Goal: Task Accomplishment & Management: Manage account settings

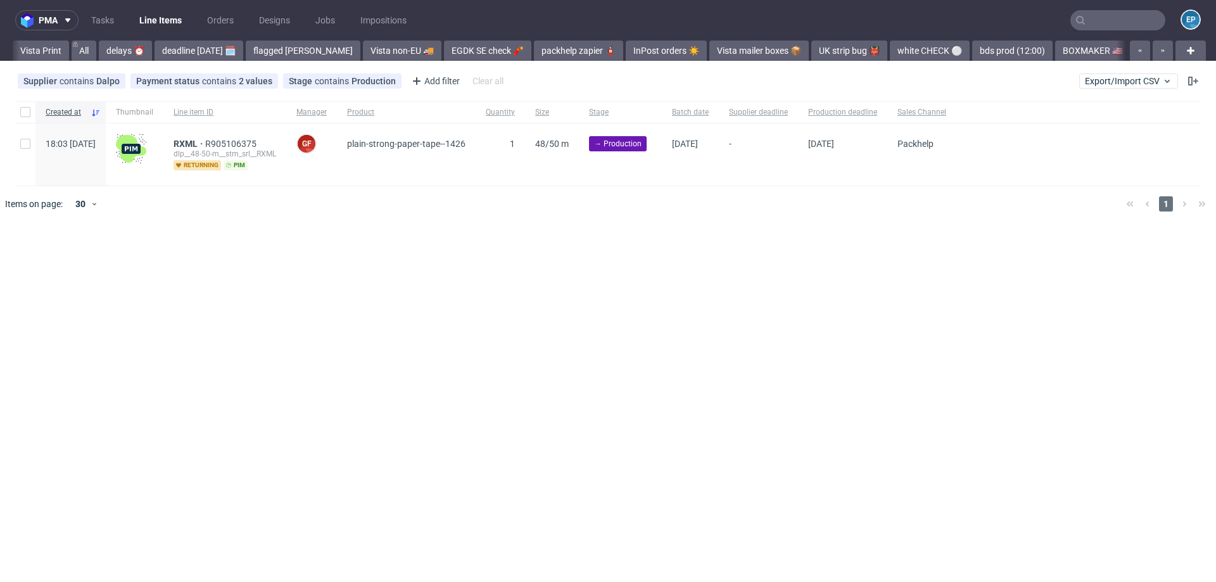
scroll to position [0, 1327]
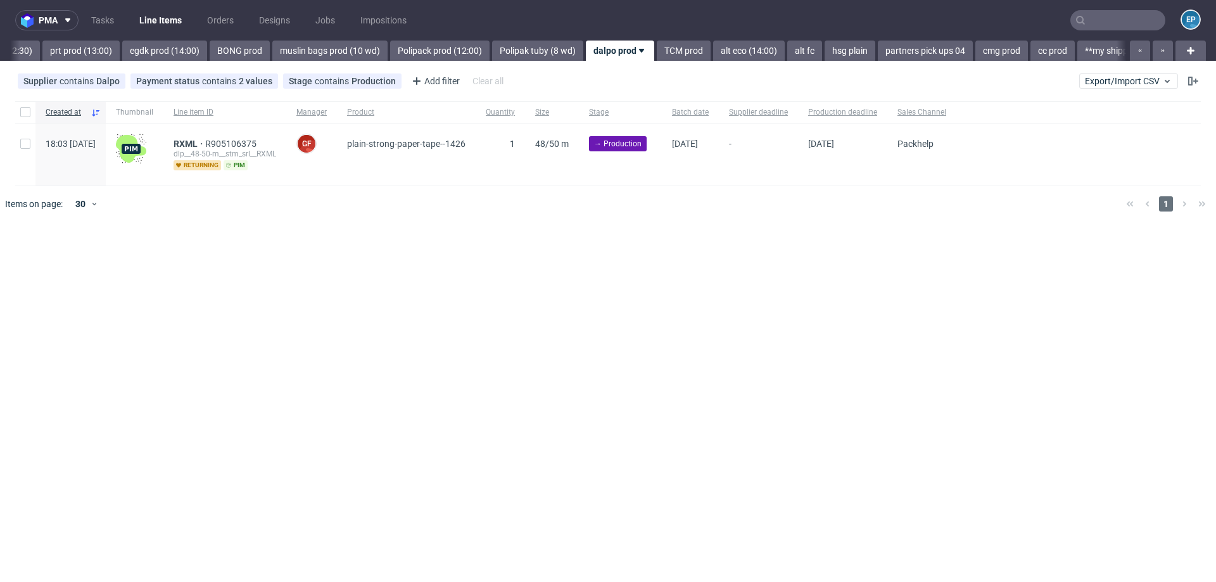
click at [1109, 15] on input "text" at bounding box center [1118, 20] width 95 height 20
paste input "JMWI"
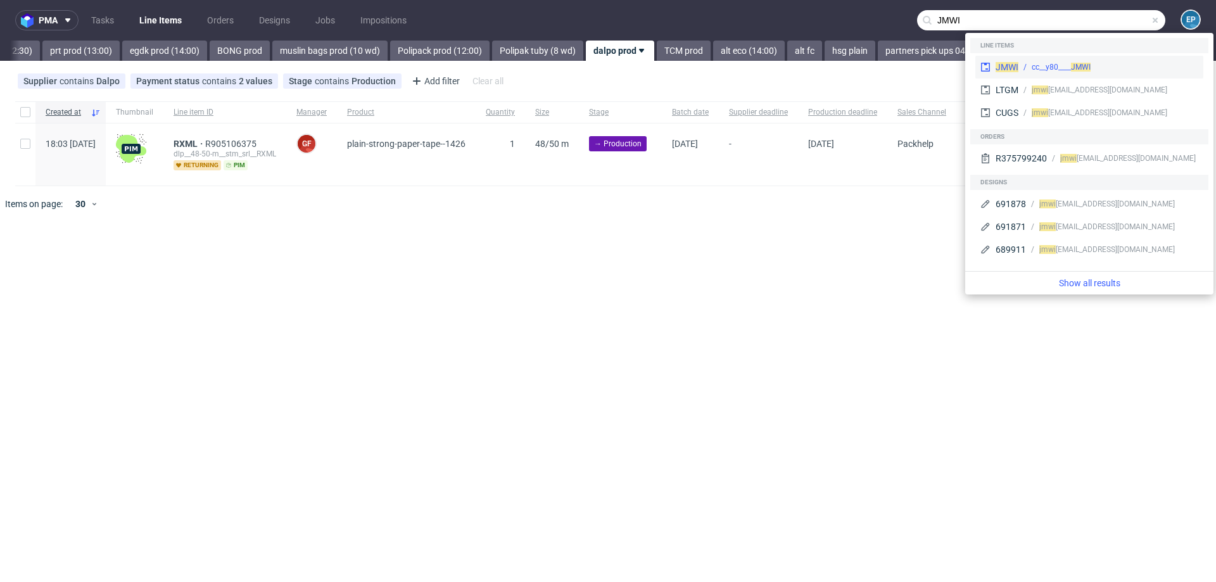
type input "JMWI"
click at [1044, 61] on div "cc__y80____ JMWI" at bounding box center [1061, 66] width 59 height 11
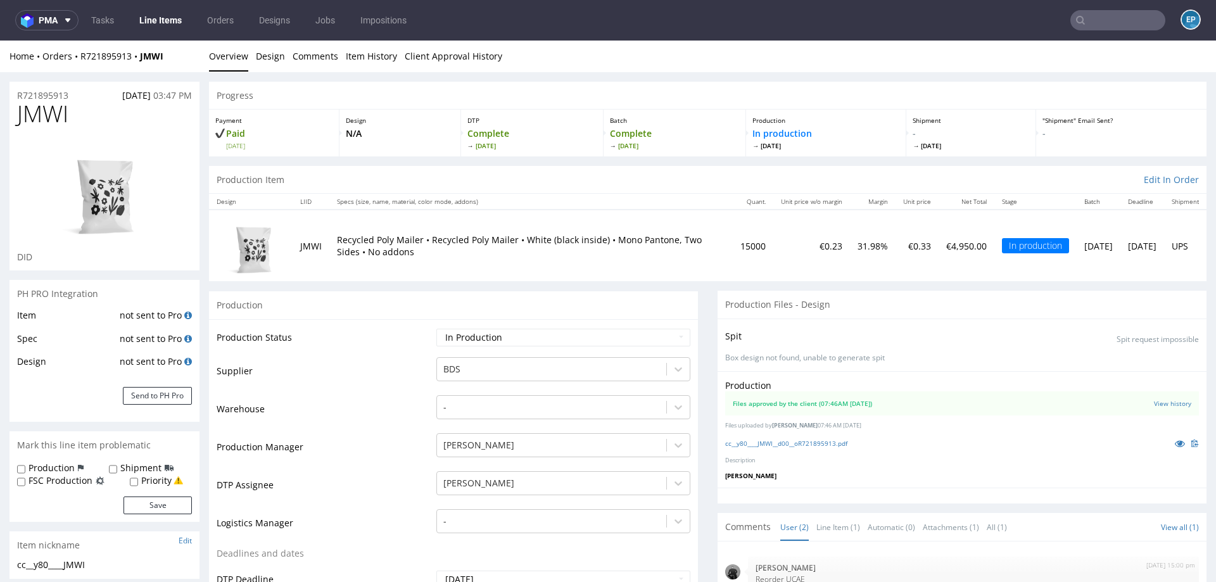
click at [168, 17] on link "Line Items" at bounding box center [161, 20] width 58 height 20
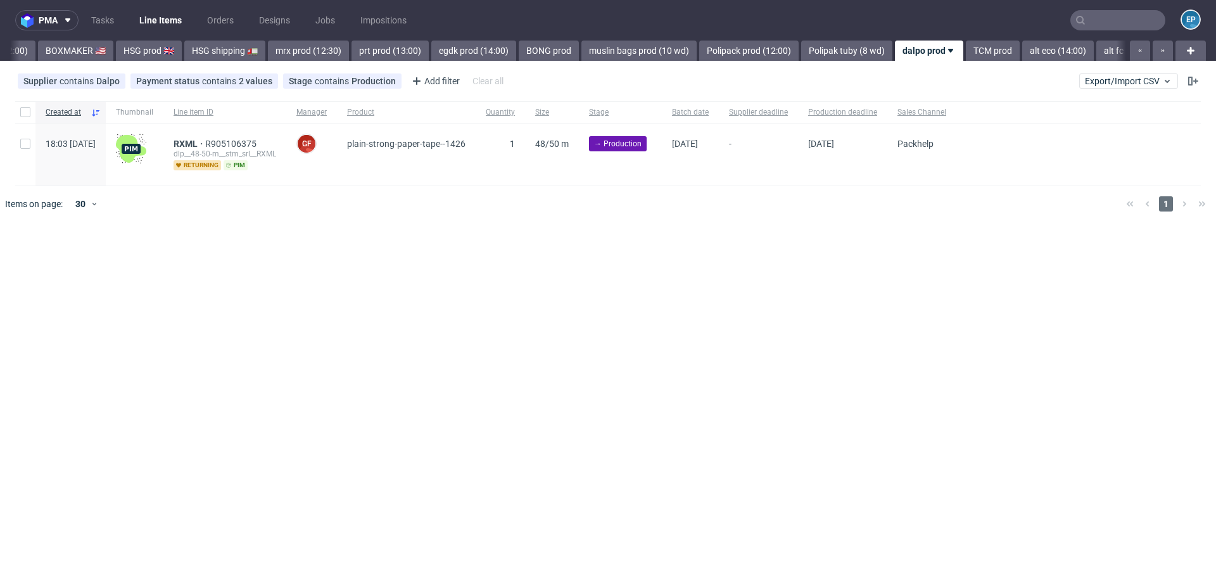
scroll to position [0, 1327]
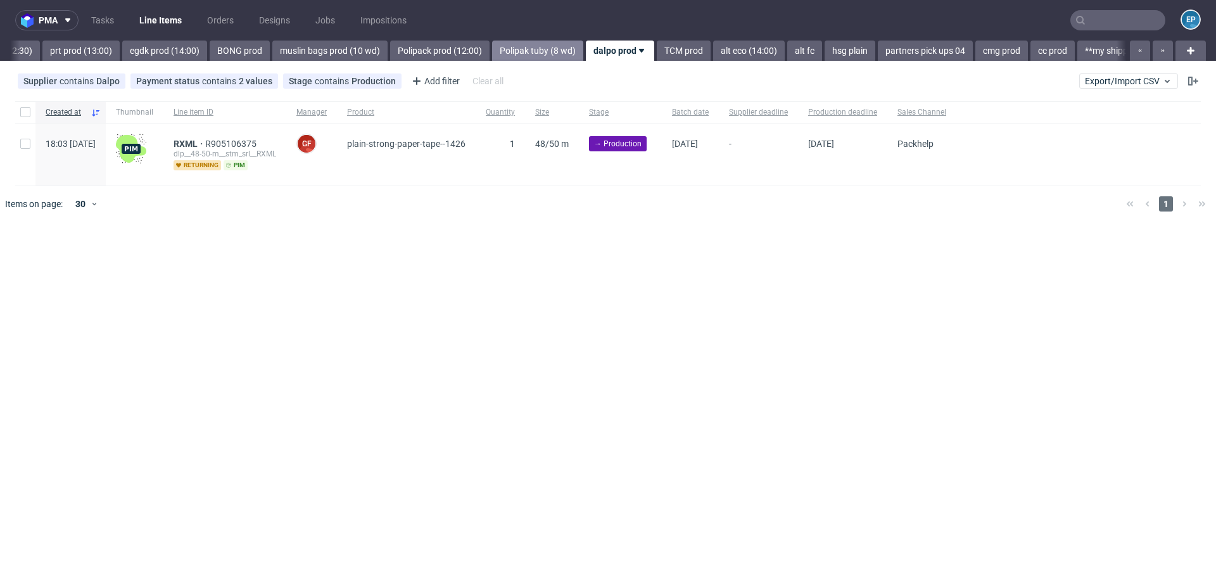
click at [497, 48] on link "Polipak tuby (8 wd)" at bounding box center [537, 51] width 91 height 20
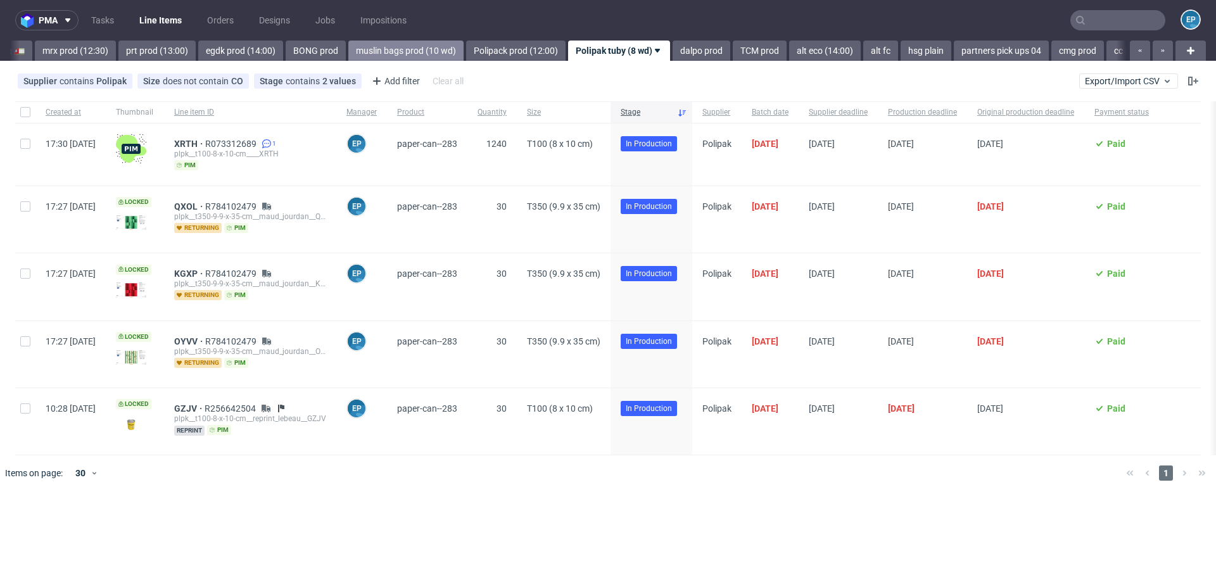
click at [396, 41] on link "muslin bags prod (10 wd)" at bounding box center [405, 51] width 115 height 20
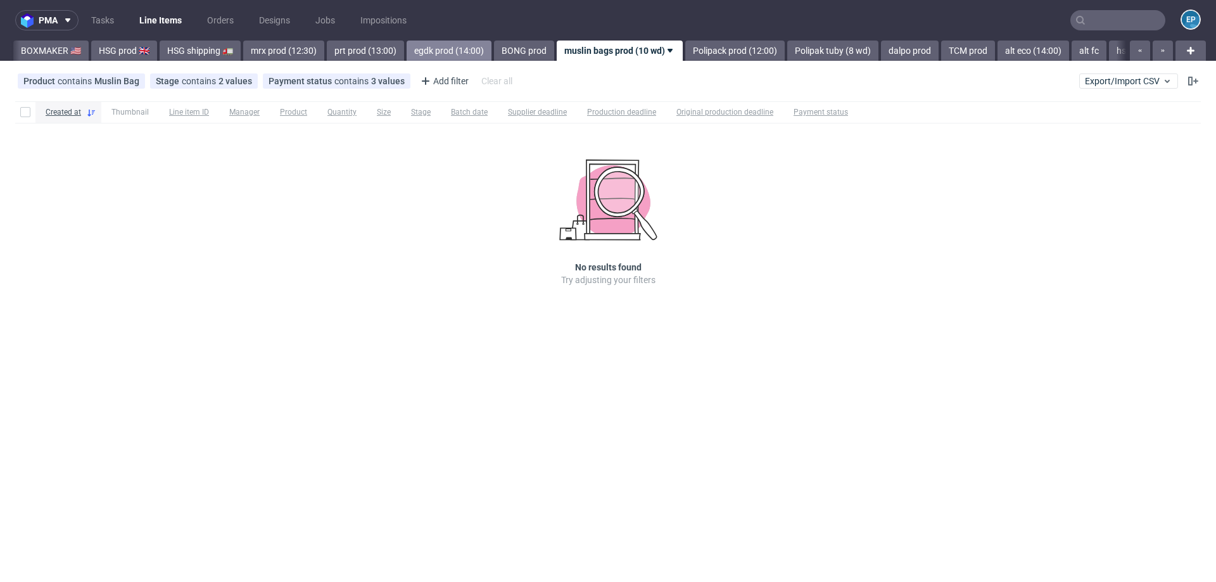
click at [407, 48] on link "egdk prod (14:00)" at bounding box center [449, 51] width 85 height 20
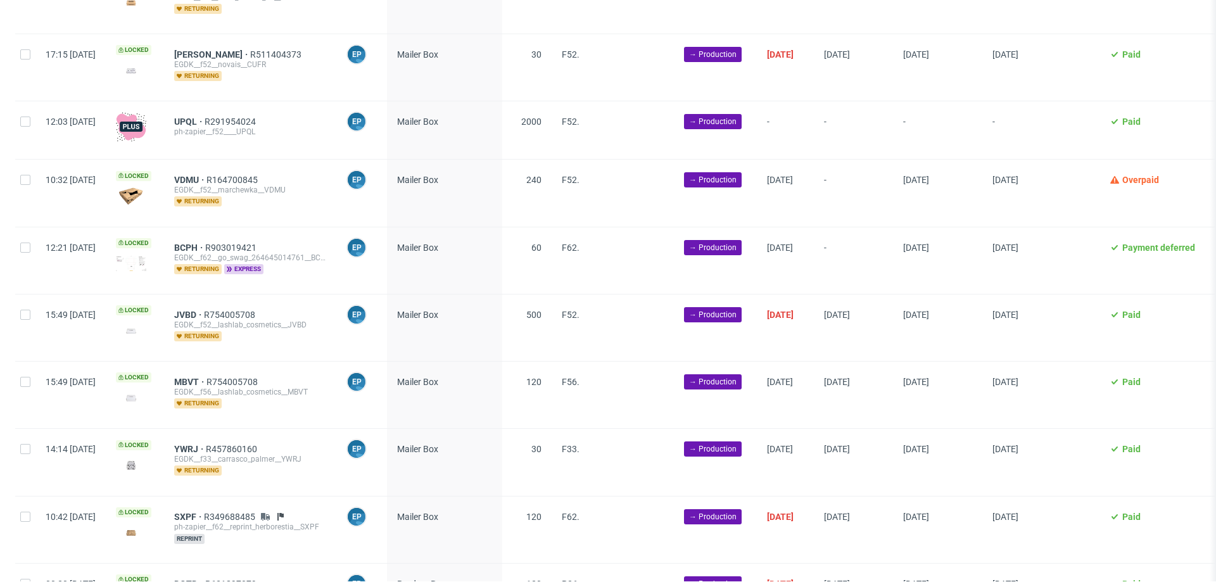
scroll to position [1652, 0]
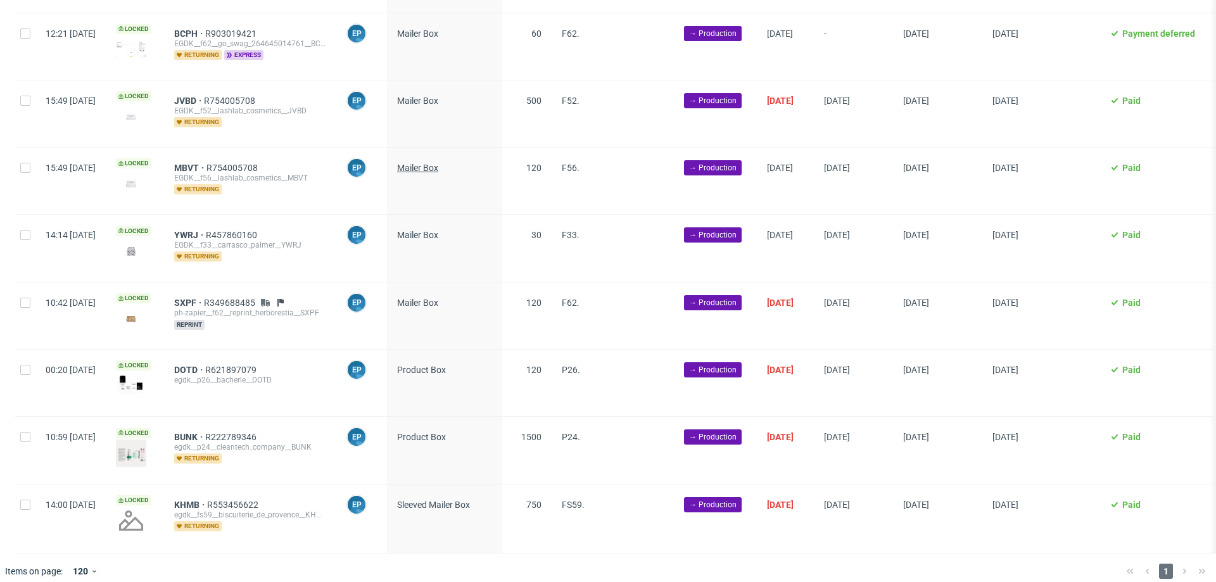
click at [438, 163] on span "Mailer Box" at bounding box center [417, 168] width 41 height 10
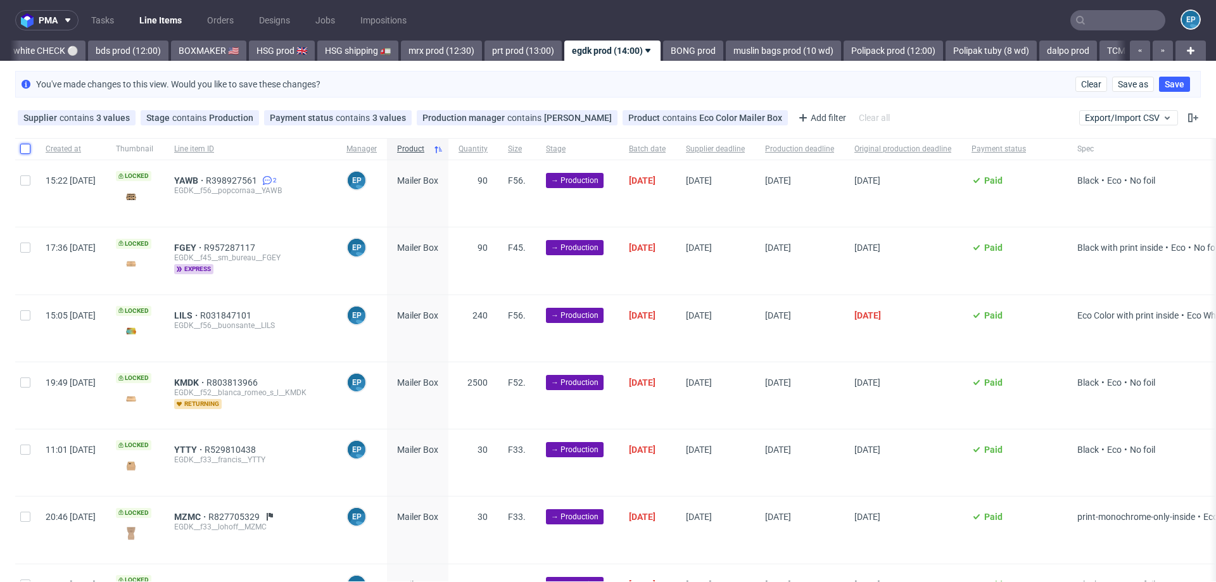
click at [23, 148] on input "checkbox" at bounding box center [25, 149] width 10 height 10
checkbox input "true"
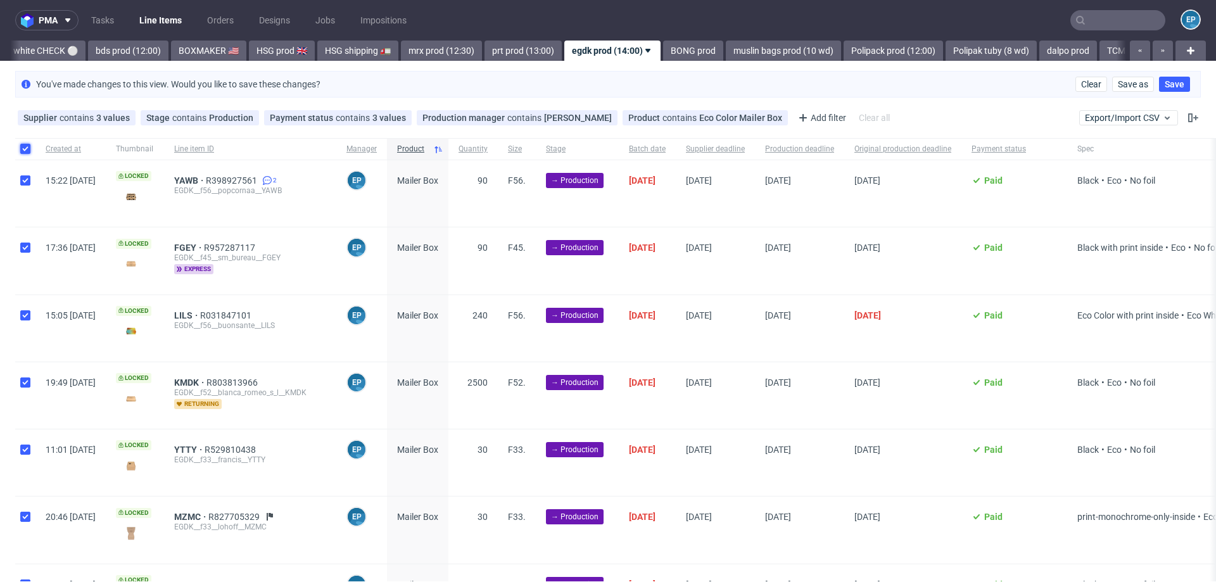
checkbox input "true"
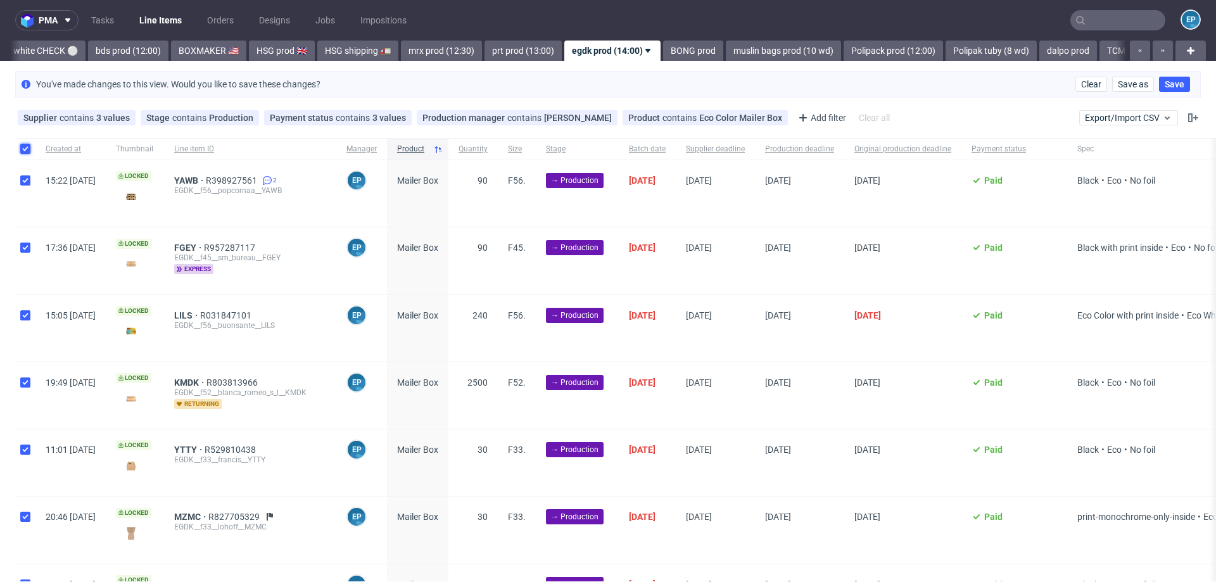
checkbox input "true"
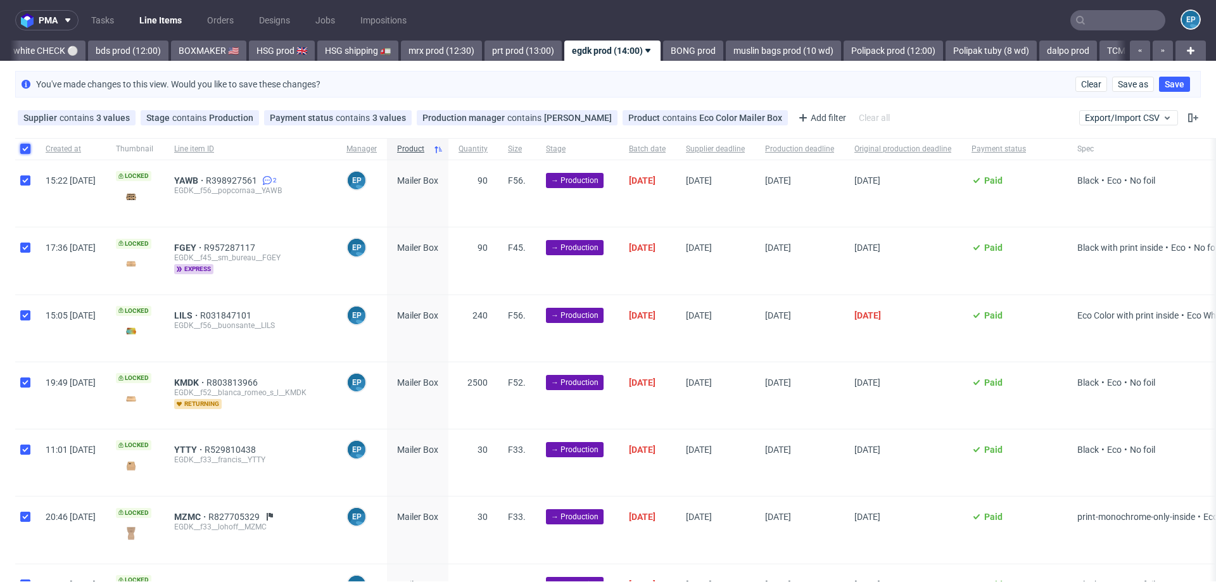
checkbox input "true"
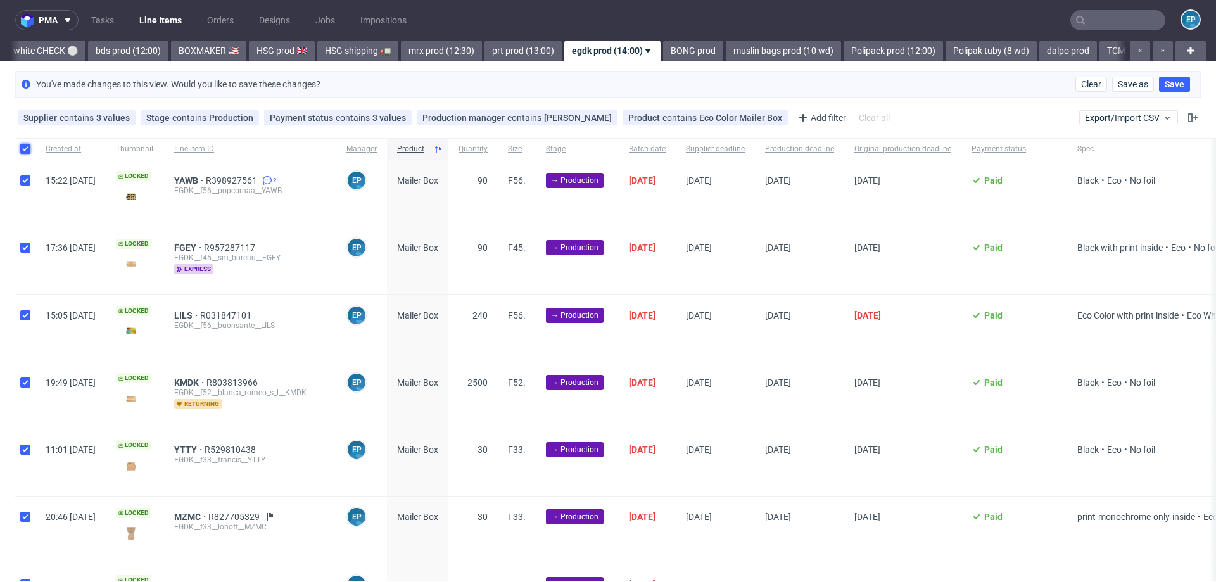
checkbox input "true"
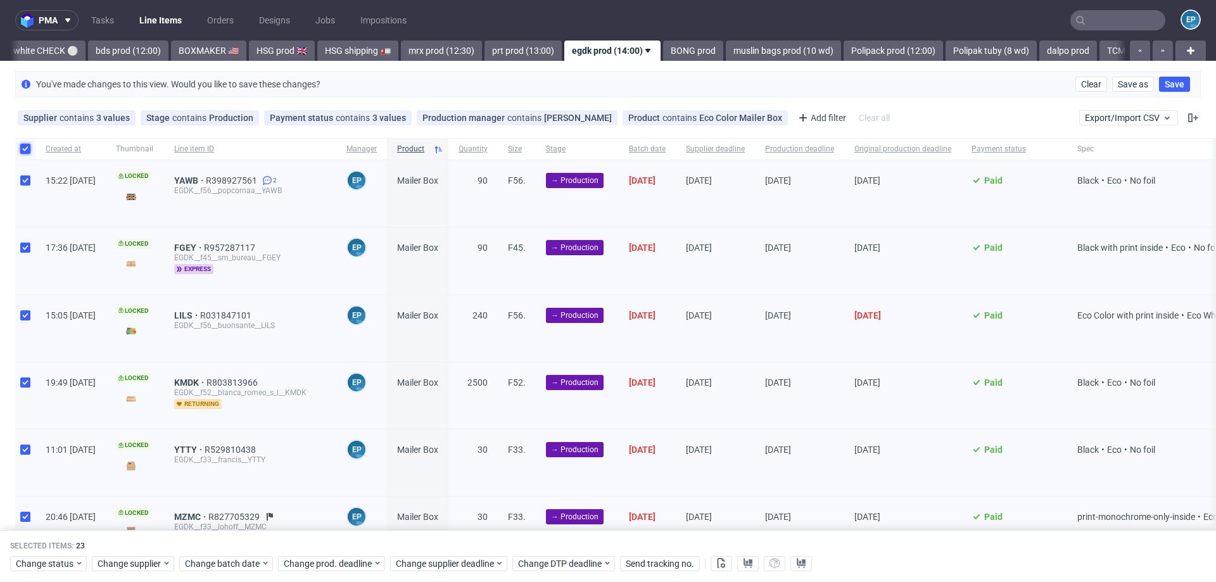
click at [24, 144] on input "checkbox" at bounding box center [25, 149] width 10 height 10
checkbox input "false"
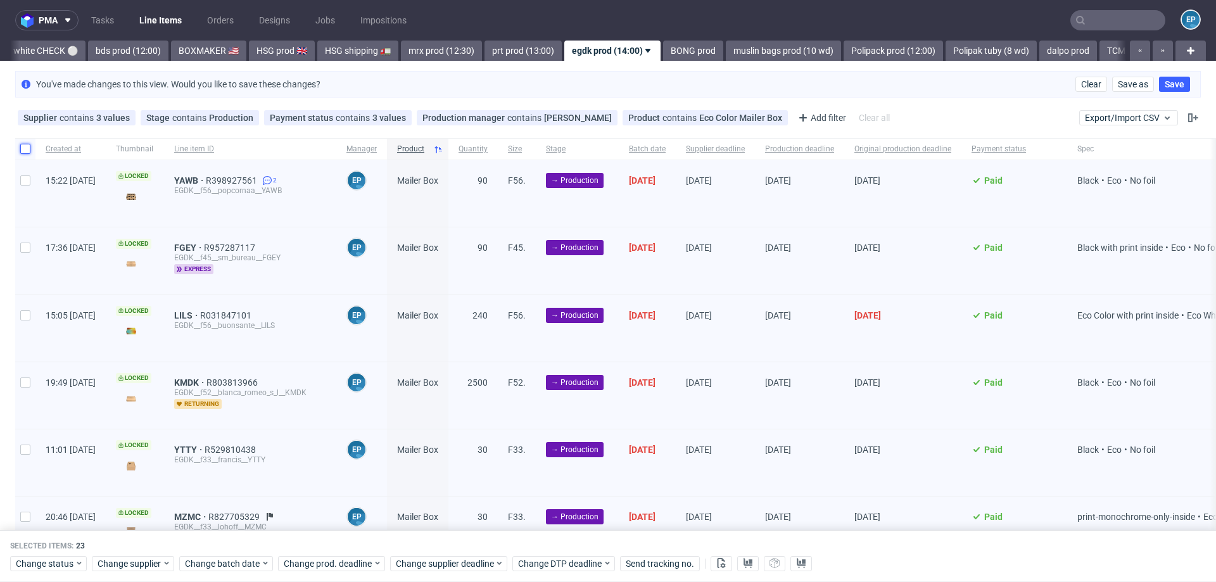
checkbox input "false"
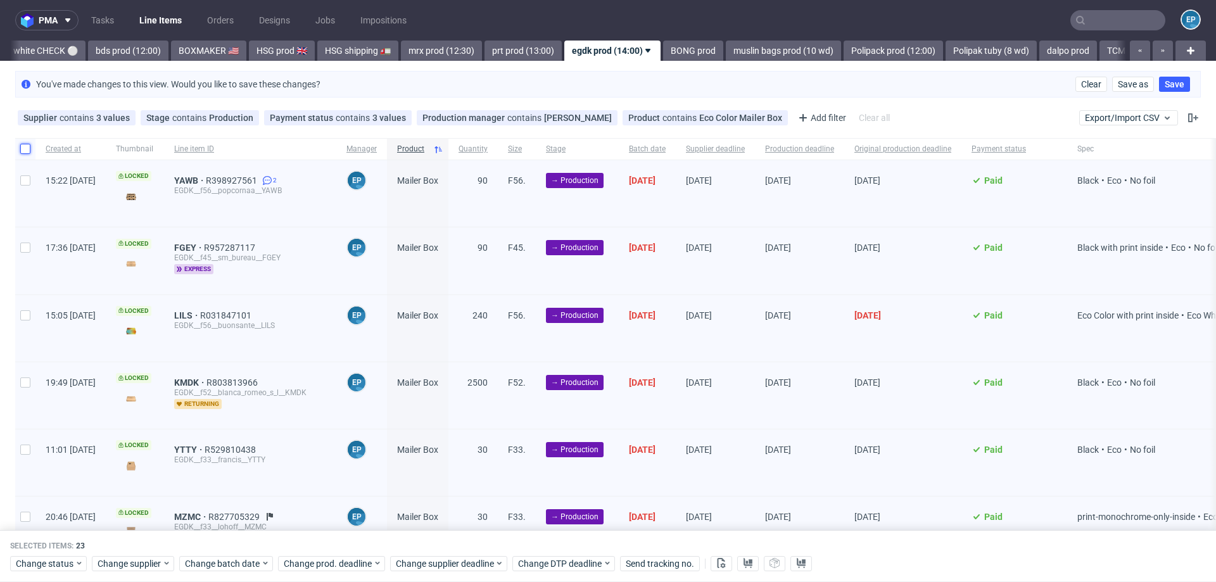
checkbox input "false"
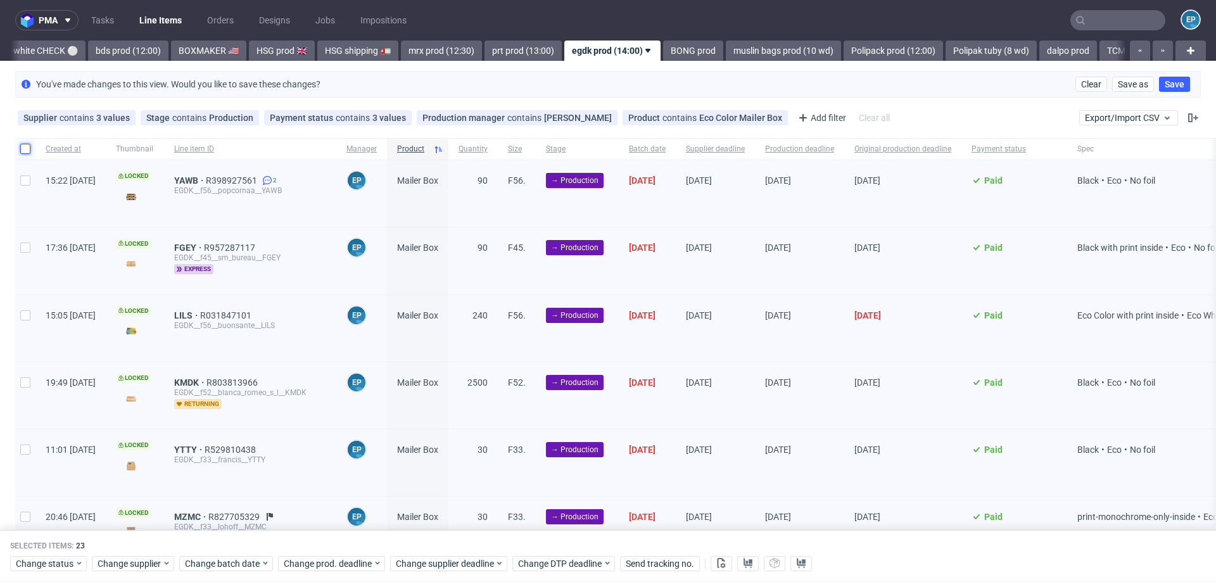
checkbox input "false"
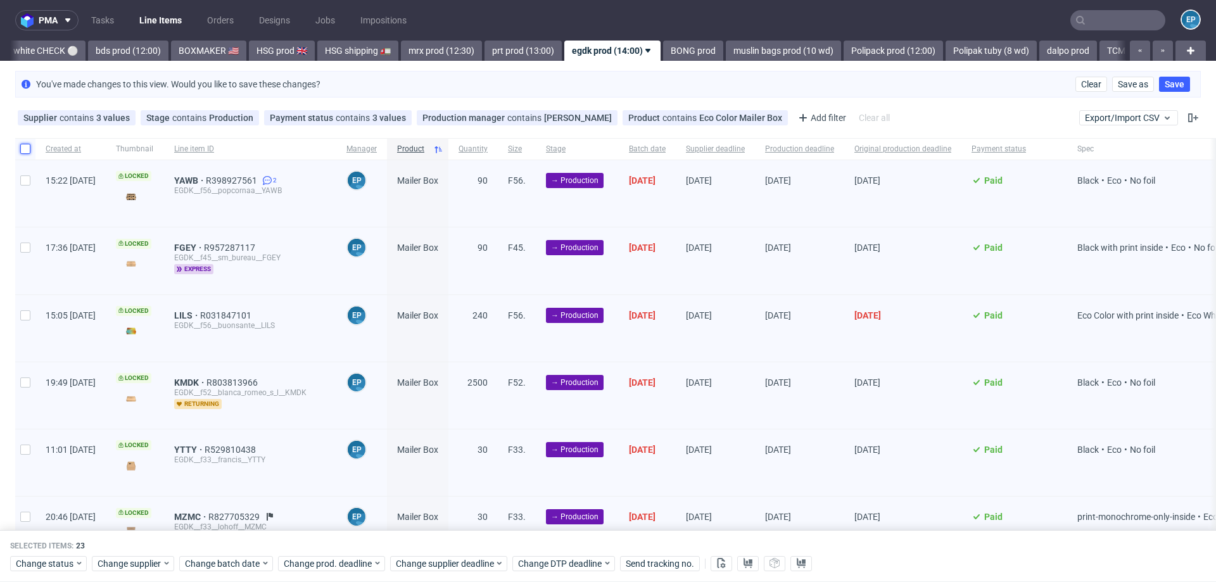
checkbox input "false"
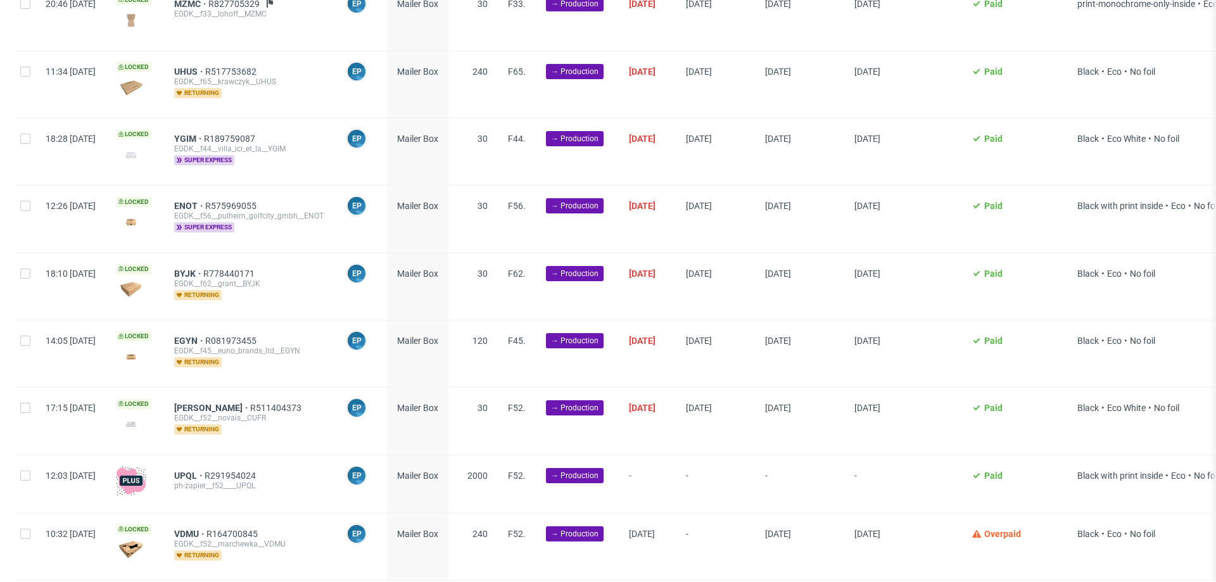
scroll to position [579, 0]
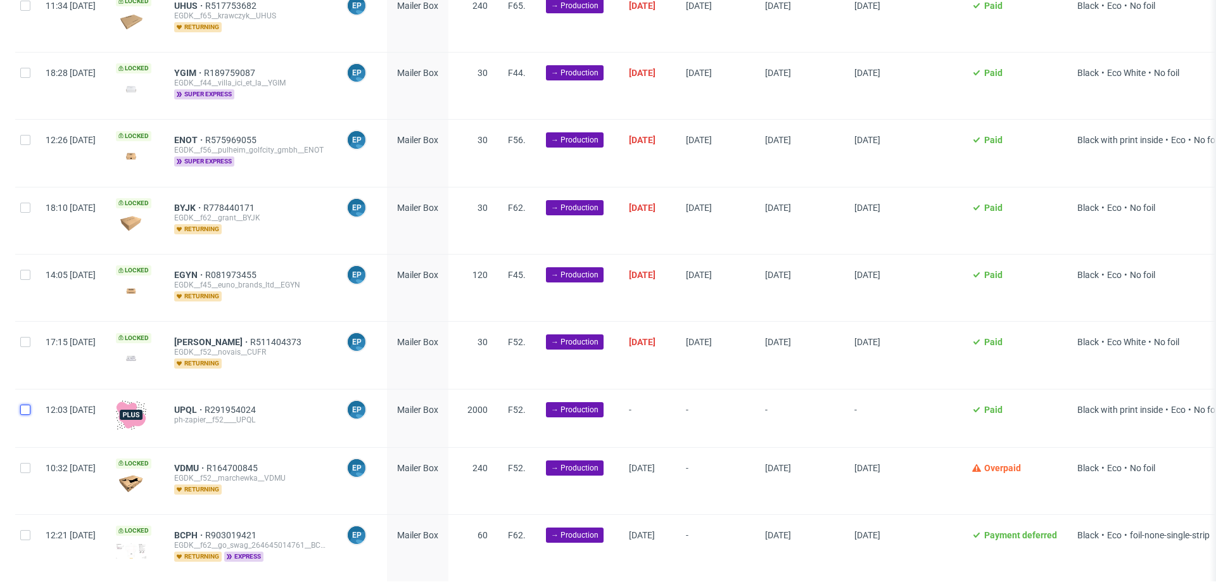
click at [23, 405] on input "checkbox" at bounding box center [25, 410] width 10 height 10
checkbox input "true"
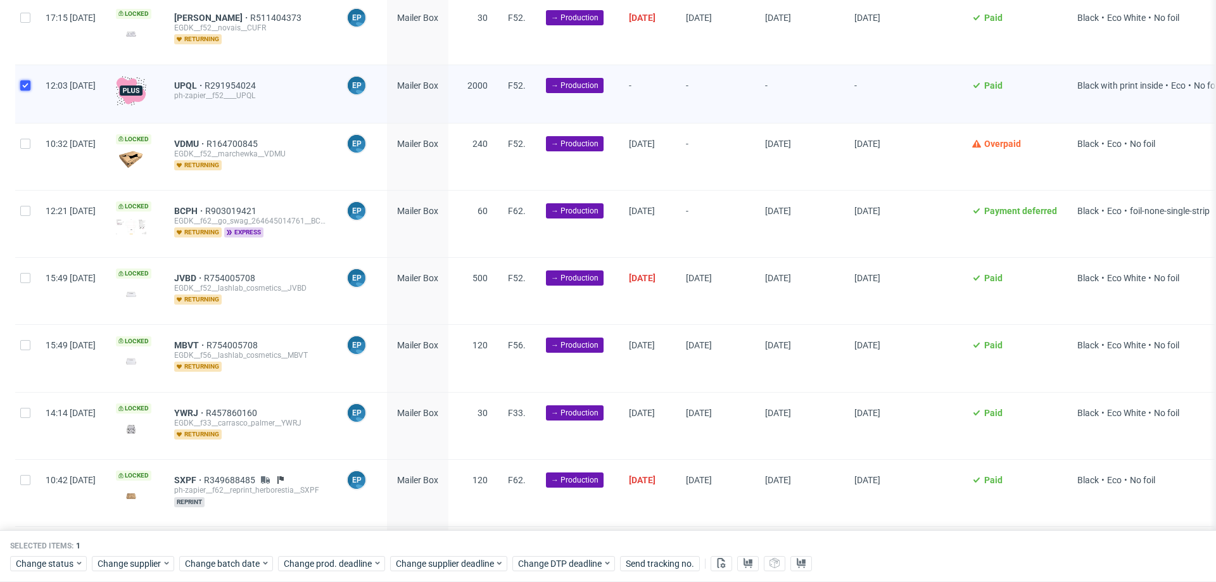
scroll to position [907, 0]
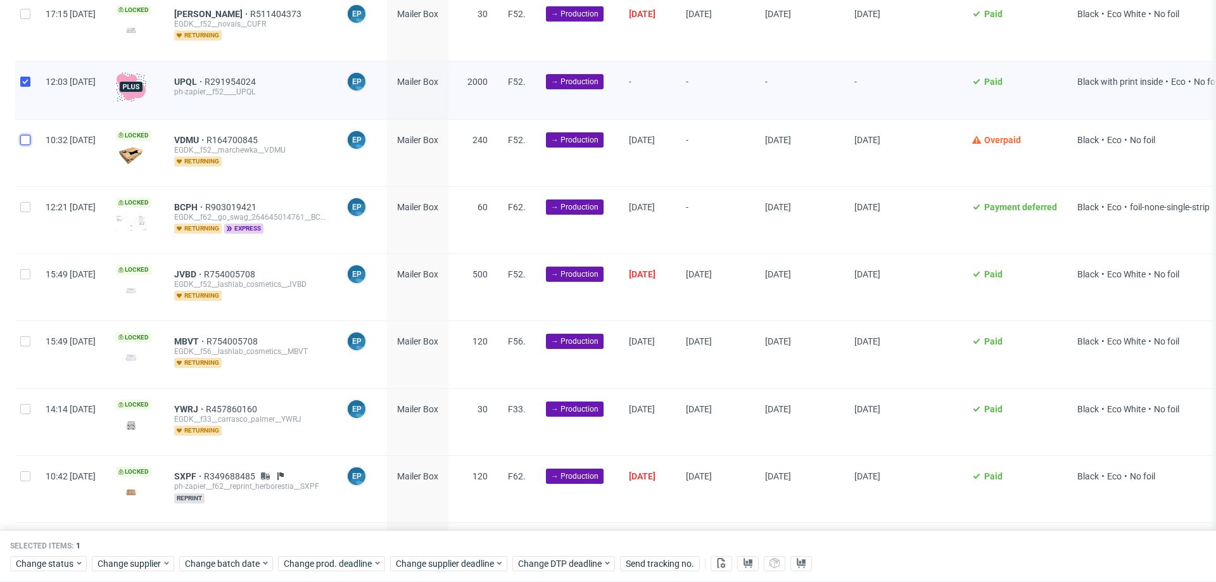
click at [25, 136] on input "checkbox" at bounding box center [25, 140] width 10 height 10
checkbox input "true"
click at [30, 208] on div at bounding box center [25, 220] width 20 height 67
checkbox input "true"
click at [34, 333] on div at bounding box center [25, 354] width 20 height 67
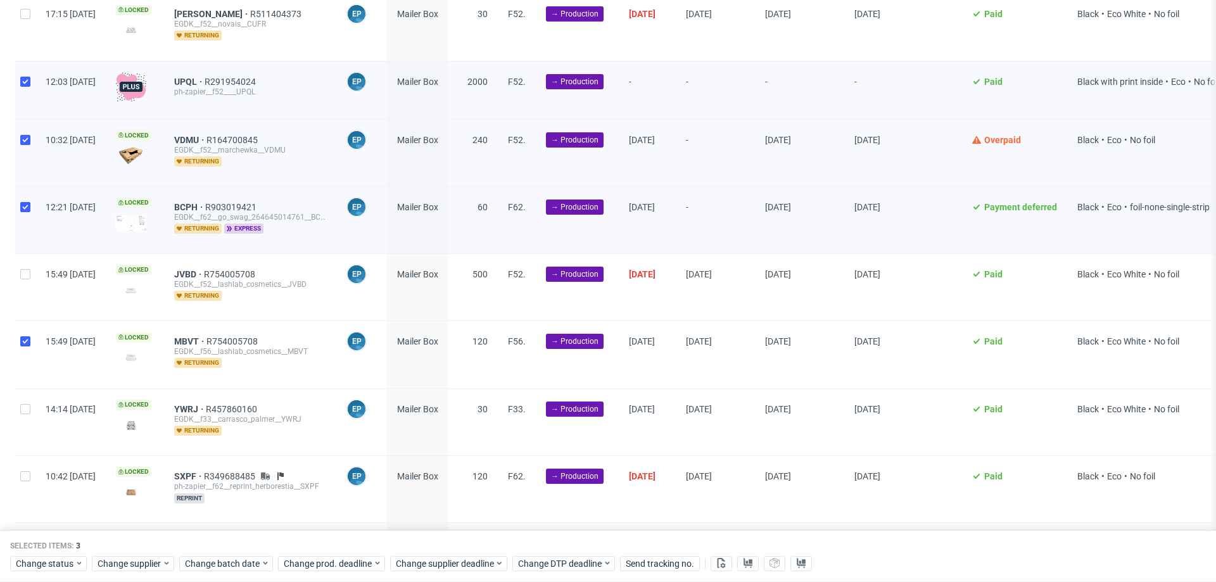
checkbox input "true"
click at [33, 405] on div at bounding box center [25, 422] width 20 height 67
checkbox input "true"
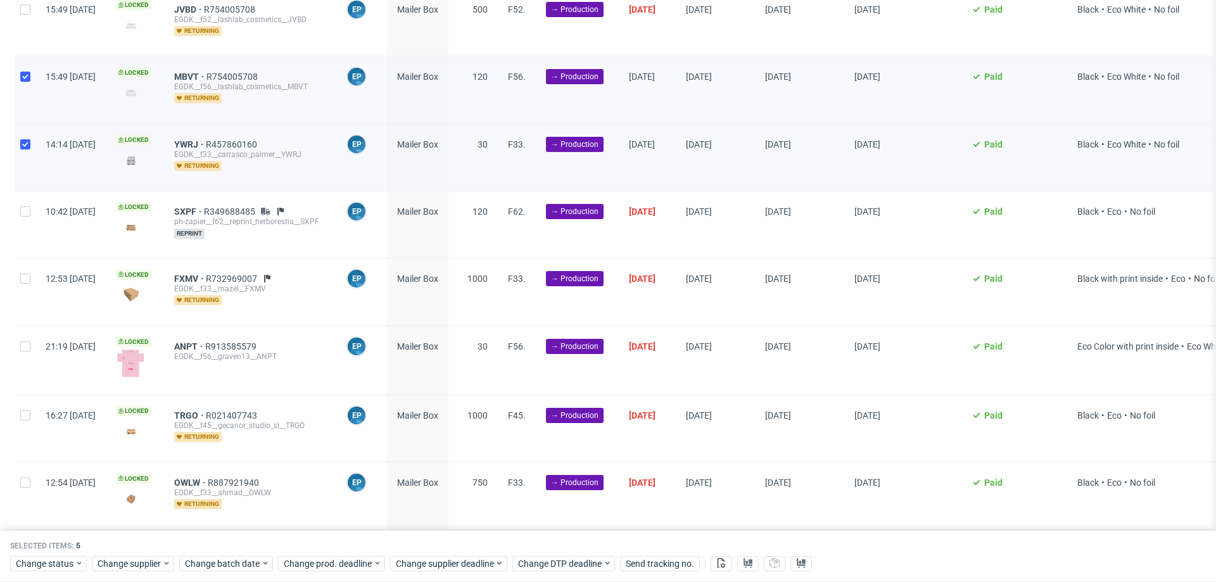
scroll to position [1203, 0]
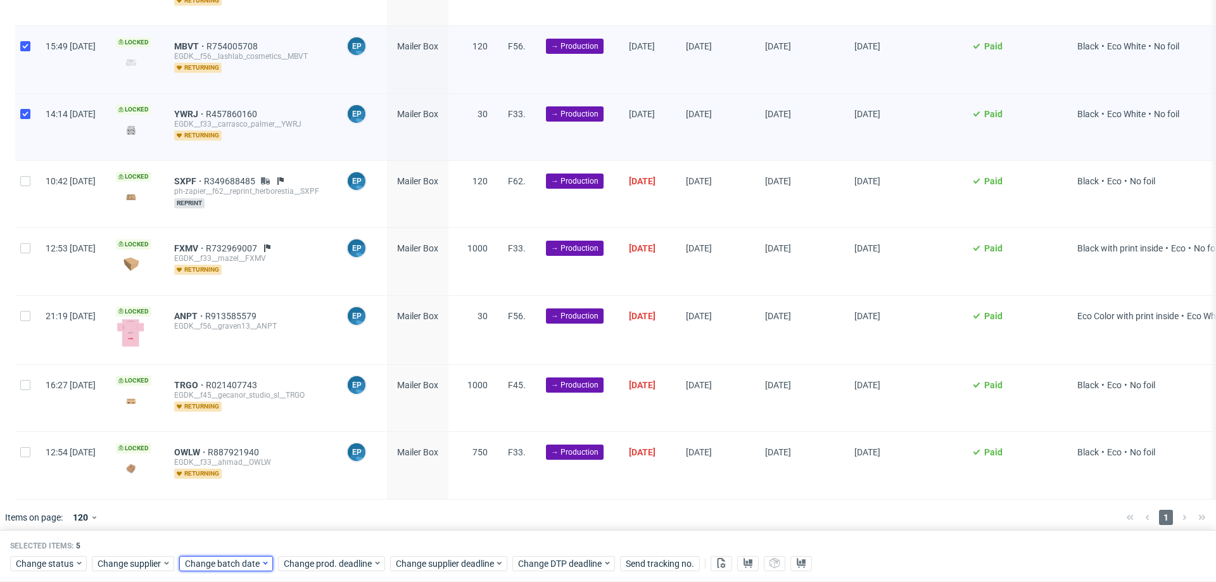
click at [252, 564] on span "Change batch date" at bounding box center [223, 564] width 76 height 13
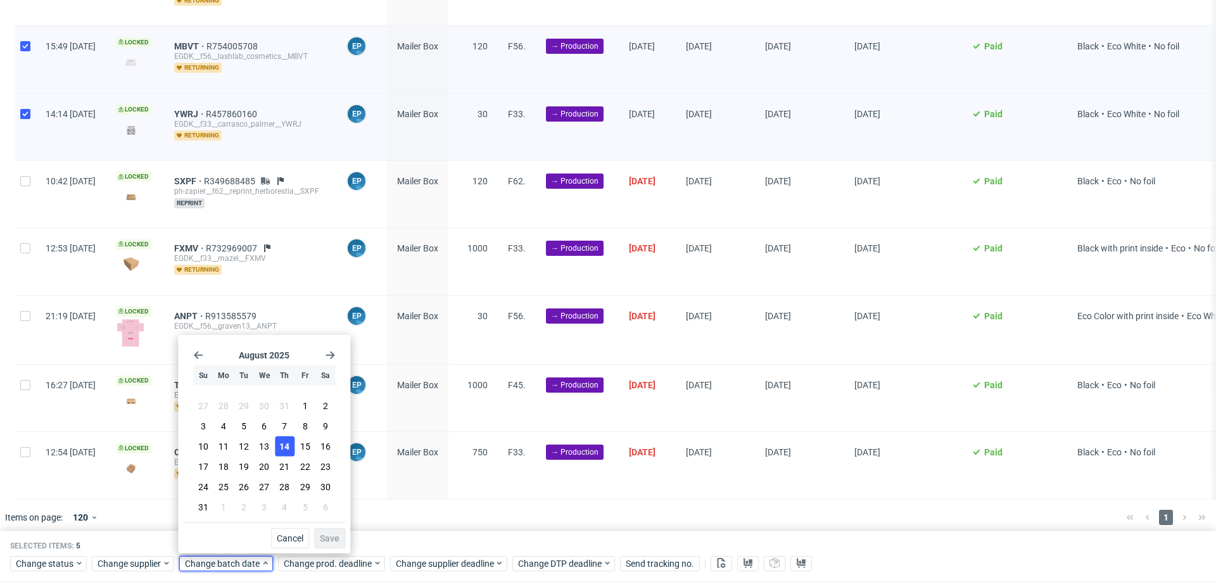
click at [288, 452] on span "14" at bounding box center [284, 446] width 10 height 13
click at [338, 530] on button "Save" at bounding box center [329, 538] width 31 height 20
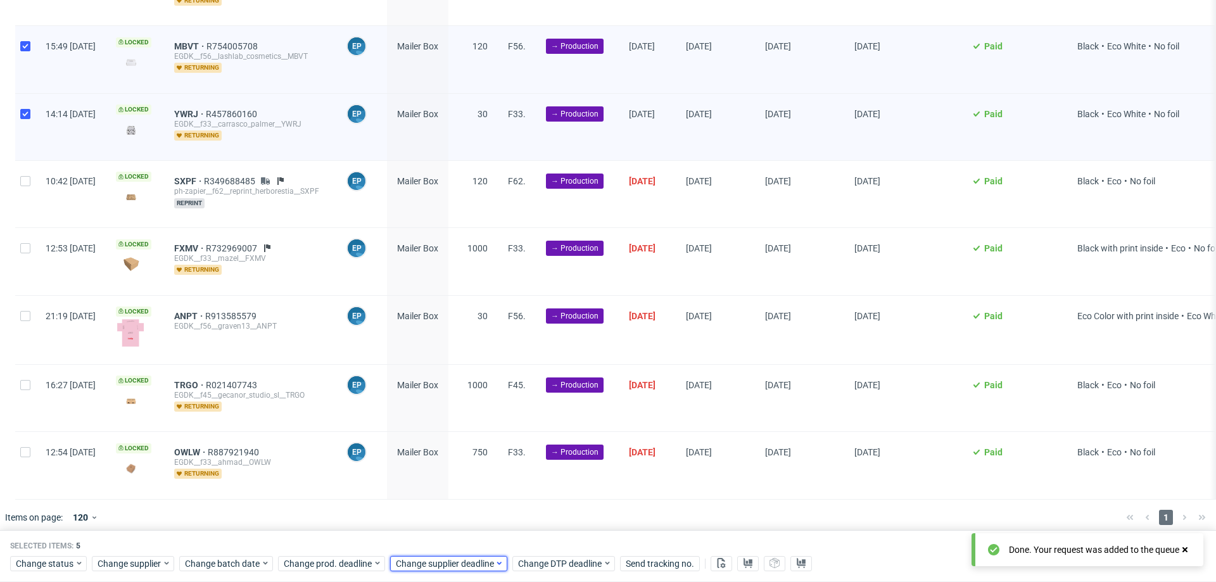
click at [419, 561] on span "Change supplier deadline" at bounding box center [445, 564] width 99 height 13
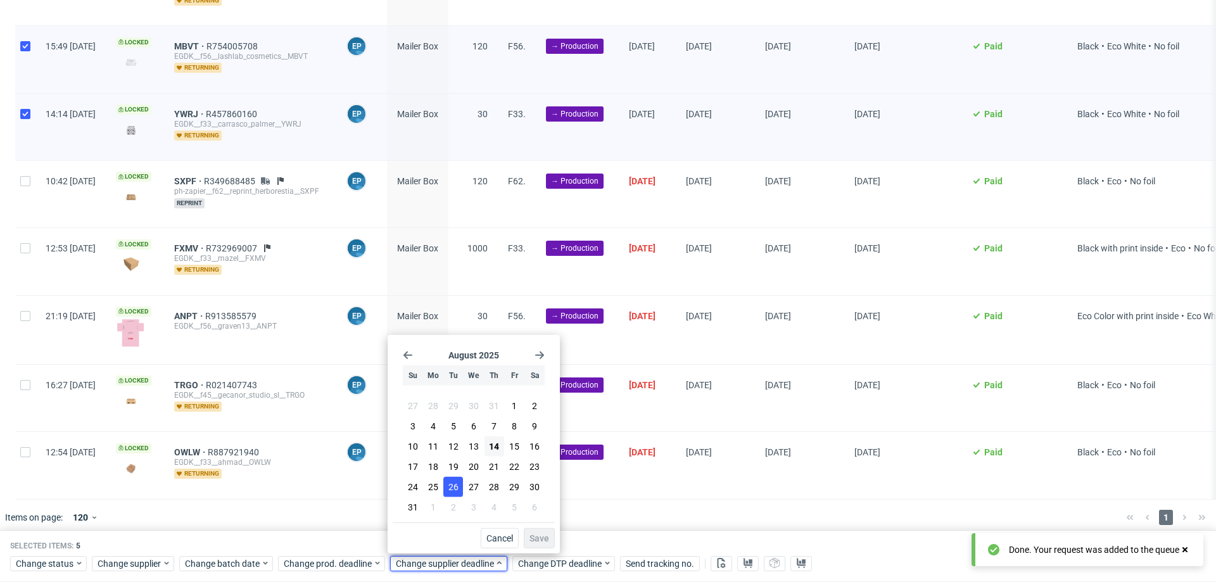
click at [450, 485] on span "26" at bounding box center [454, 487] width 10 height 13
click at [530, 532] on button "Save" at bounding box center [539, 538] width 31 height 20
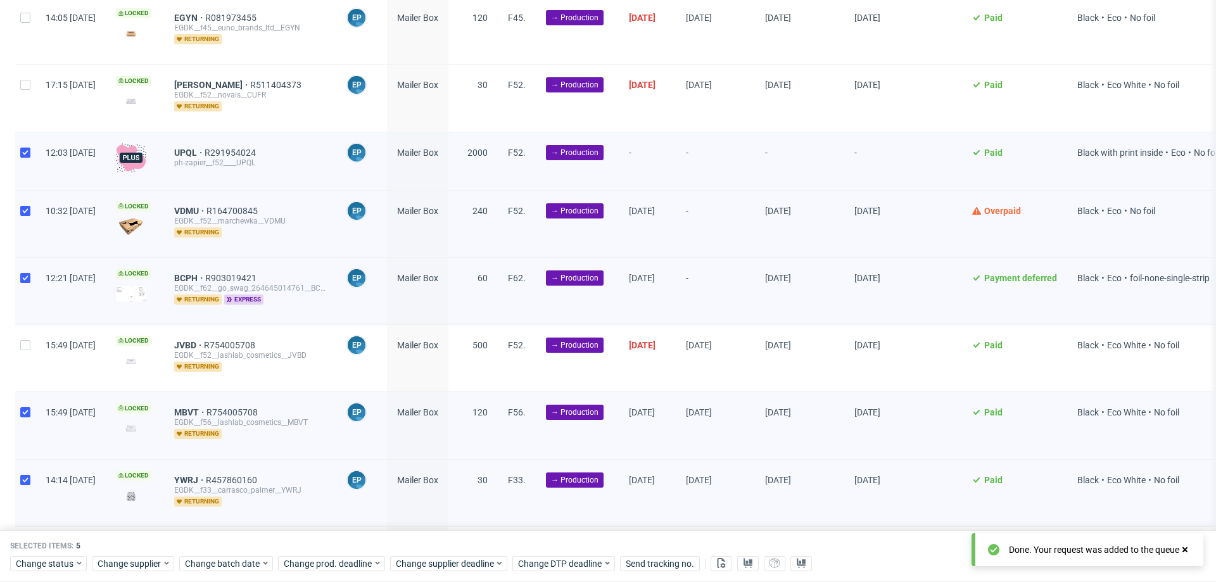
scroll to position [833, 0]
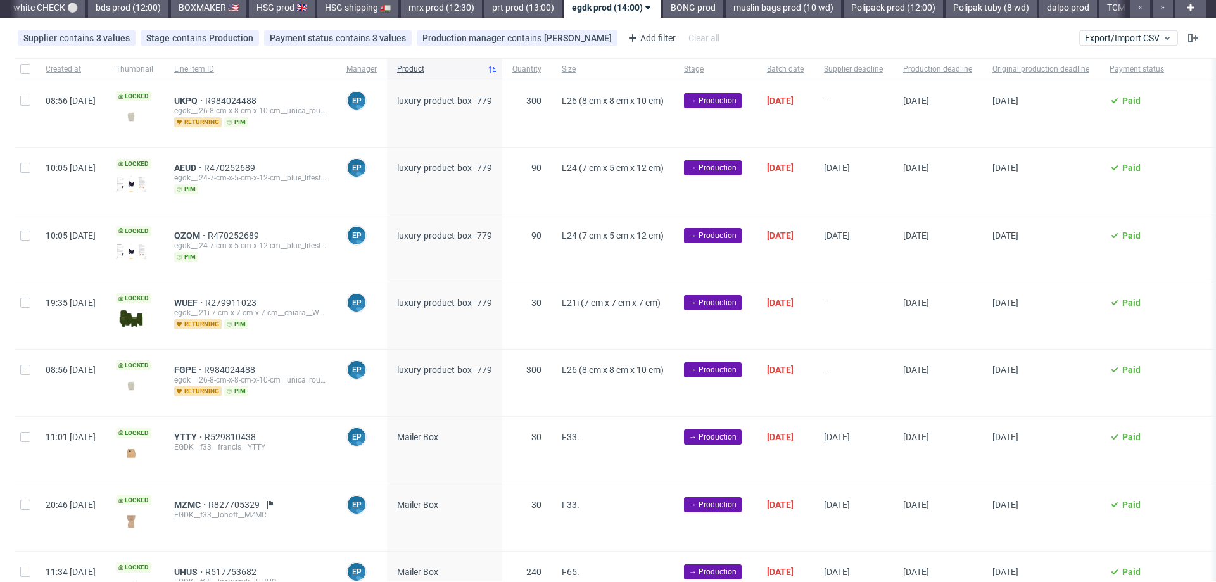
scroll to position [70, 0]
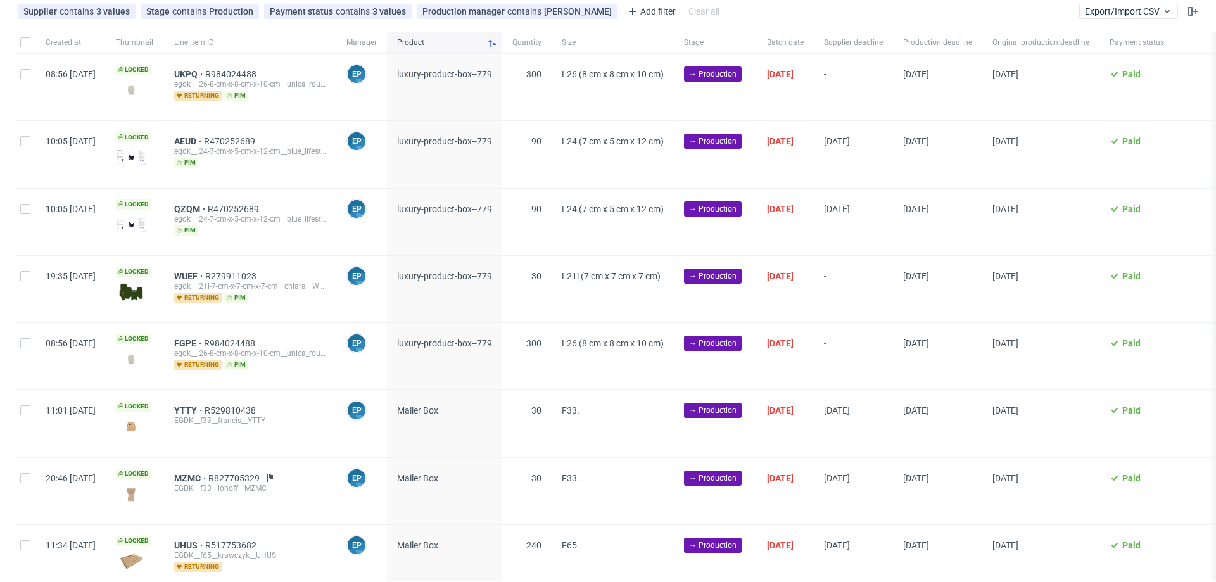
click at [20, 272] on div at bounding box center [25, 289] width 20 height 67
checkbox input "true"
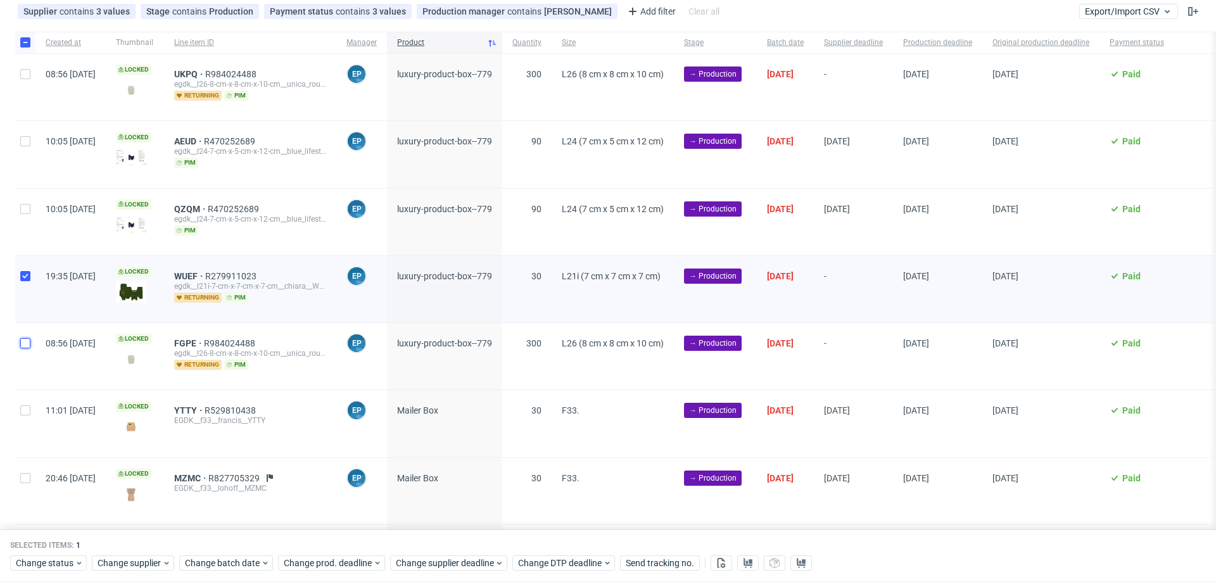
click at [24, 342] on input "checkbox" at bounding box center [25, 343] width 10 height 10
checkbox input "true"
click at [264, 566] on icon at bounding box center [265, 563] width 9 height 10
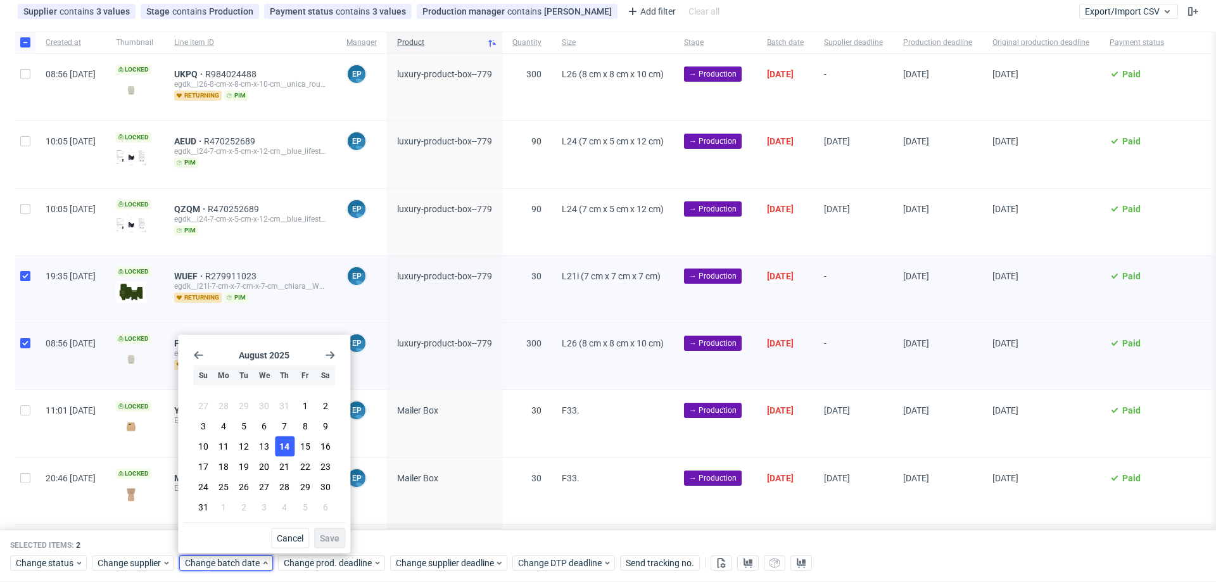
click at [284, 448] on span "14" at bounding box center [284, 446] width 10 height 13
click at [331, 530] on button "Save" at bounding box center [329, 538] width 31 height 20
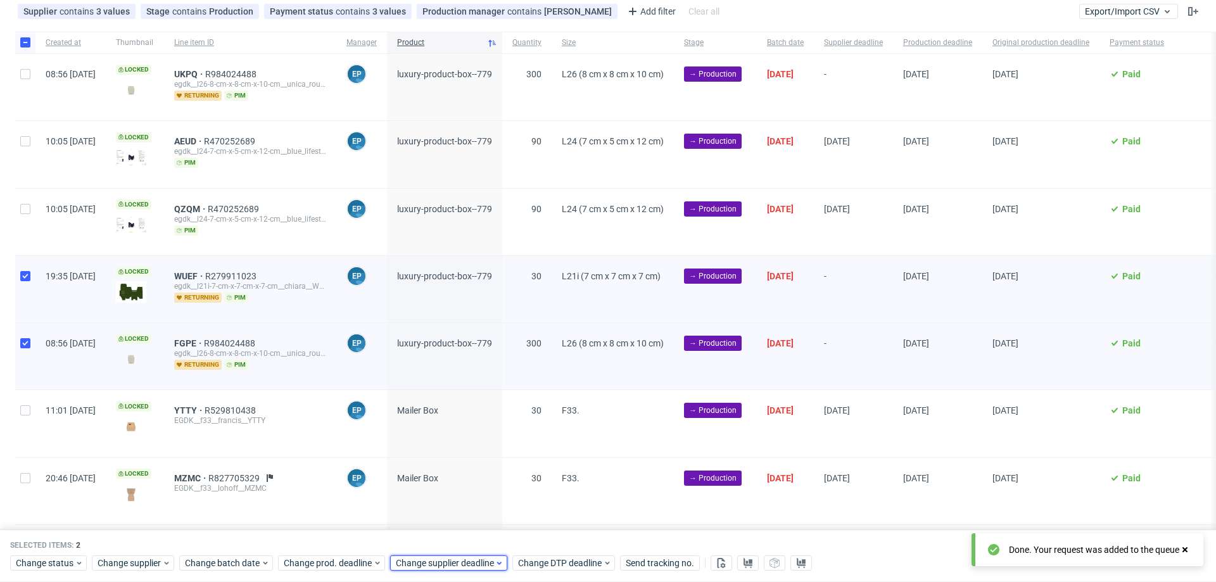
click at [419, 560] on span "Change supplier deadline" at bounding box center [445, 564] width 99 height 13
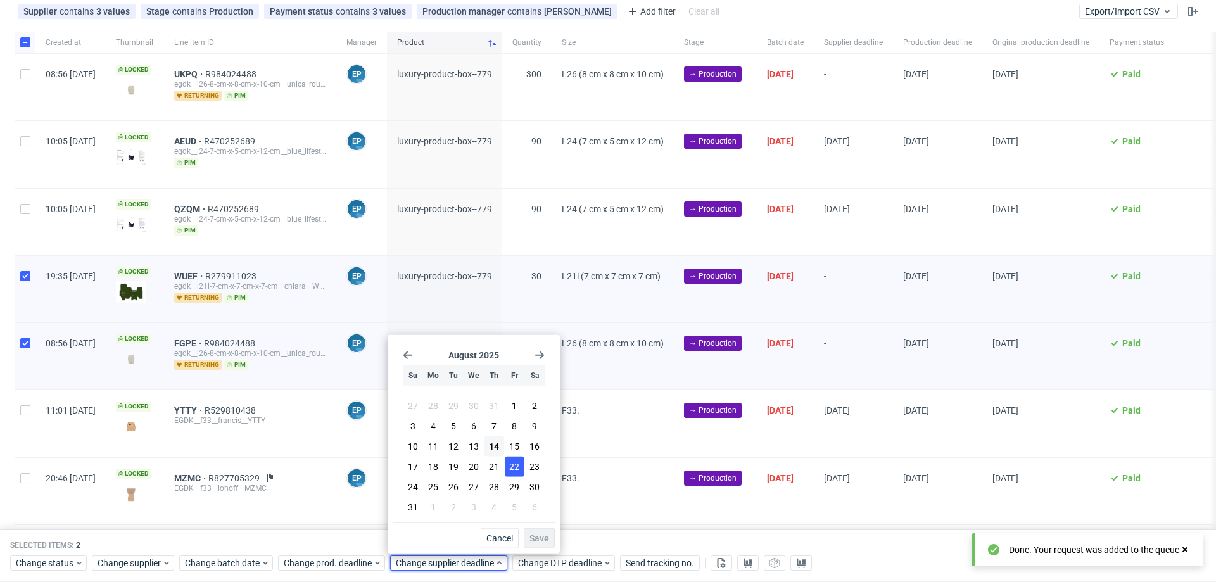
click at [513, 466] on span "22" at bounding box center [514, 467] width 10 height 13
click at [547, 540] on span "Save" at bounding box center [540, 538] width 20 height 9
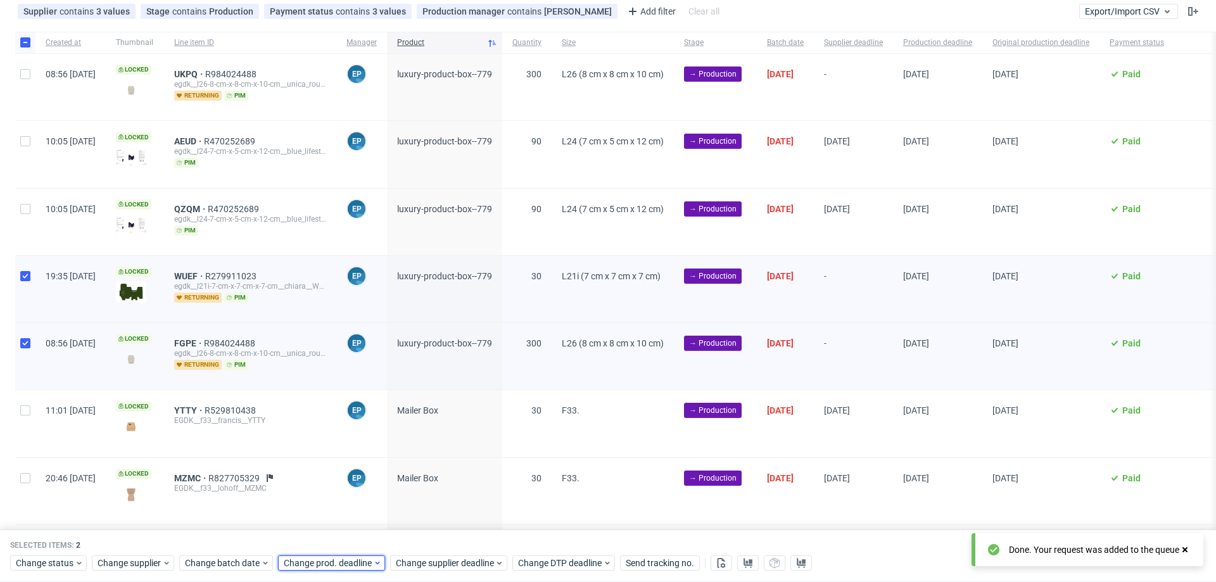
click at [355, 565] on span "Change prod. deadline" at bounding box center [328, 564] width 89 height 13
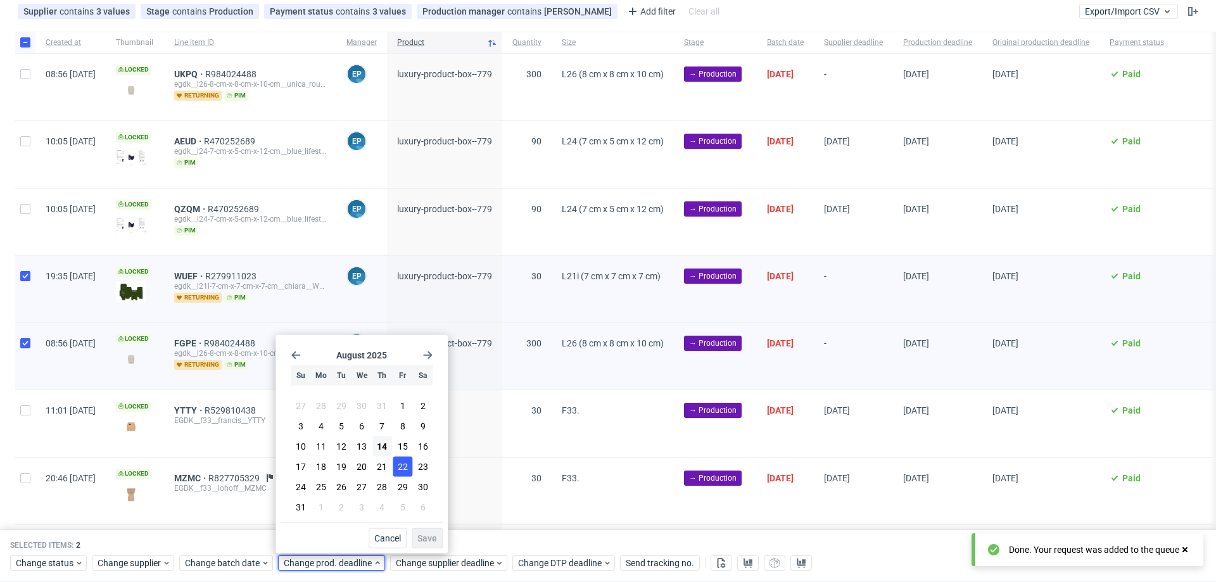
click at [399, 468] on span "22" at bounding box center [403, 467] width 10 height 13
click at [435, 539] on span "Save" at bounding box center [428, 538] width 20 height 9
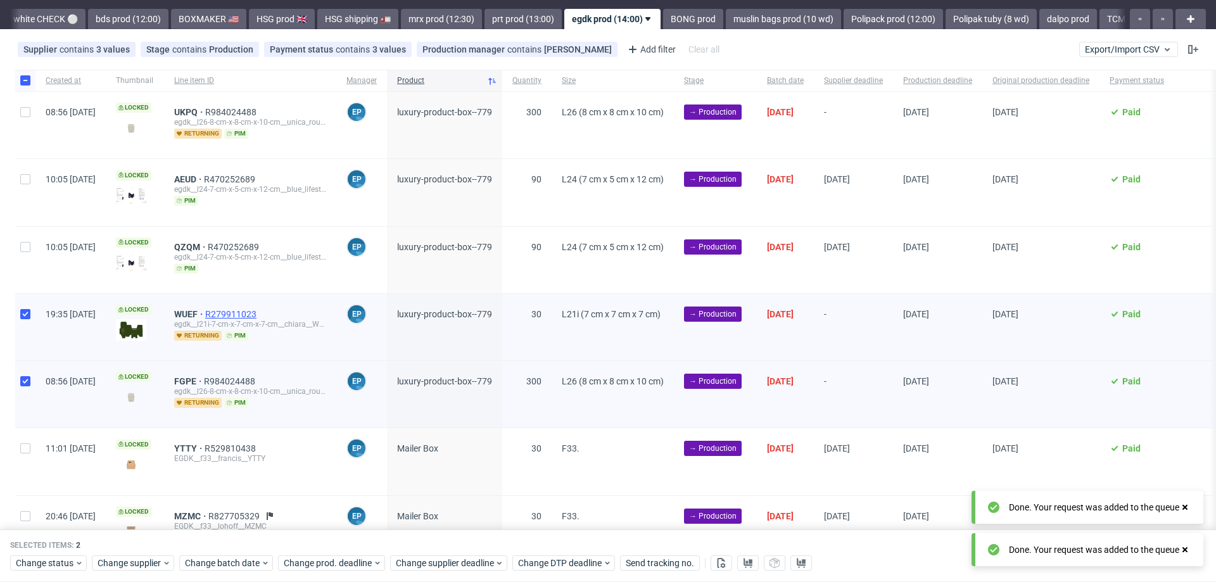
scroll to position [0, 0]
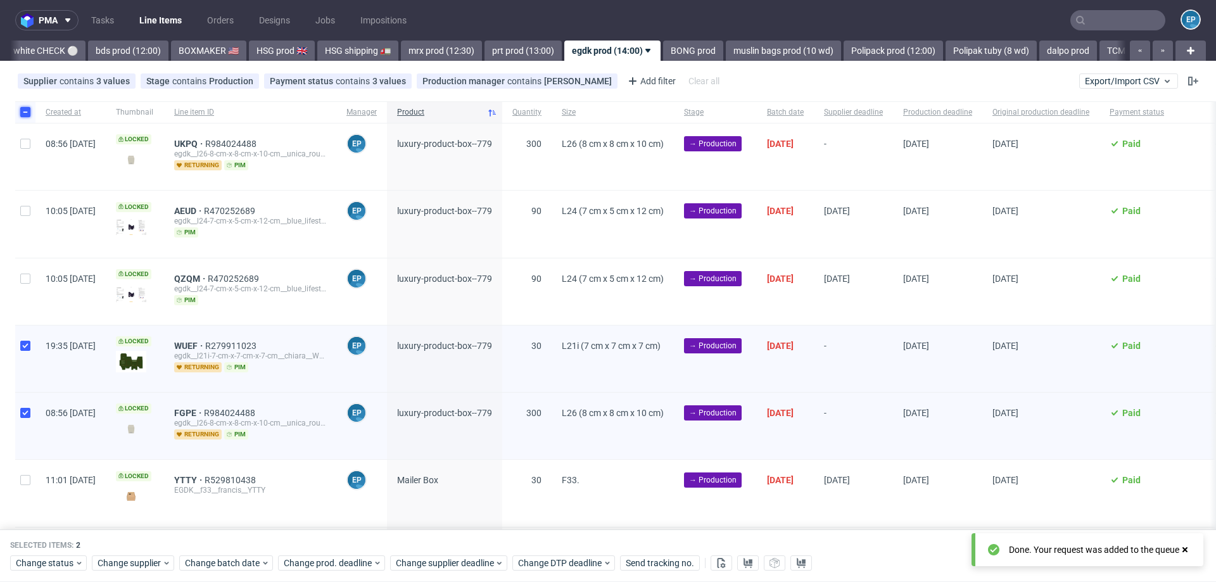
click at [22, 108] on input "checkbox" at bounding box center [25, 112] width 10 height 10
checkbox input "false"
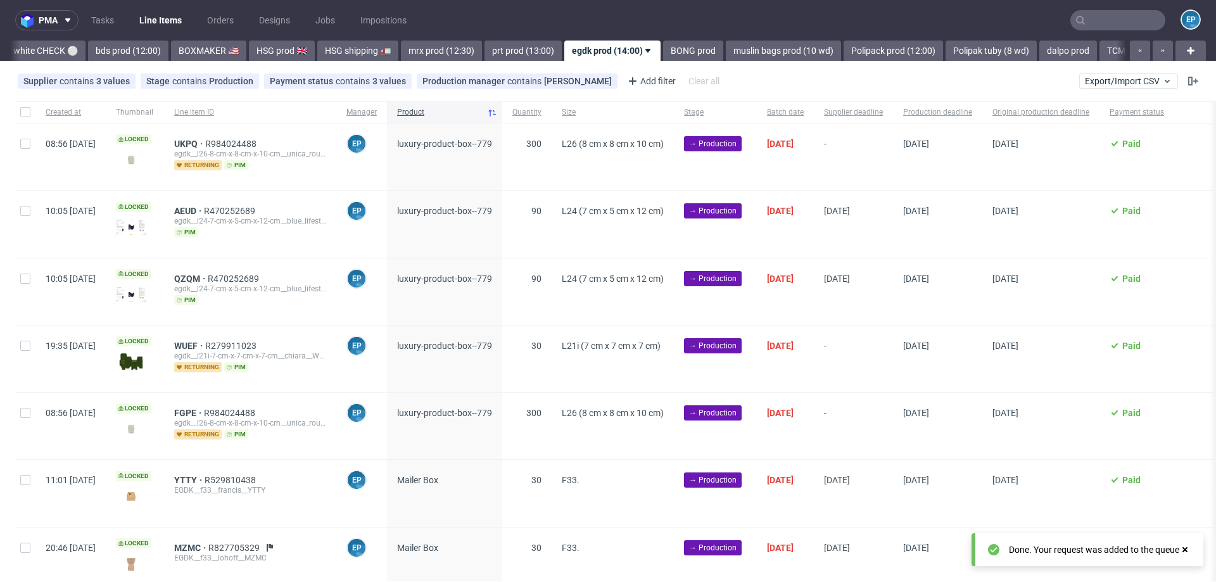
click at [24, 152] on div at bounding box center [25, 157] width 20 height 67
checkbox input "true"
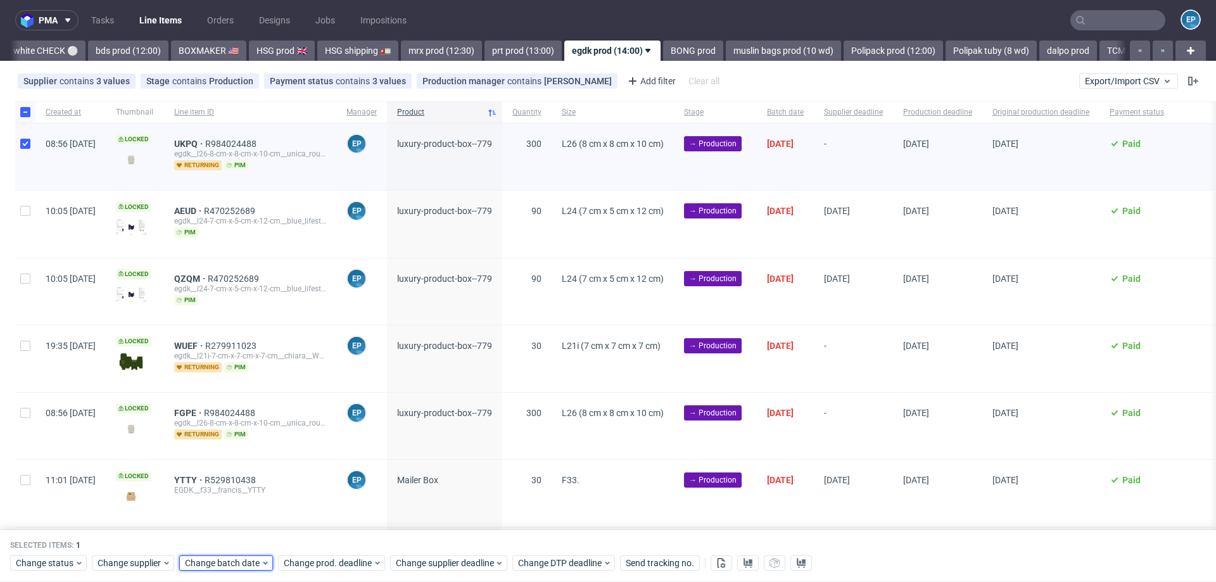
click at [233, 565] on span "Change batch date" at bounding box center [223, 564] width 76 height 13
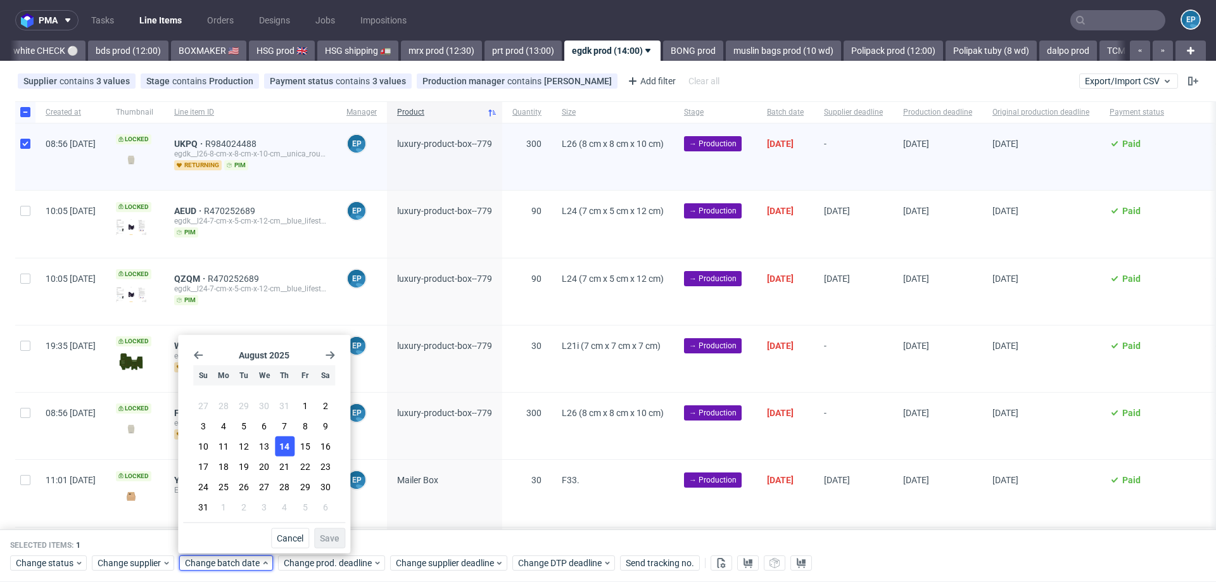
click at [281, 447] on span "14" at bounding box center [284, 446] width 10 height 13
click at [335, 530] on button "Save" at bounding box center [329, 538] width 31 height 20
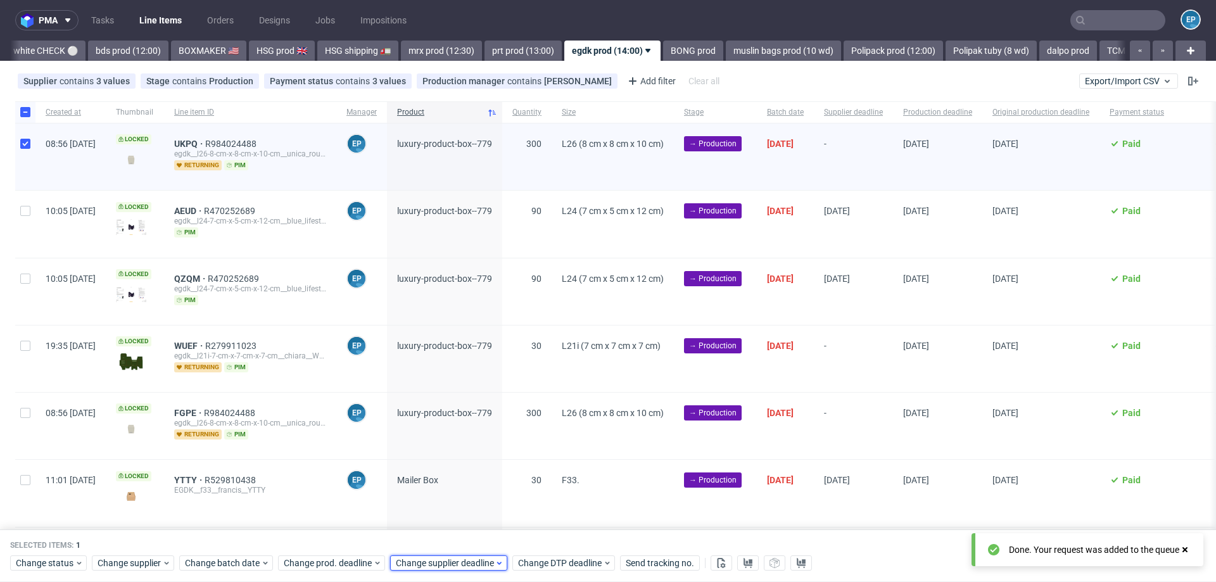
click at [427, 558] on span "Change supplier deadline" at bounding box center [445, 564] width 99 height 13
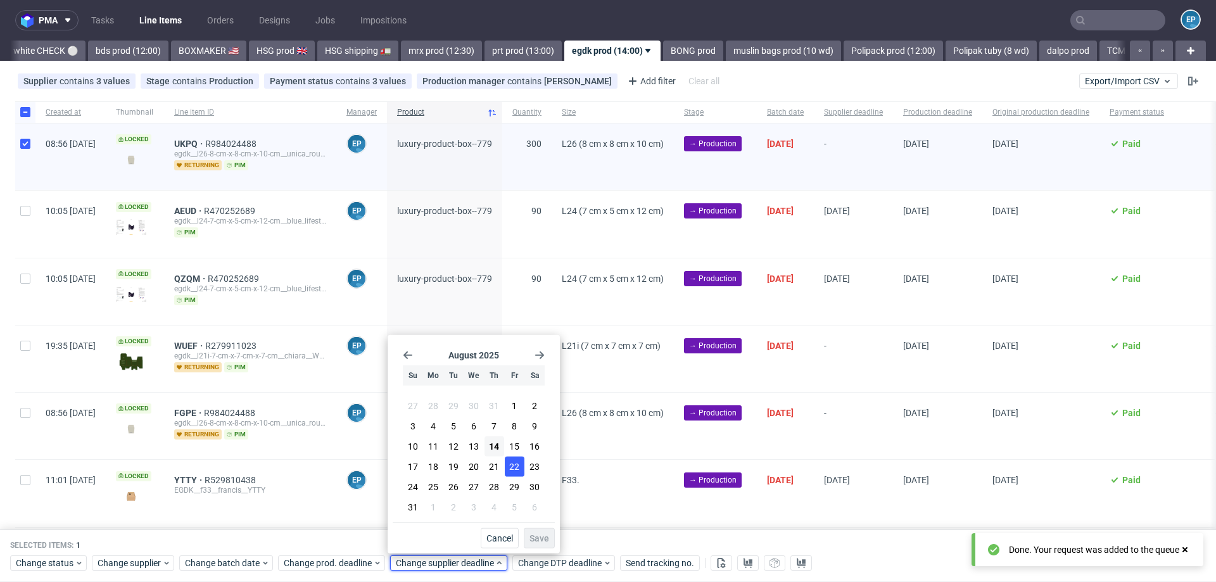
click at [514, 472] on span "22" at bounding box center [514, 467] width 10 height 13
click at [534, 537] on span "Save" at bounding box center [540, 538] width 20 height 9
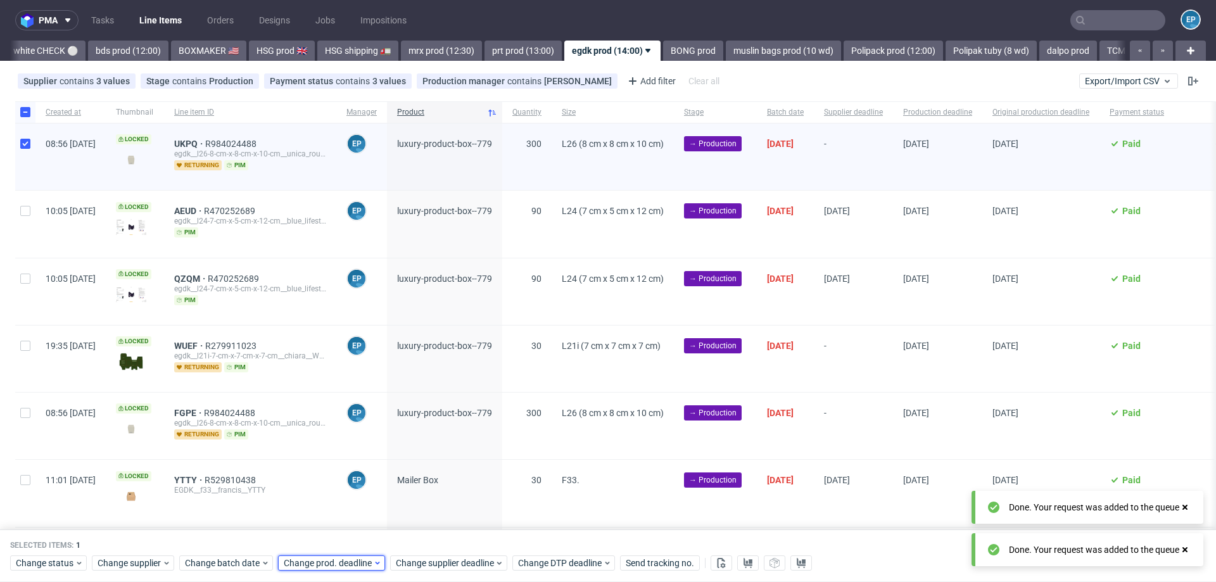
click at [355, 565] on span "Change prod. deadline" at bounding box center [328, 564] width 89 height 13
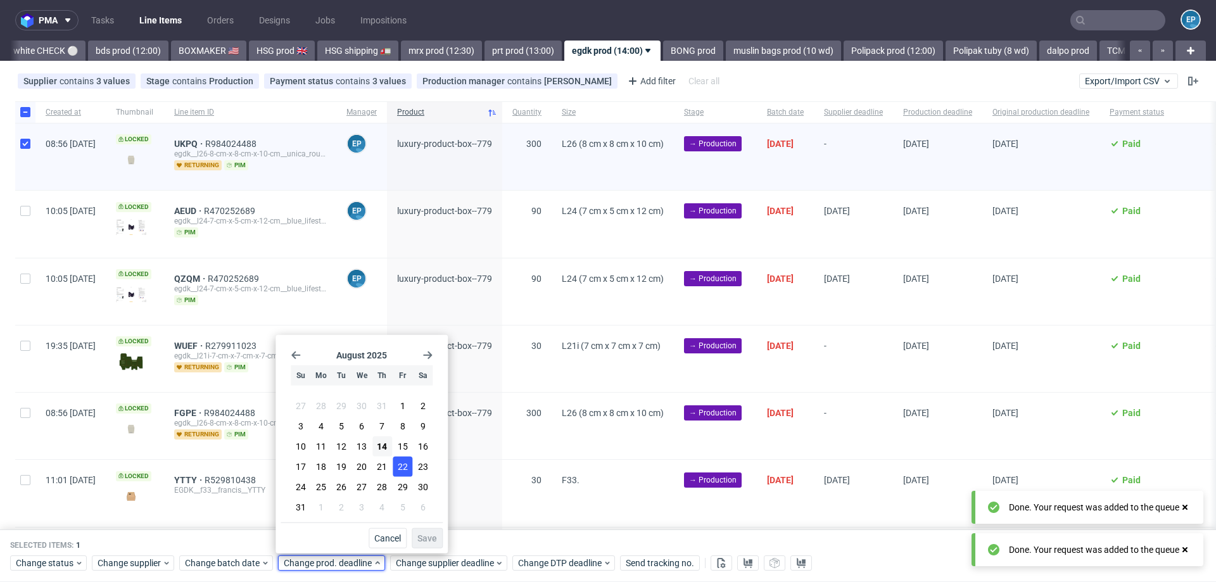
click at [403, 470] on span "22" at bounding box center [403, 467] width 10 height 13
click at [433, 542] on span "Save" at bounding box center [428, 538] width 20 height 9
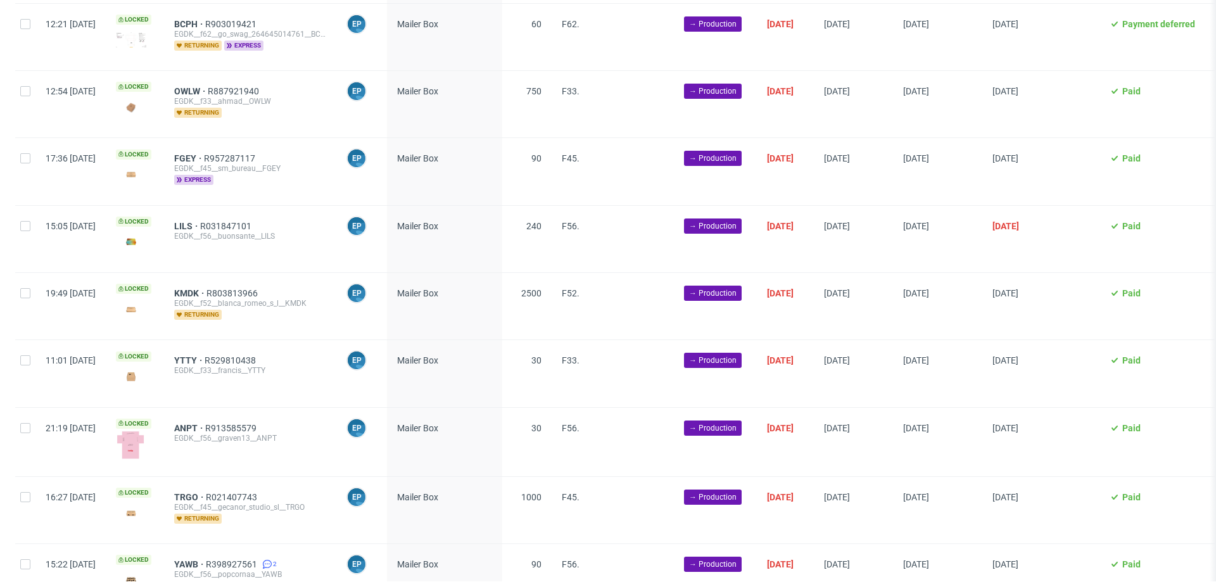
scroll to position [1652, 0]
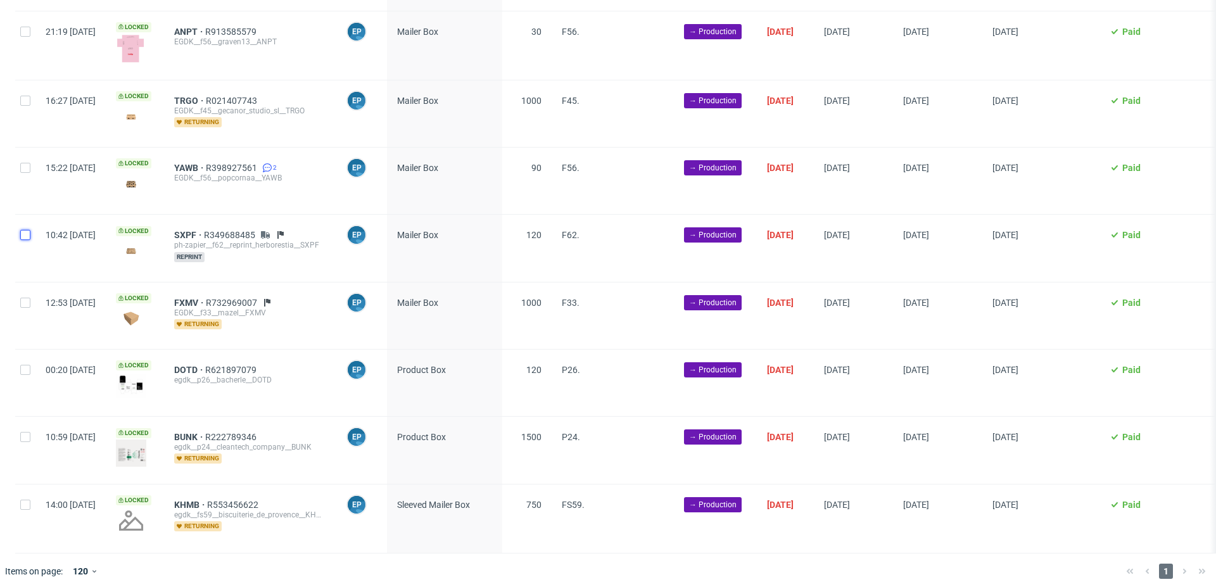
click at [25, 230] on input "checkbox" at bounding box center [25, 235] width 10 height 10
checkbox input "true"
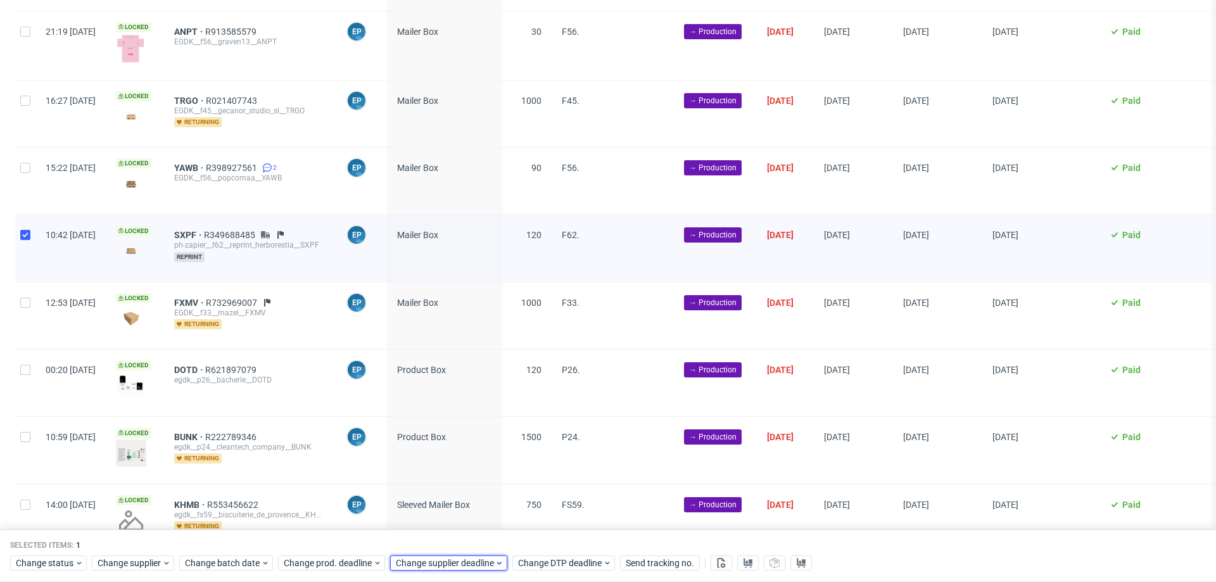
click at [429, 562] on span "Change supplier deadline" at bounding box center [445, 564] width 99 height 13
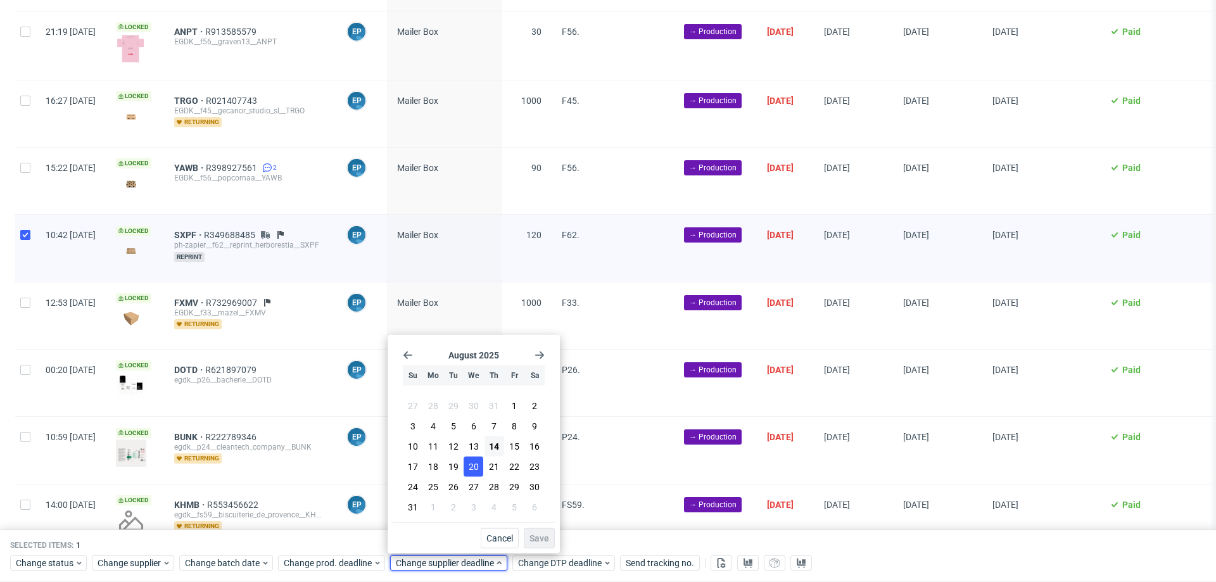
click at [476, 468] on span "20" at bounding box center [474, 467] width 10 height 13
click at [542, 537] on span "Save" at bounding box center [540, 538] width 20 height 9
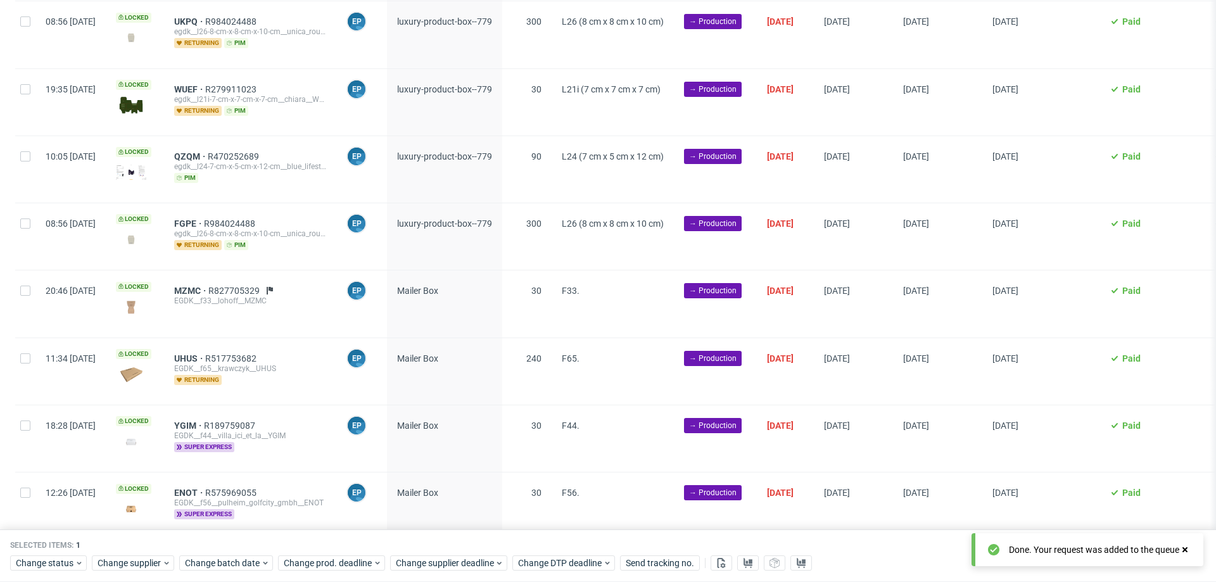
scroll to position [0, 0]
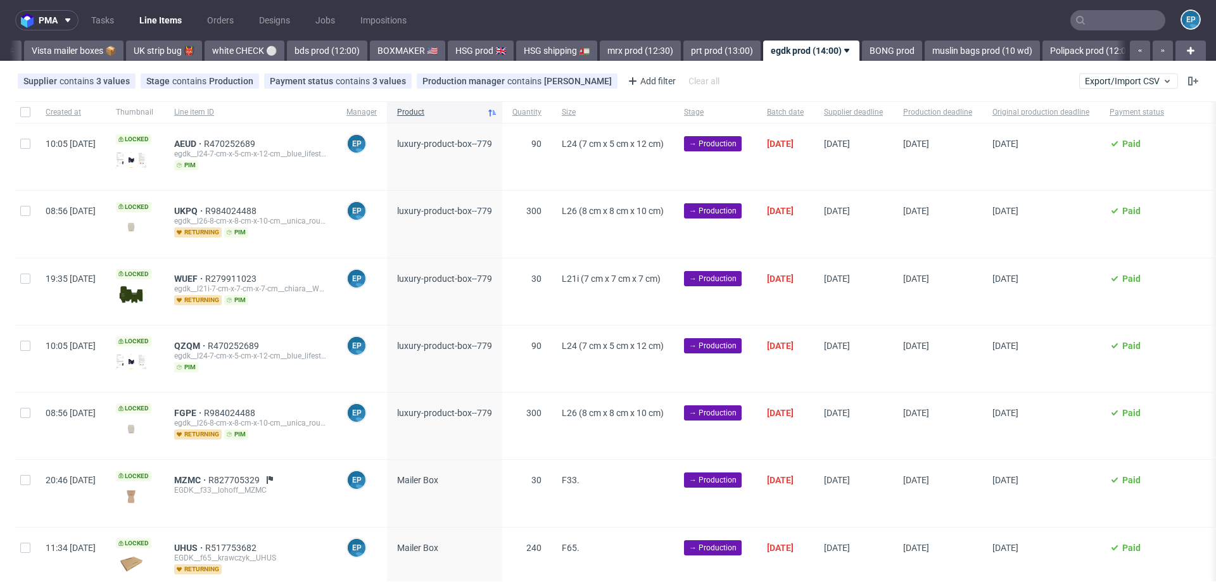
scroll to position [0, 884]
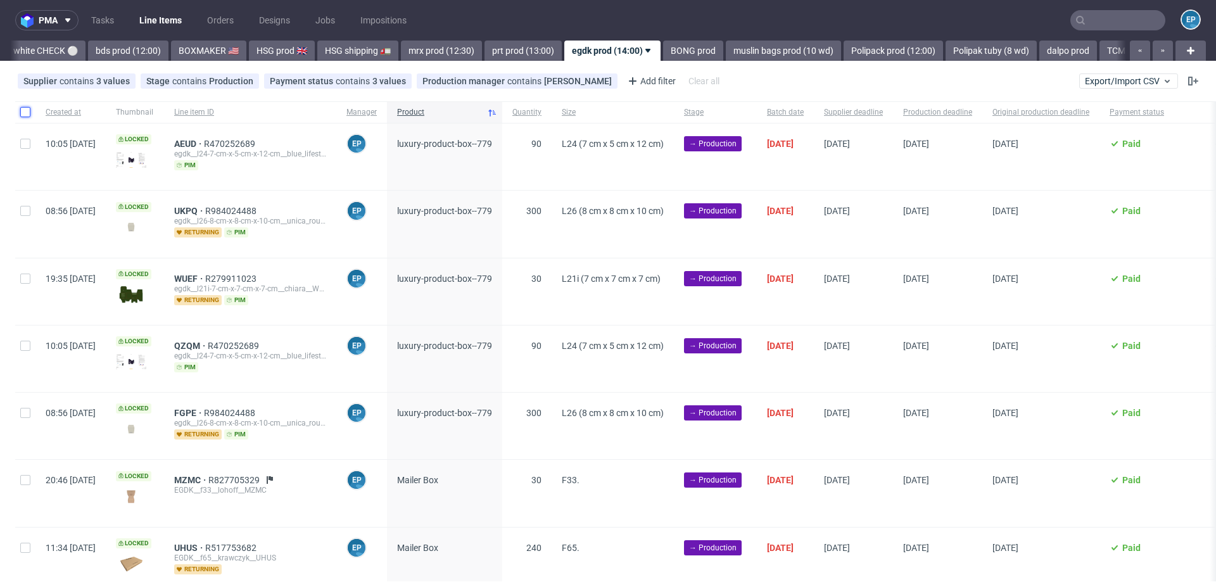
click at [26, 112] on input "checkbox" at bounding box center [25, 112] width 10 height 10
checkbox input "true"
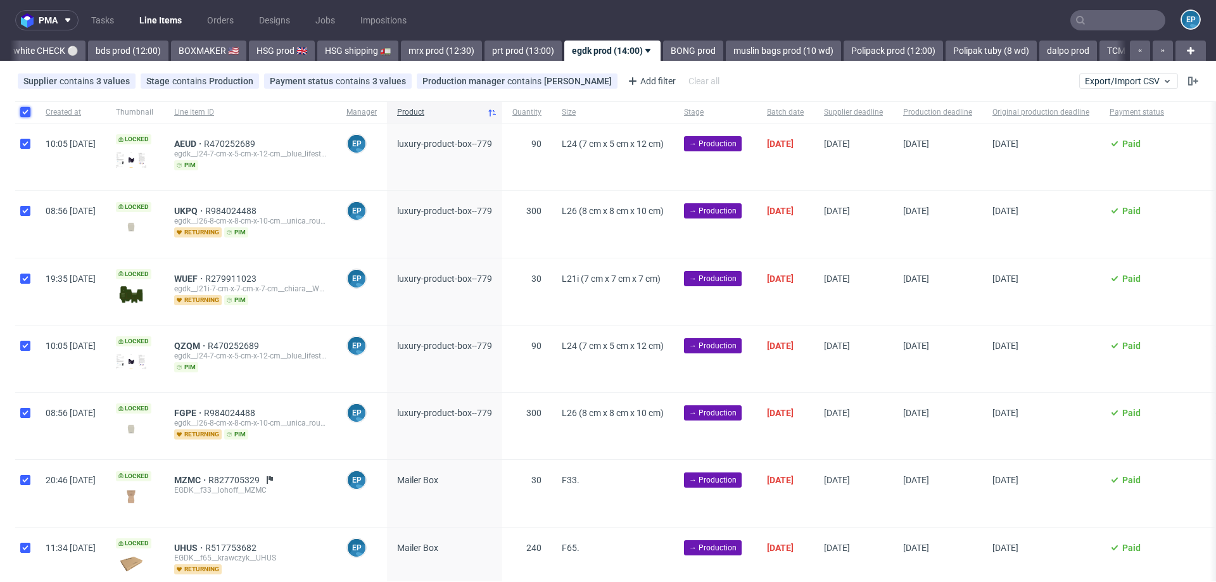
checkbox input "true"
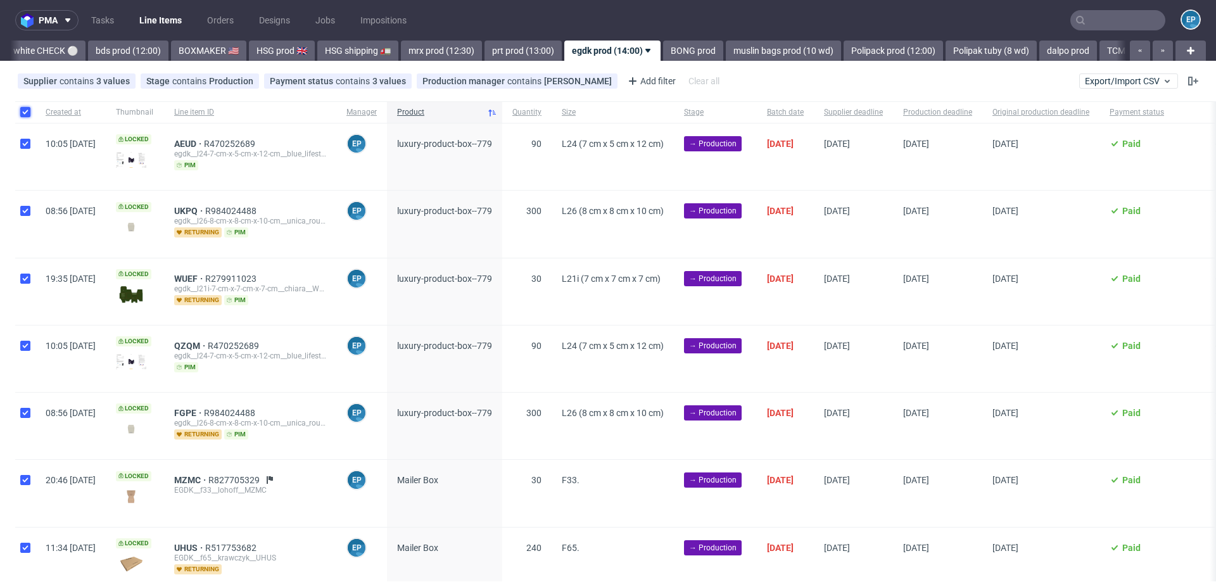
checkbox input "true"
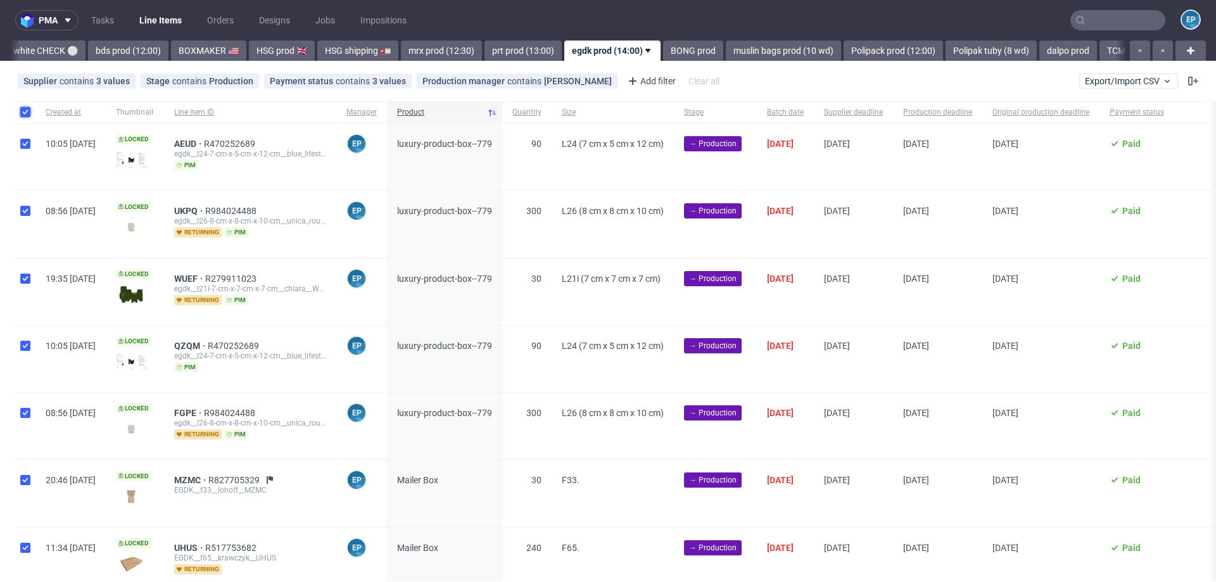
checkbox input "true"
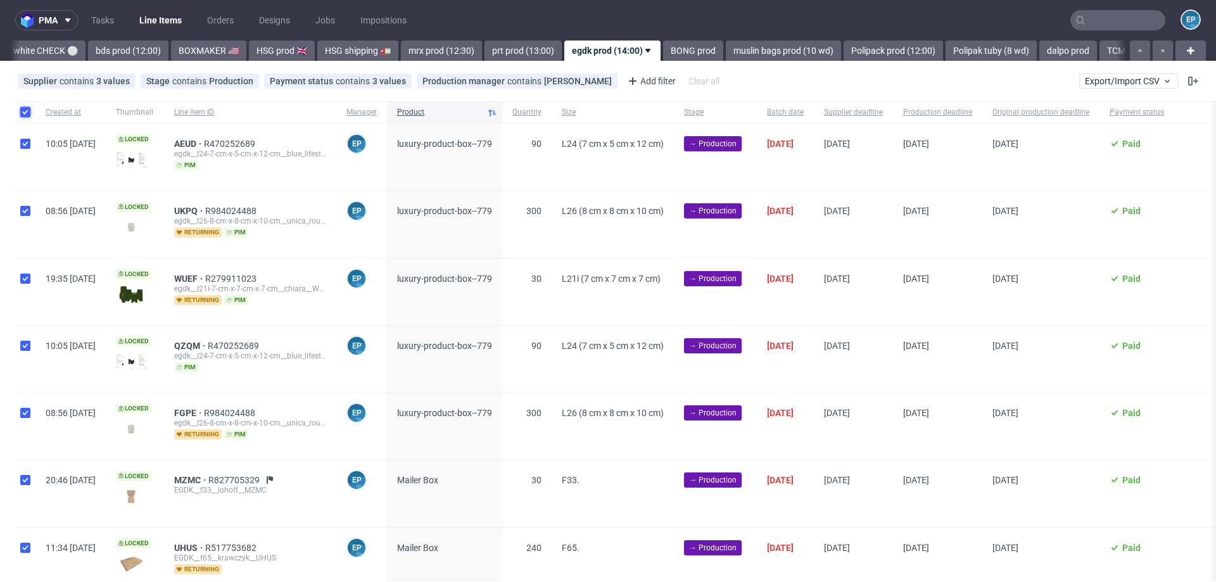
checkbox input "true"
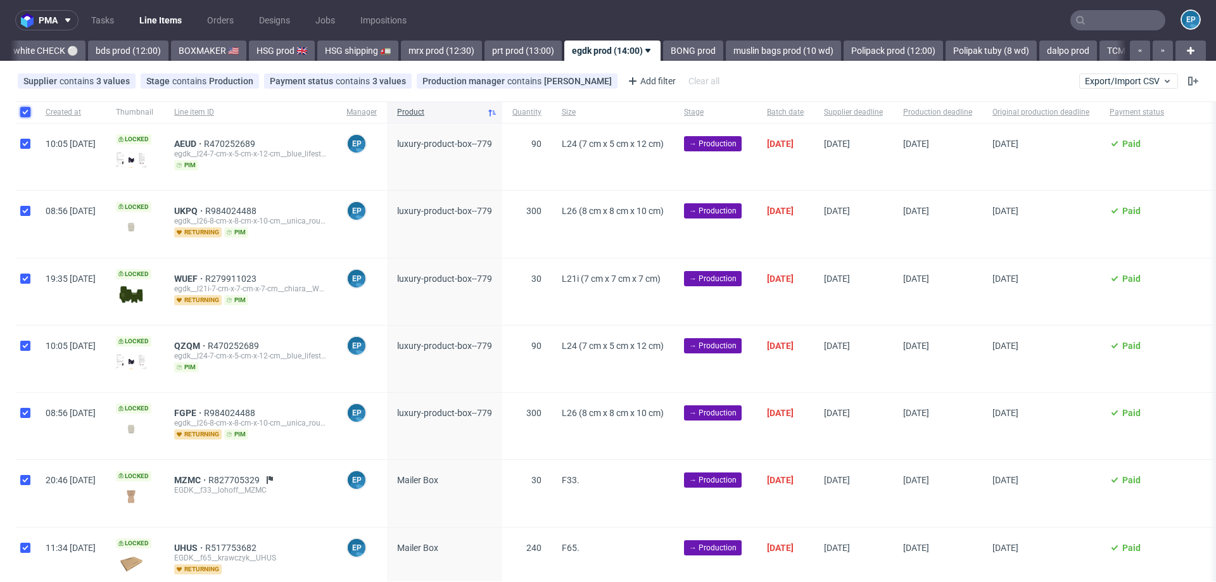
checkbox input "true"
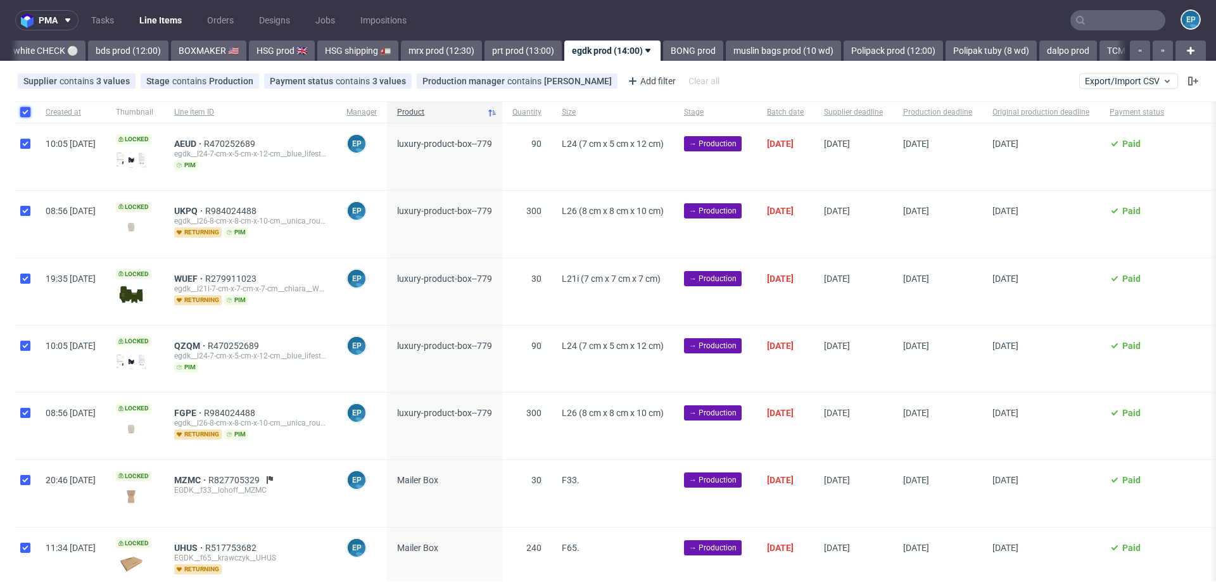
checkbox input "true"
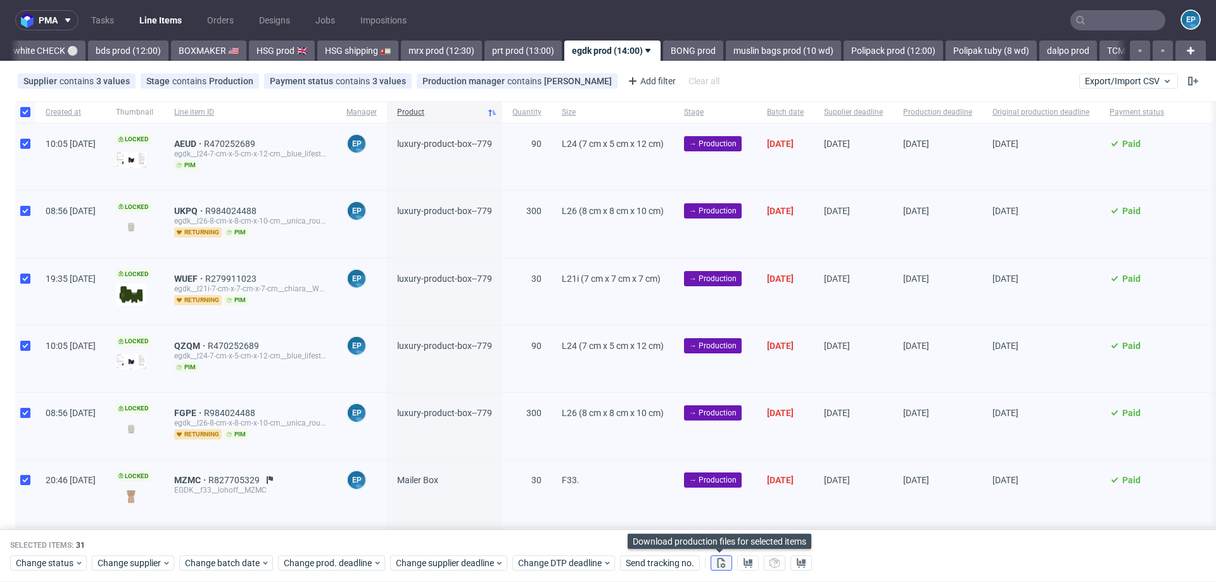
click at [722, 565] on use at bounding box center [722, 563] width 8 height 10
click at [744, 563] on use at bounding box center [748, 563] width 9 height 10
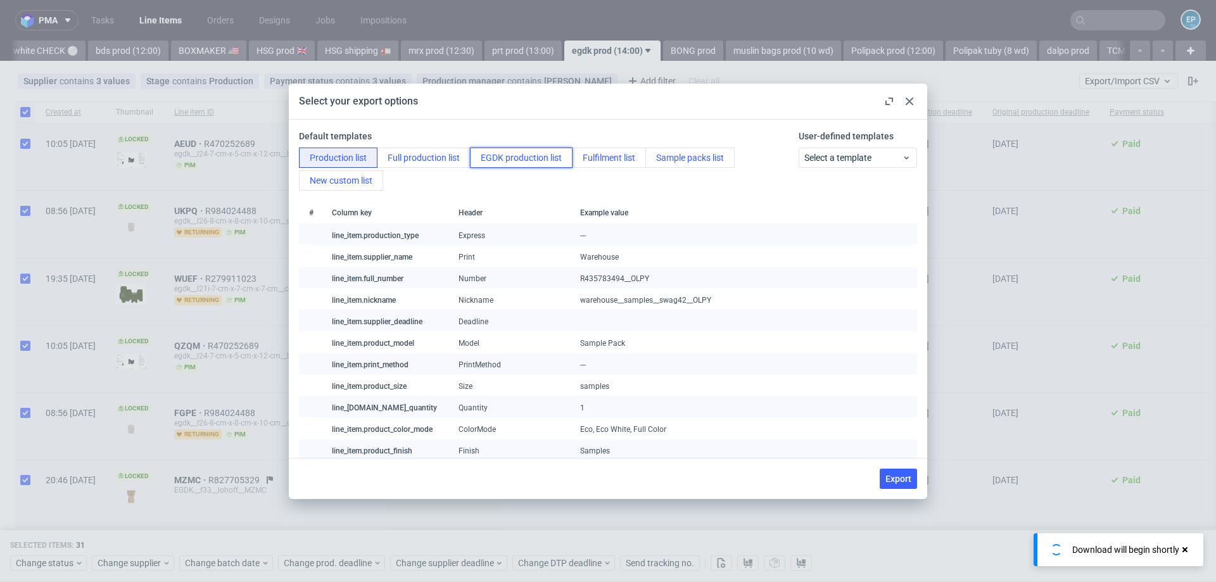
click at [527, 162] on button "EGDK production list" at bounding box center [521, 158] width 103 height 20
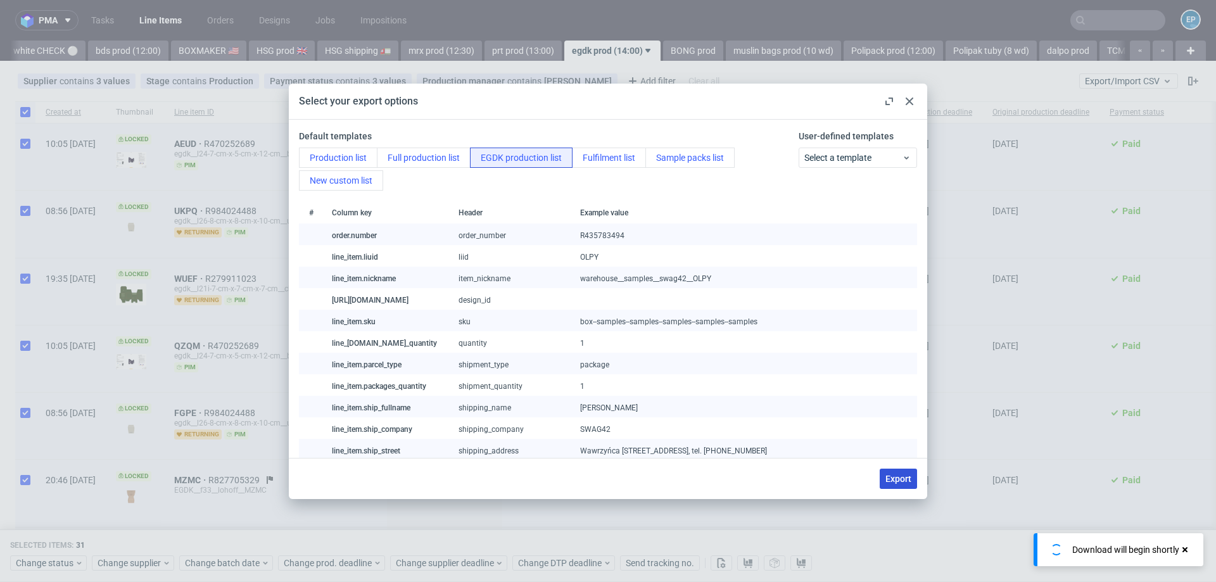
click at [914, 480] on button "Export" at bounding box center [898, 479] width 37 height 20
checkbox input "false"
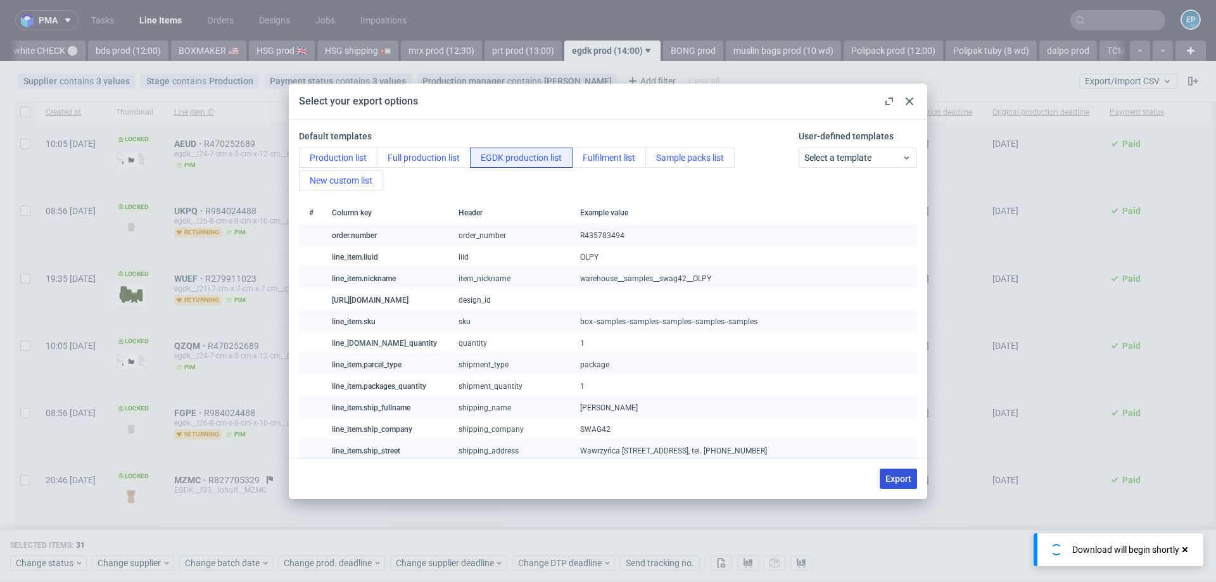
checkbox input "false"
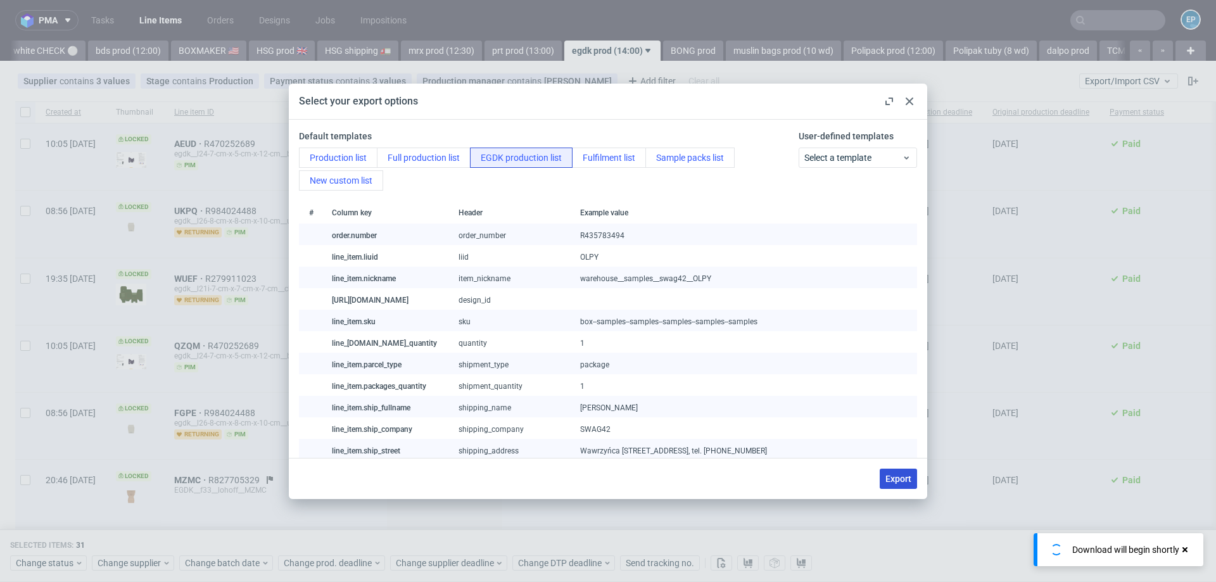
checkbox input "false"
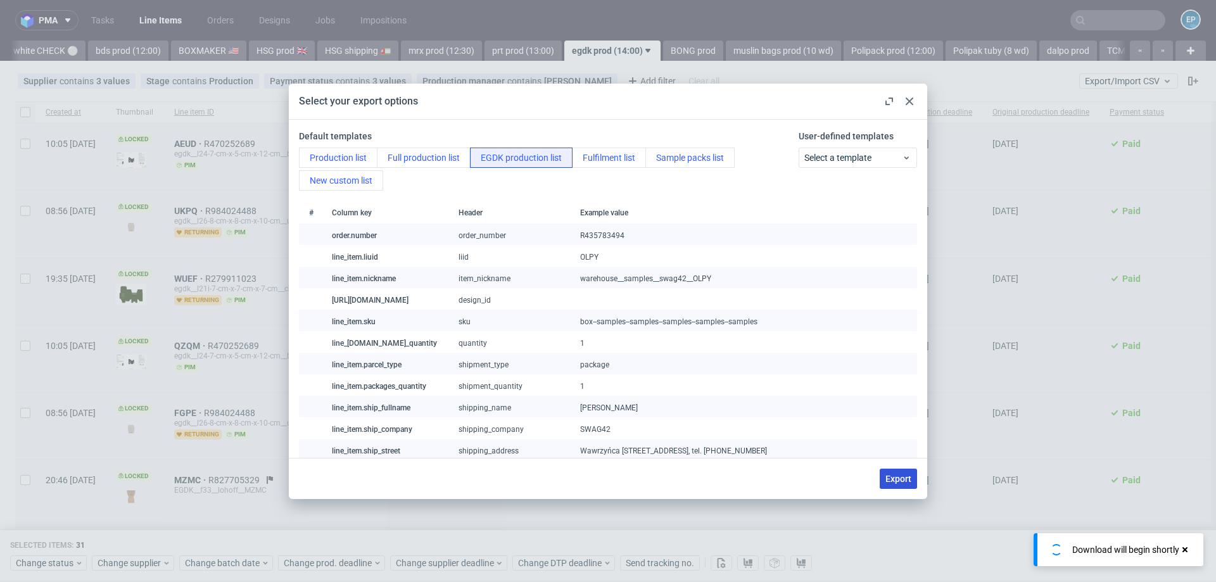
checkbox input "false"
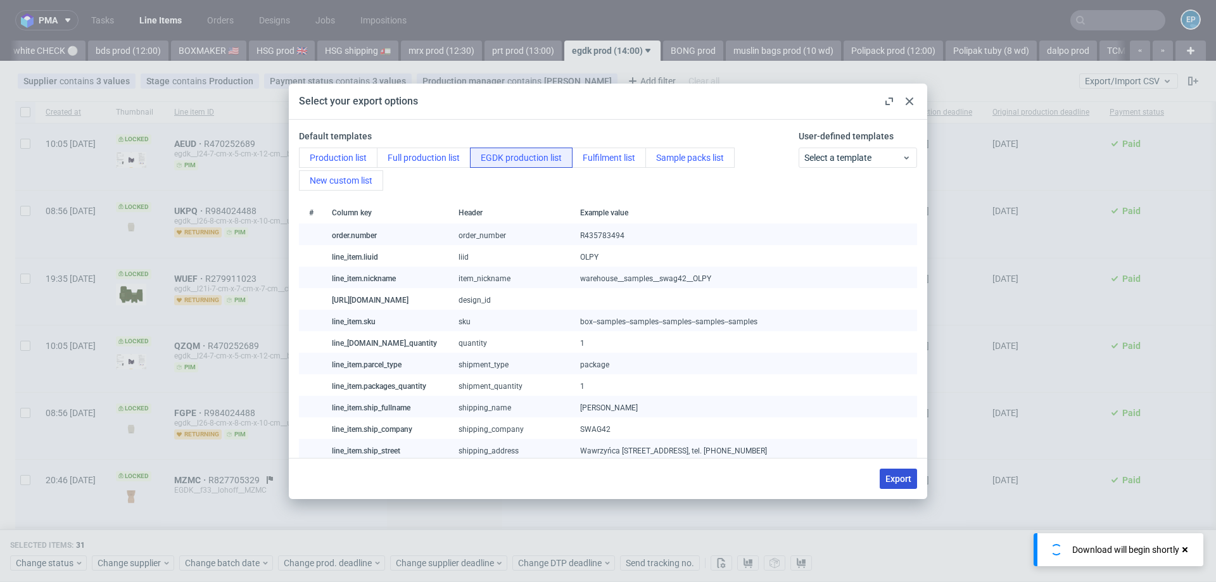
checkbox input "false"
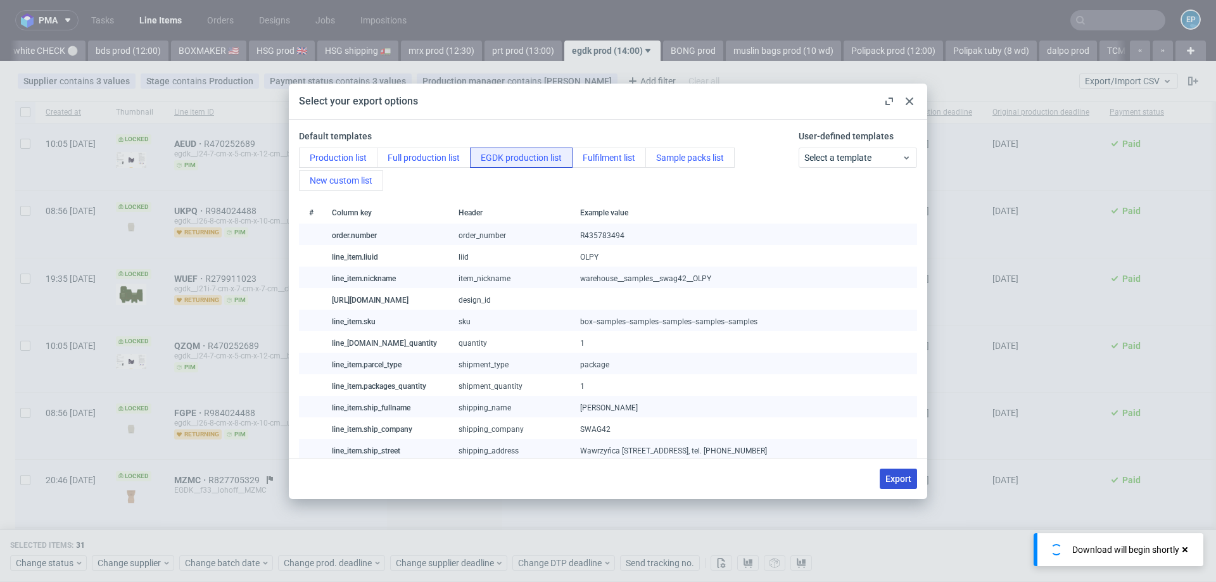
checkbox input "false"
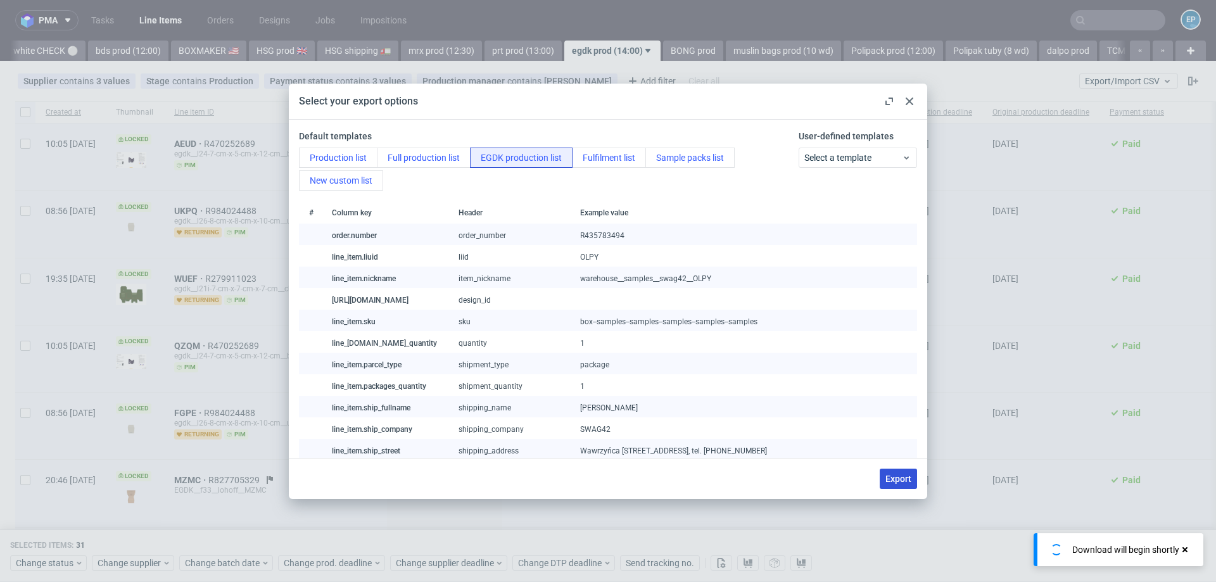
checkbox input "false"
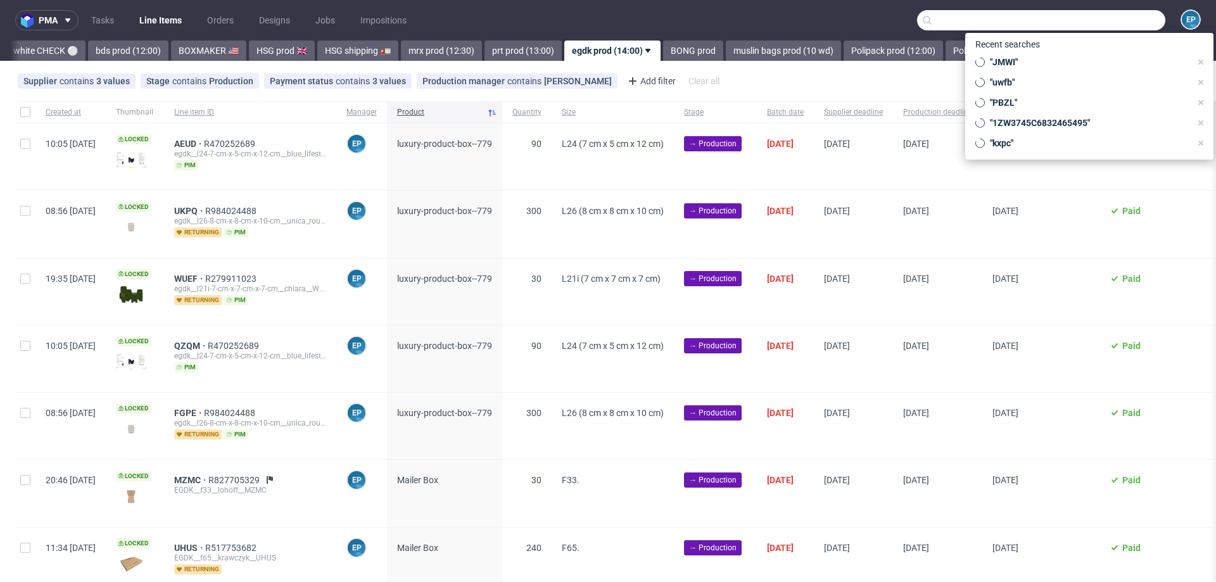
click at [1109, 28] on input "text" at bounding box center [1041, 20] width 248 height 20
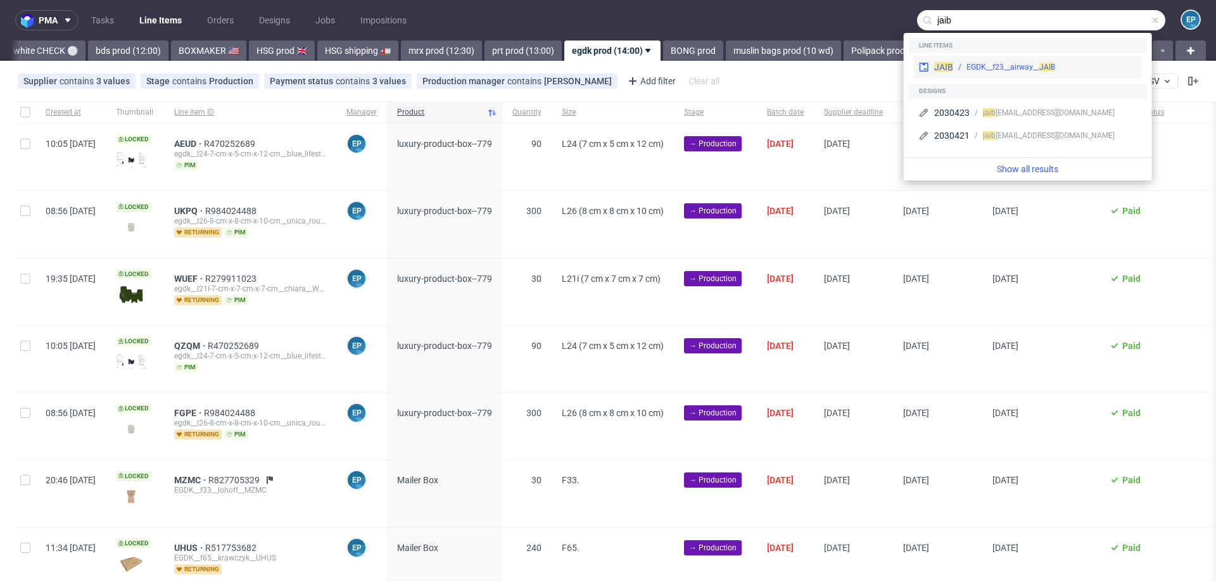
type input "jaib"
click at [1029, 62] on div "EGDK__f23__airway__ JAIB" at bounding box center [1011, 66] width 89 height 11
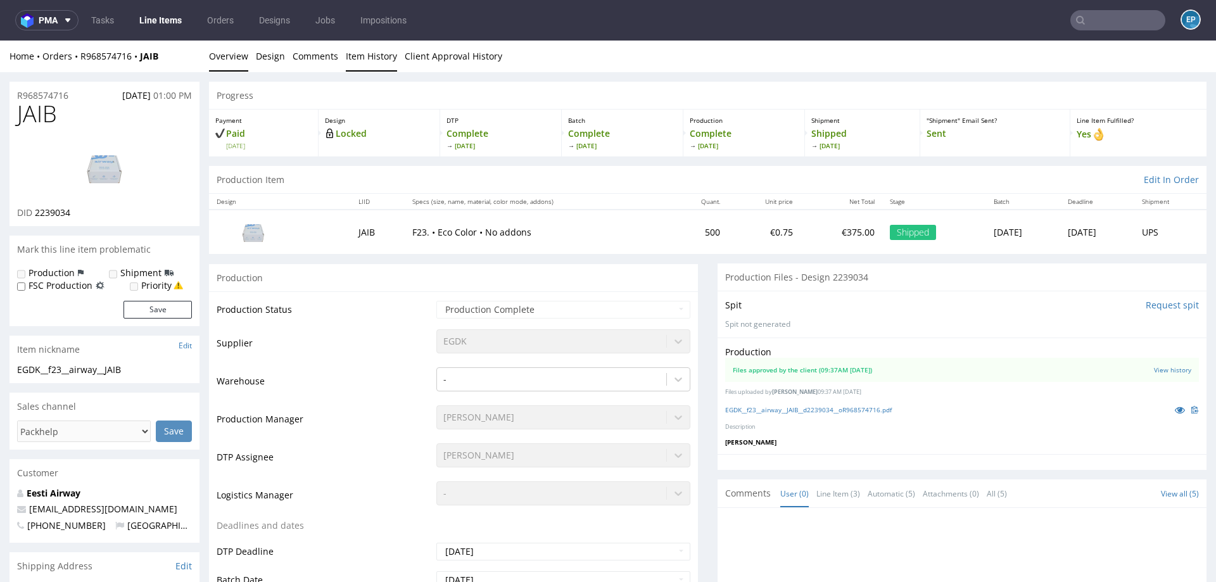
click at [354, 56] on link "Item History" at bounding box center [371, 56] width 51 height 31
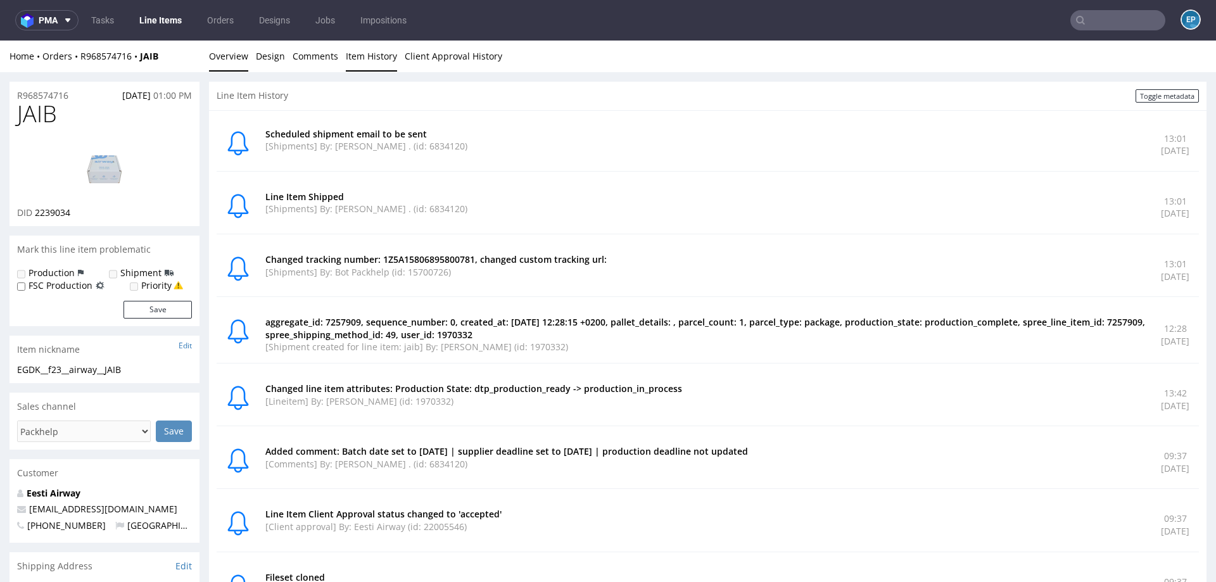
click at [226, 58] on link "Overview" at bounding box center [228, 56] width 39 height 31
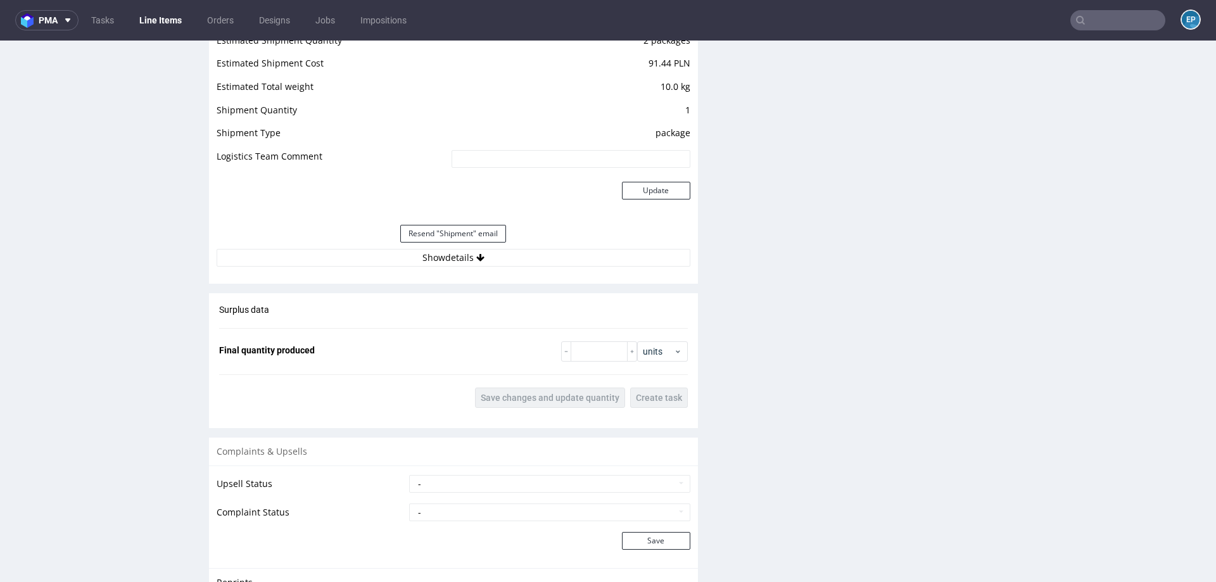
scroll to position [1411, 0]
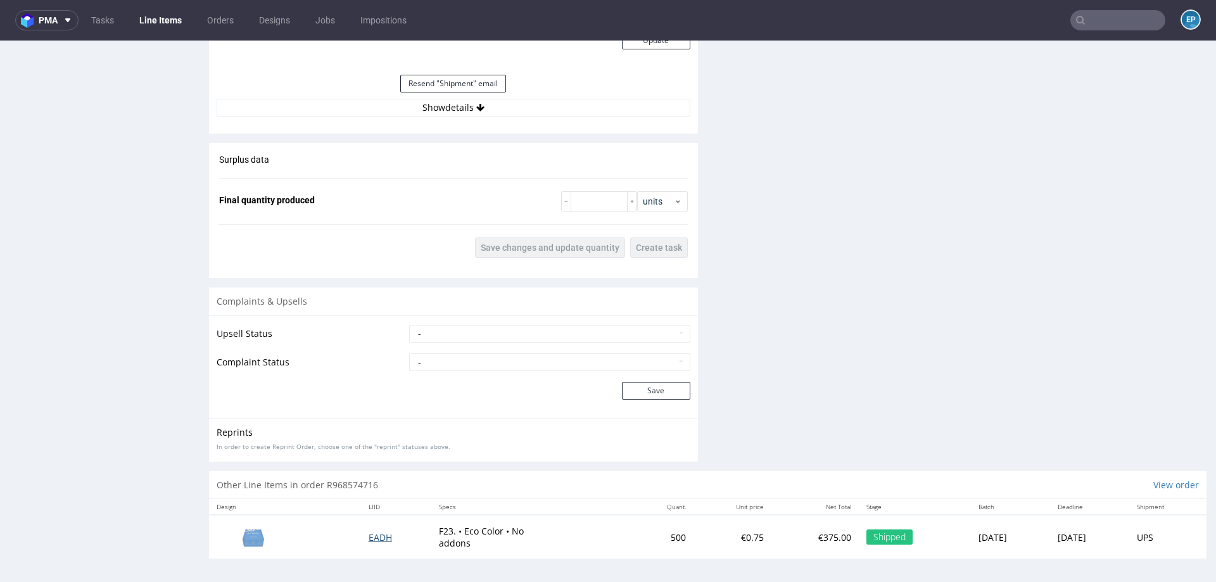
click at [369, 537] on span "EADH" at bounding box center [380, 538] width 23 height 12
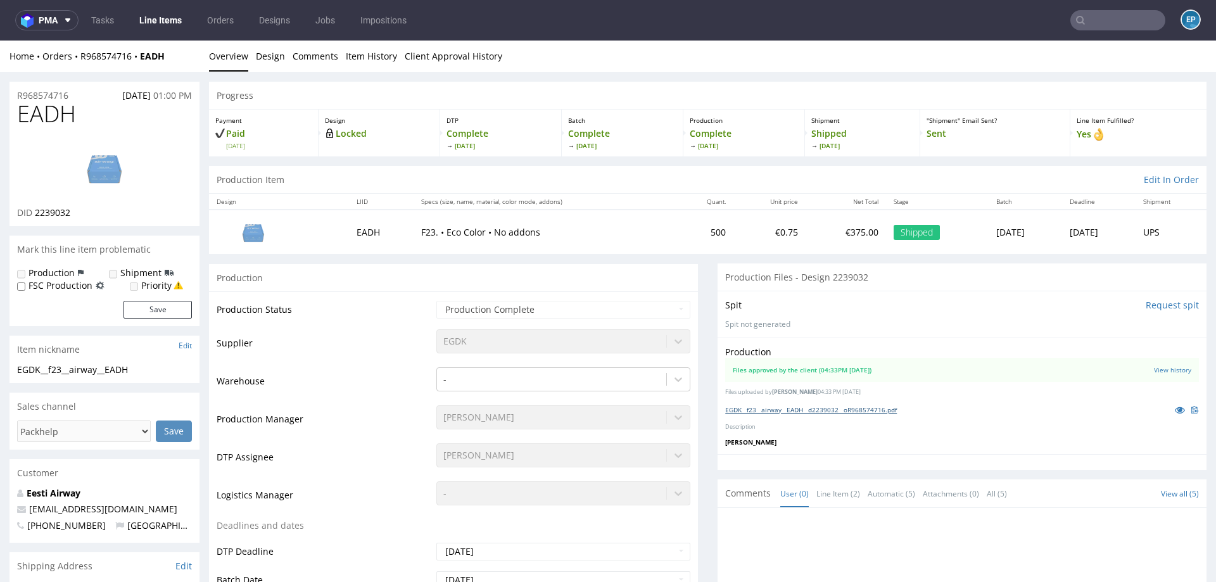
click at [841, 406] on link "EGDK__f23__airway__EADH__d2239032__oR968574716.pdf" at bounding box center [811, 409] width 172 height 9
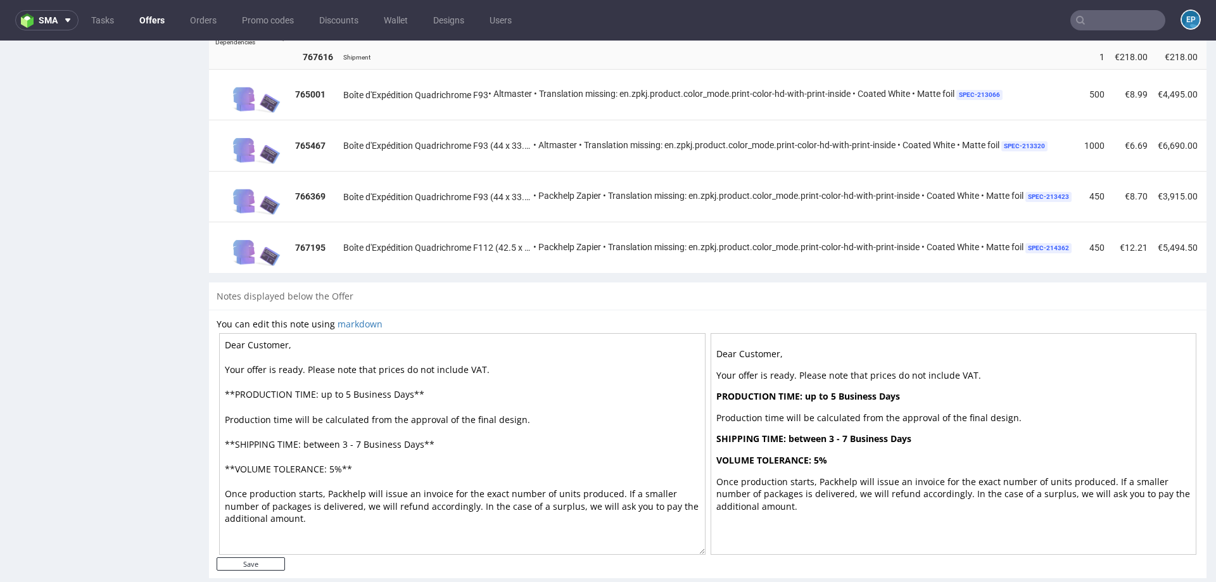
scroll to position [1053, 0]
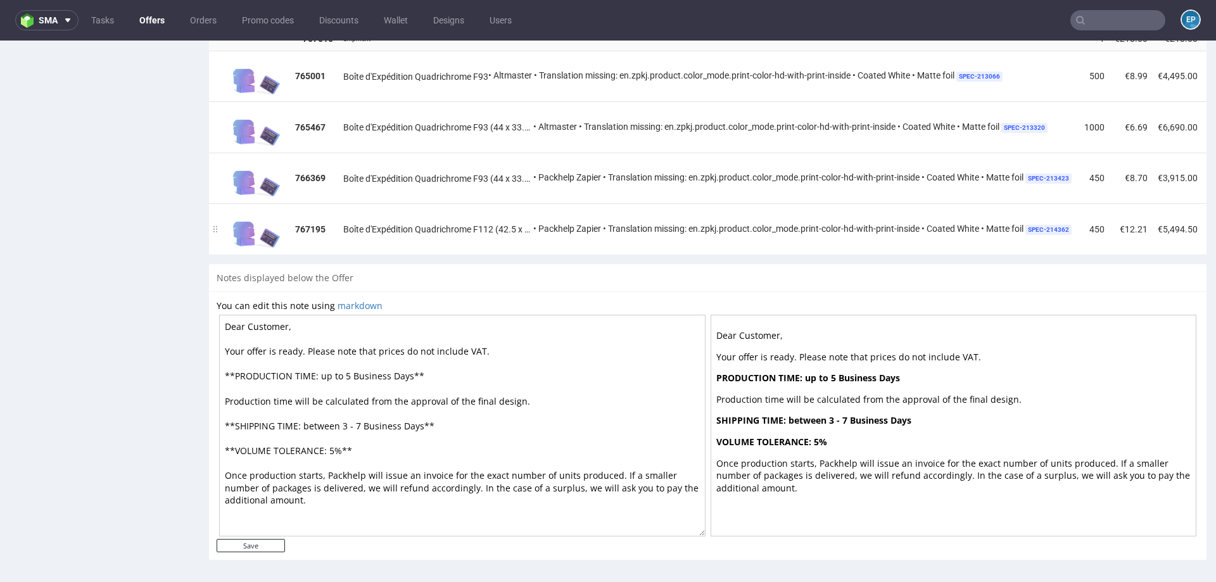
click at [434, 240] on td "Boîte d'Expédition Quadrichrome F112 (42.5 x 52 x 18 cm) • Packhelp Zapier • Tr…" at bounding box center [708, 228] width 741 height 51
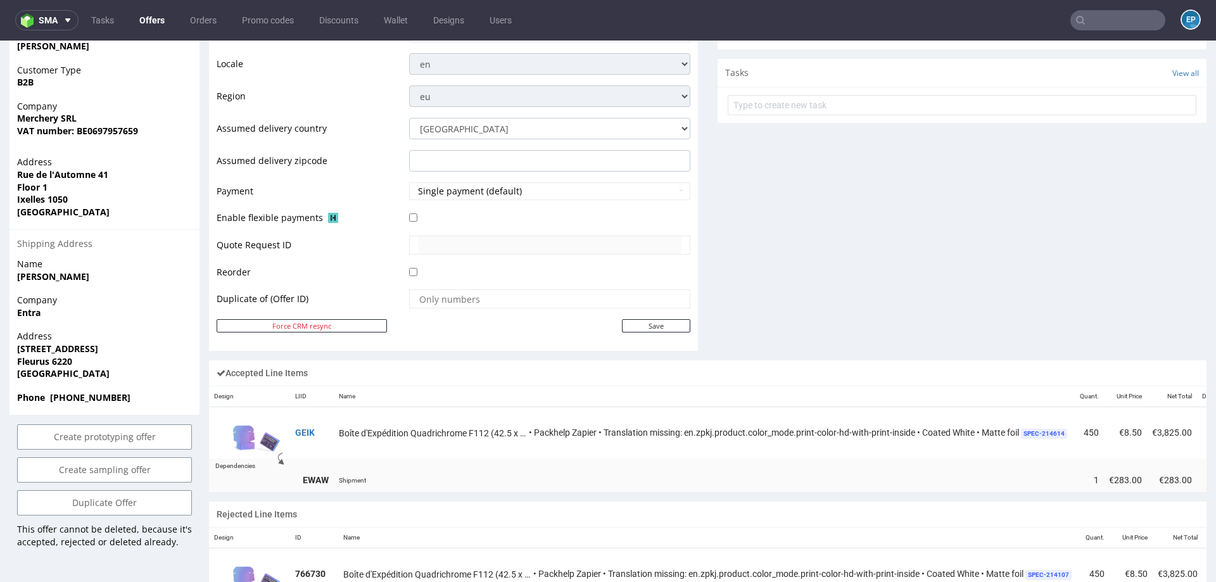
scroll to position [0, 0]
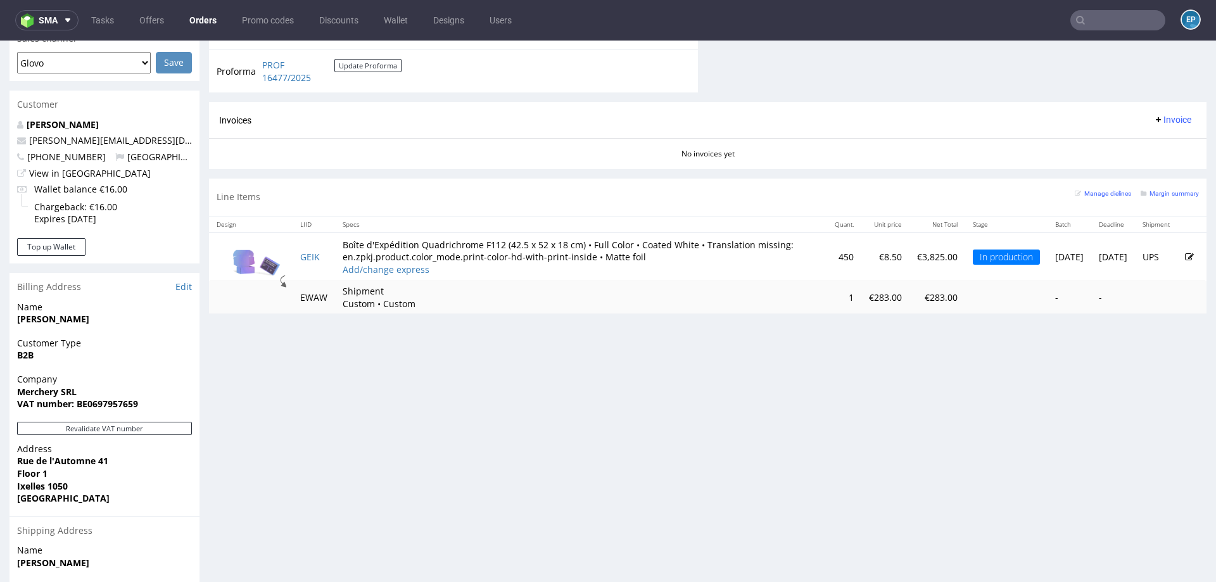
scroll to position [670, 0]
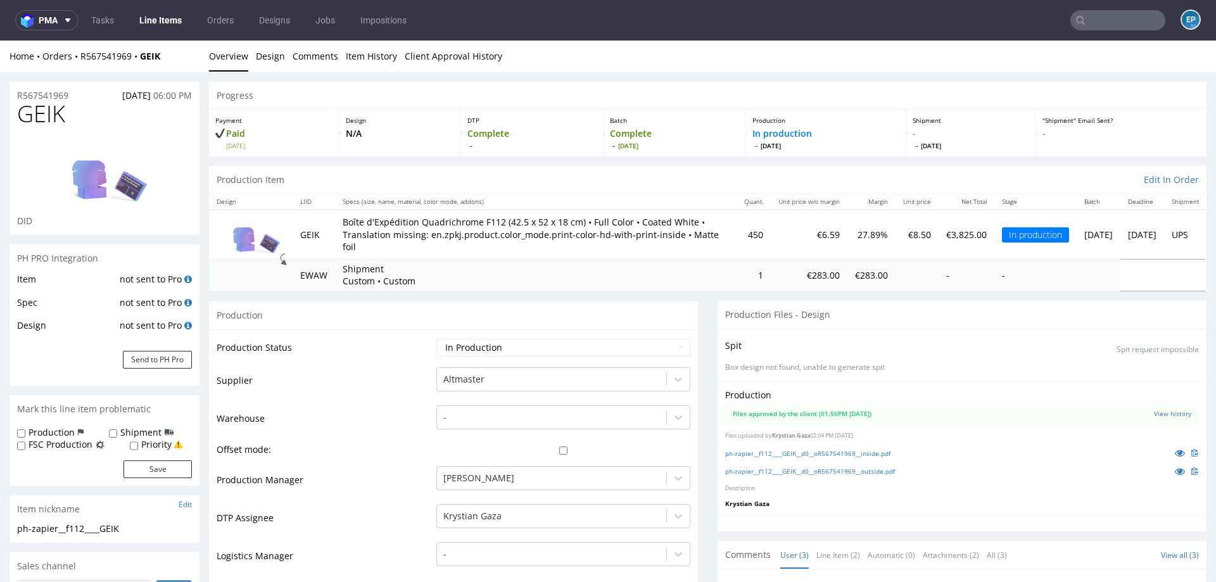
scroll to position [201, 0]
click at [370, 61] on link "Item History" at bounding box center [371, 56] width 51 height 31
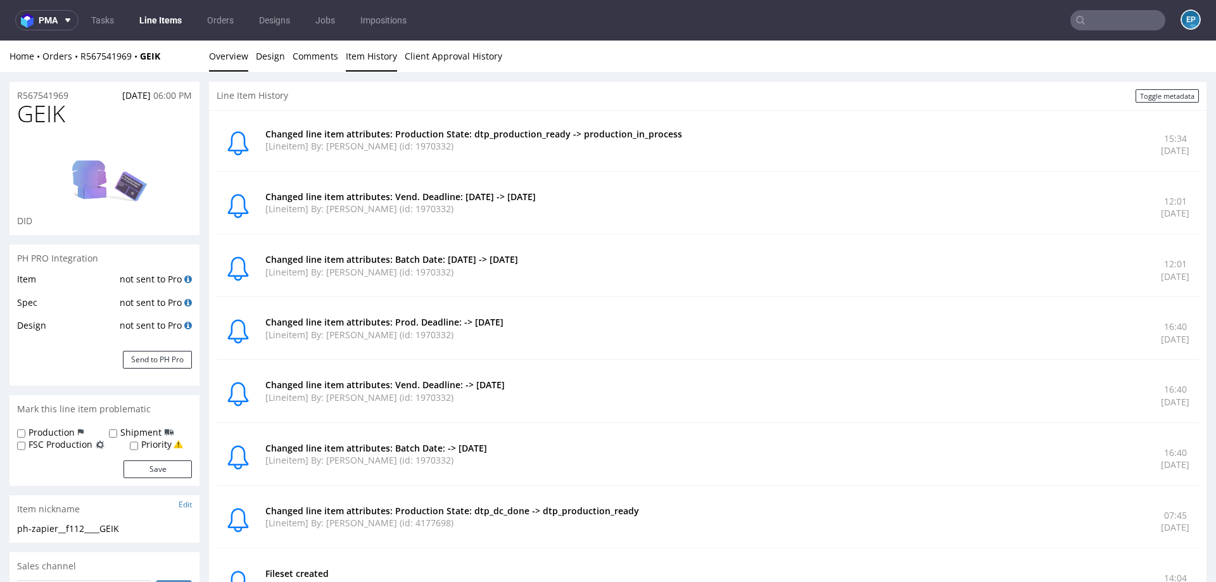
click at [219, 58] on link "Overview" at bounding box center [228, 56] width 39 height 31
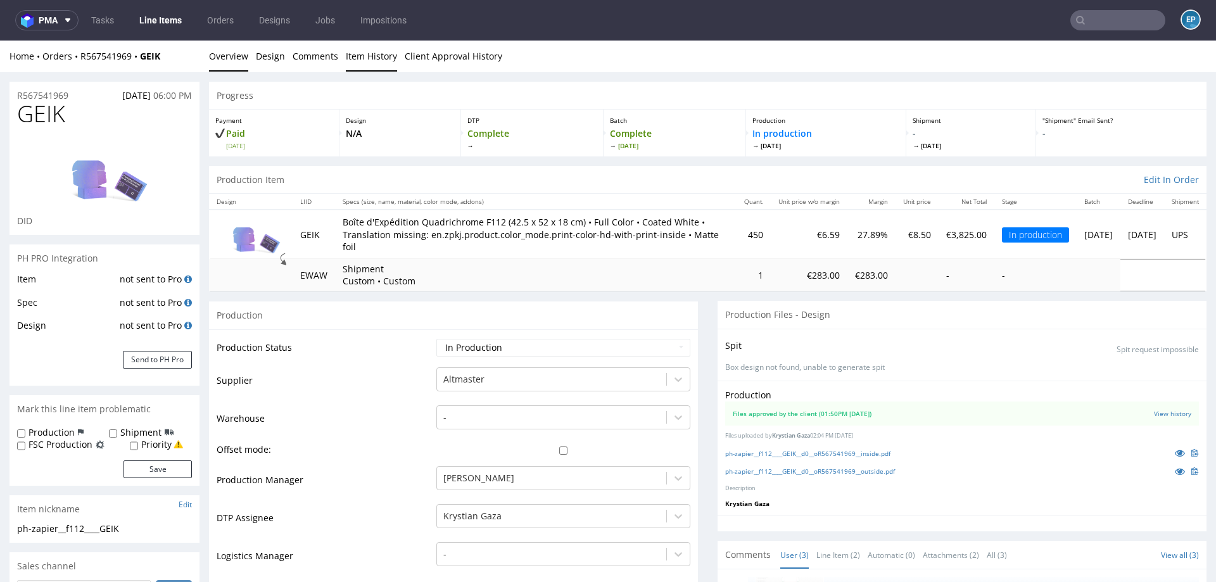
click at [362, 65] on link "Item History" at bounding box center [371, 56] width 51 height 31
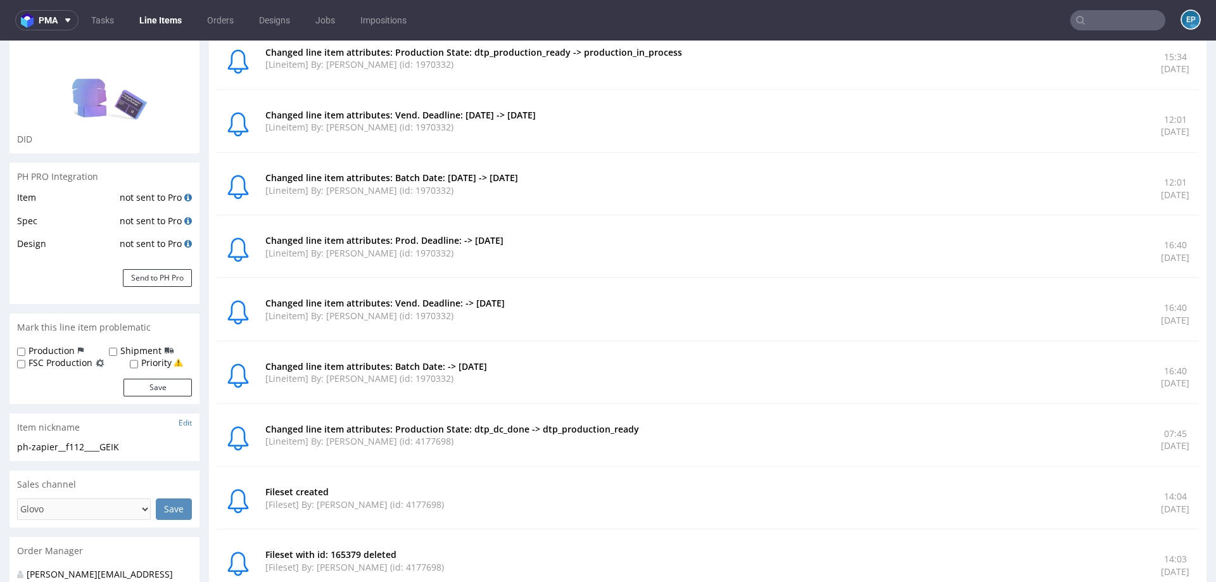
scroll to position [0, 0]
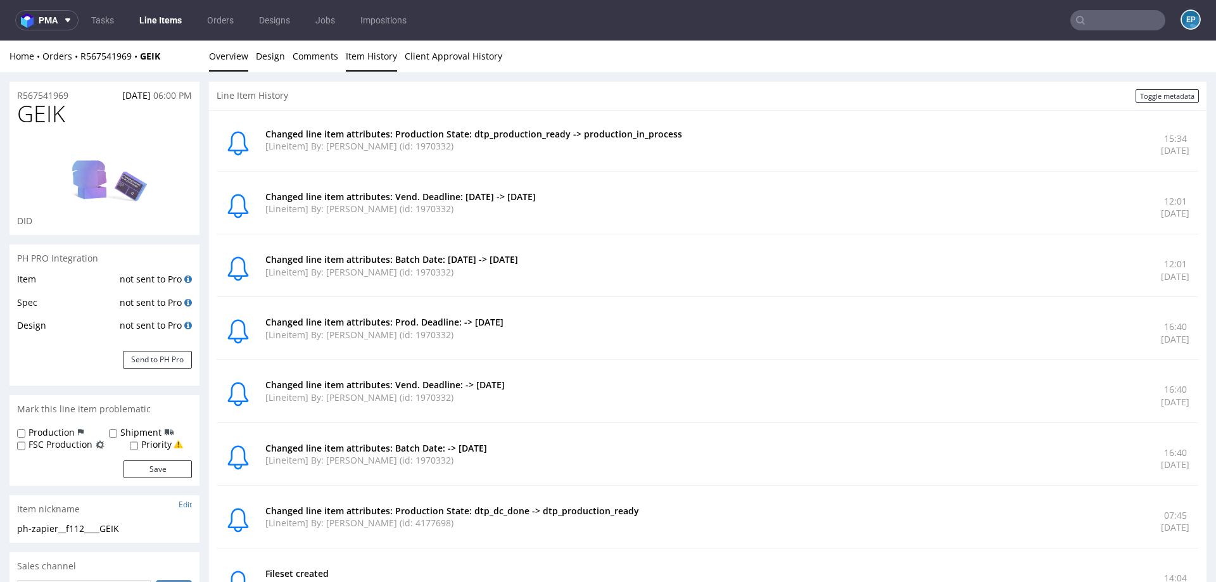
click at [224, 50] on link "Overview" at bounding box center [228, 56] width 39 height 31
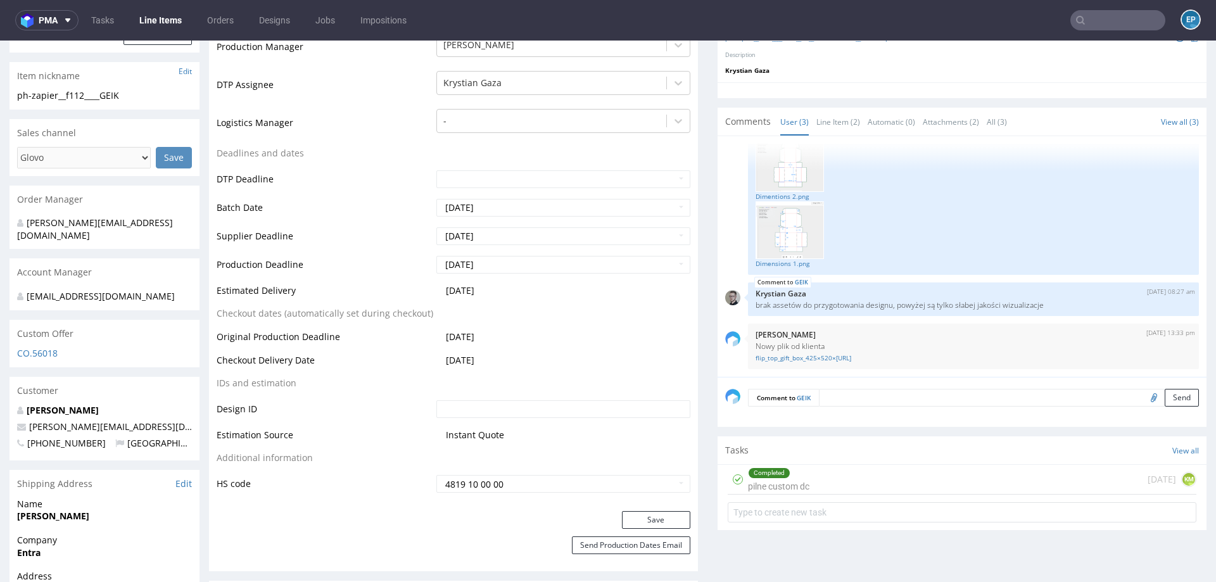
scroll to position [444, 0]
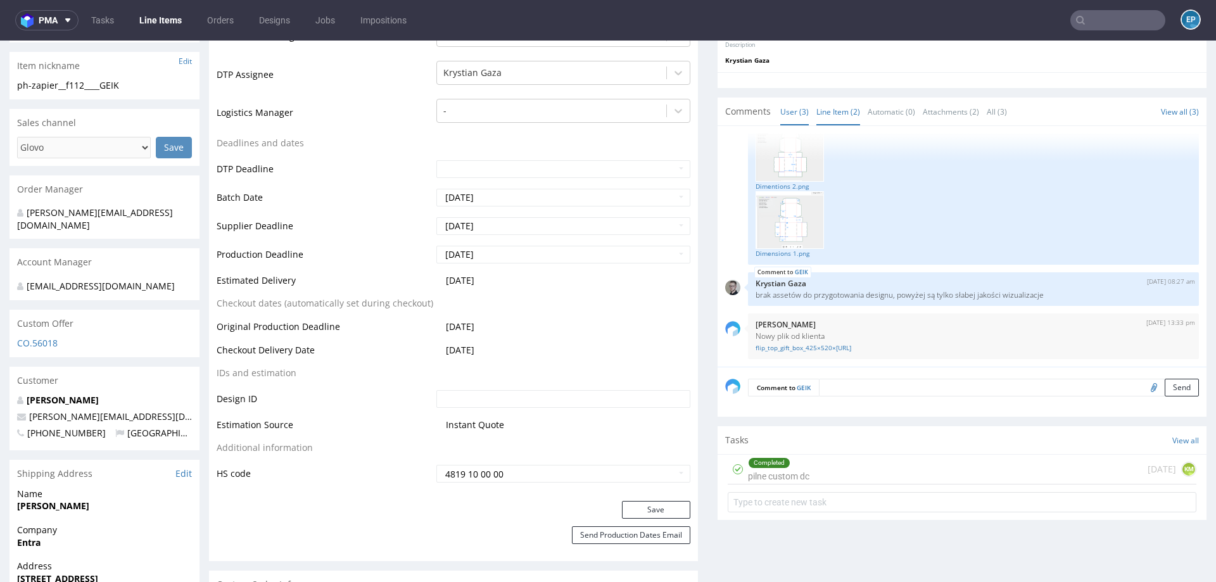
click at [838, 117] on link "Line Item (2)" at bounding box center [839, 111] width 44 height 27
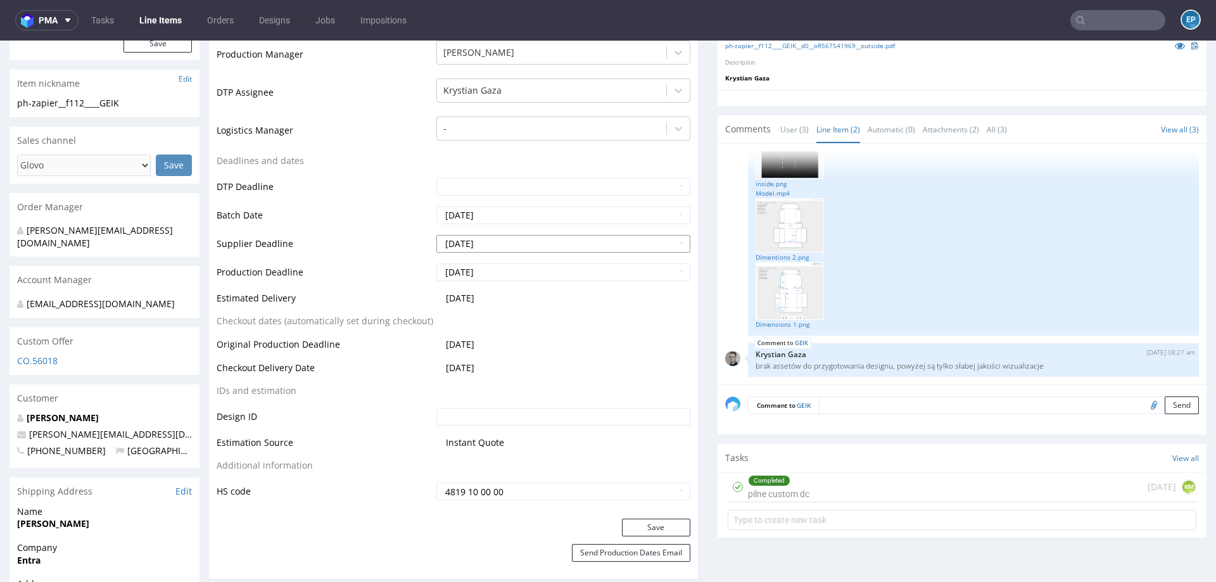
scroll to position [429, 0]
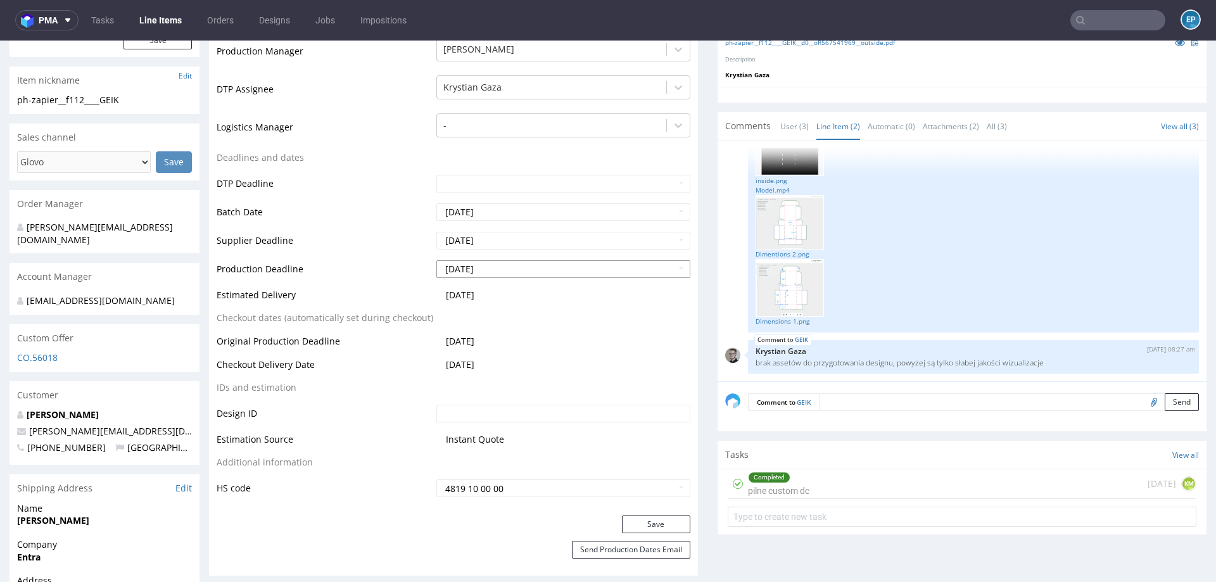
click at [490, 268] on input "2025-08-22" at bounding box center [564, 269] width 254 height 18
click at [467, 231] on td "25" at bounding box center [464, 231] width 20 height 19
type input "2025-08-25"
click at [661, 522] on button "Save" at bounding box center [656, 525] width 68 height 18
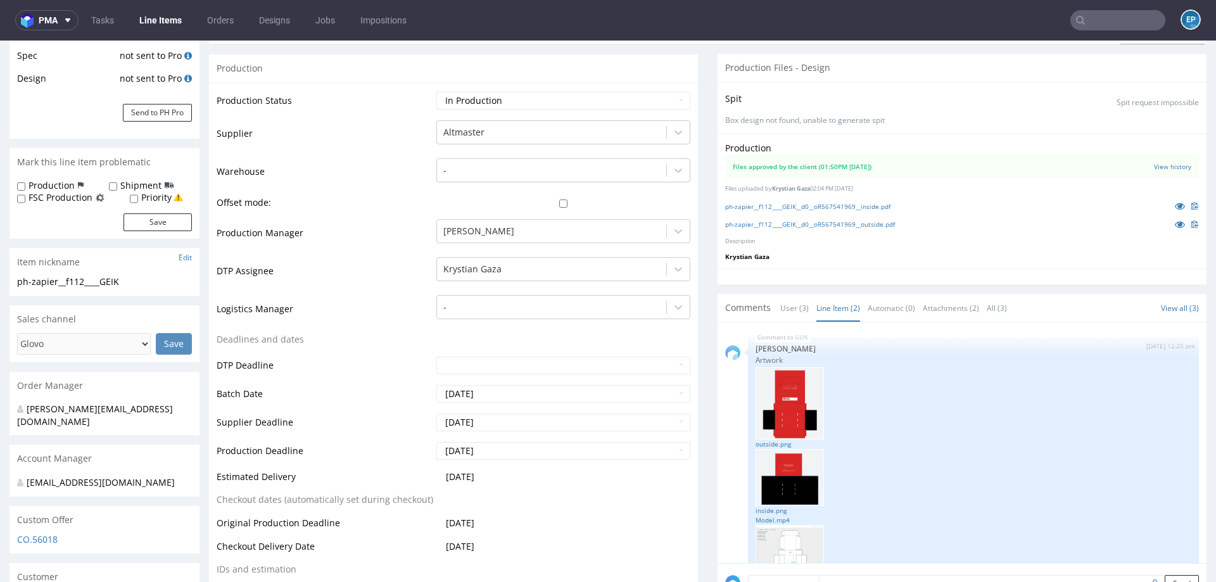
scroll to position [0, 0]
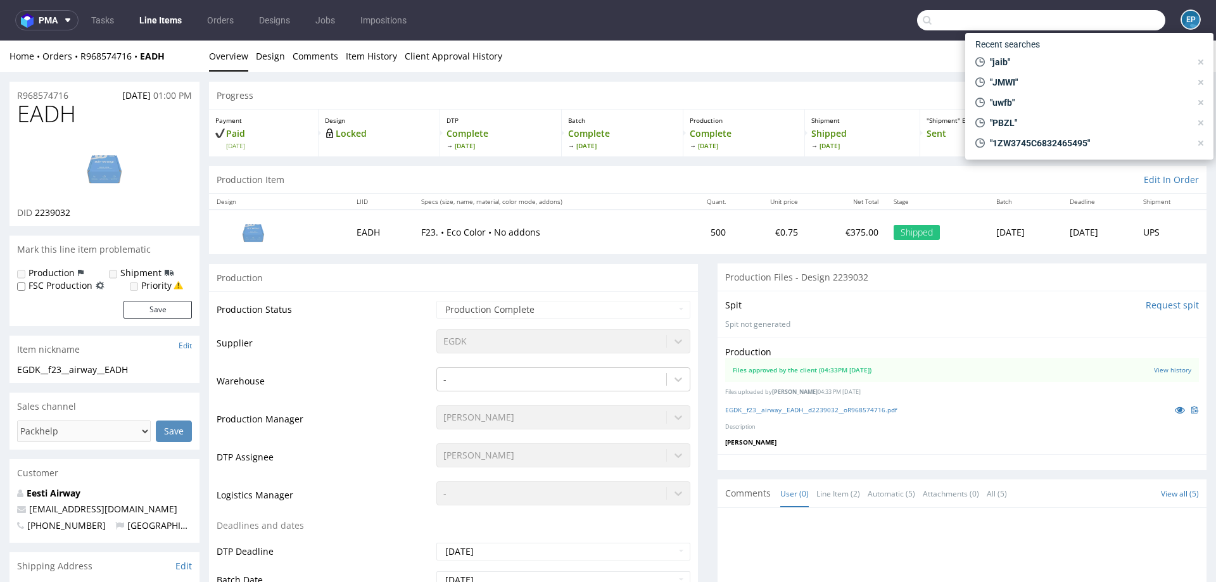
click at [1113, 22] on input "text" at bounding box center [1041, 20] width 248 height 20
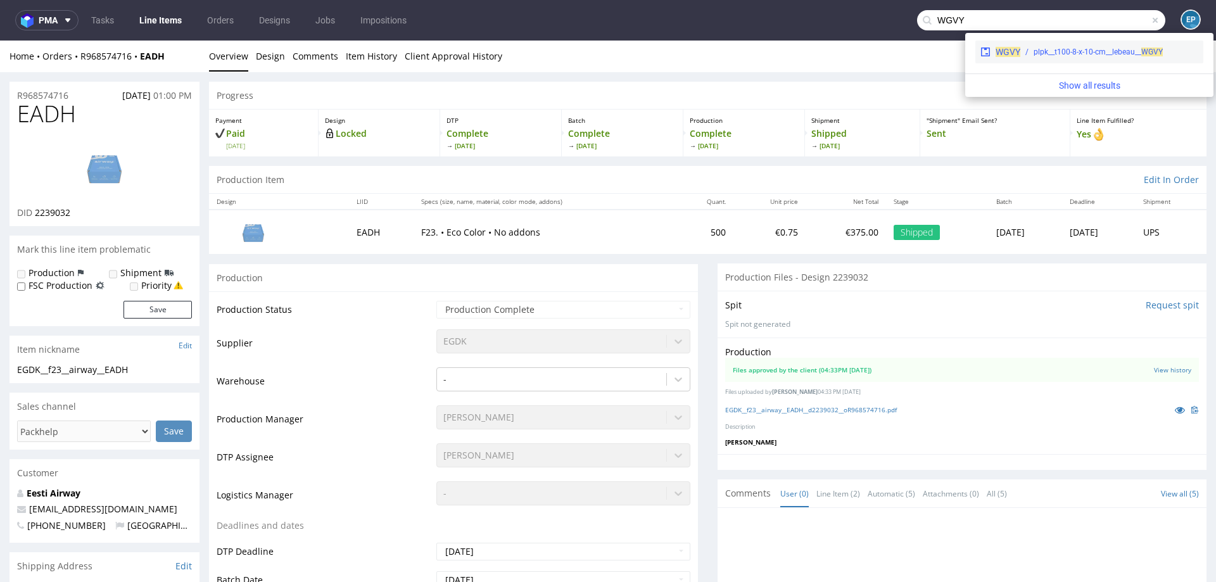
type input "WGVY"
click at [1035, 58] on div "WGVY plpk__t100-8-x-10-cm__lebeau__ WGVY" at bounding box center [1090, 52] width 228 height 23
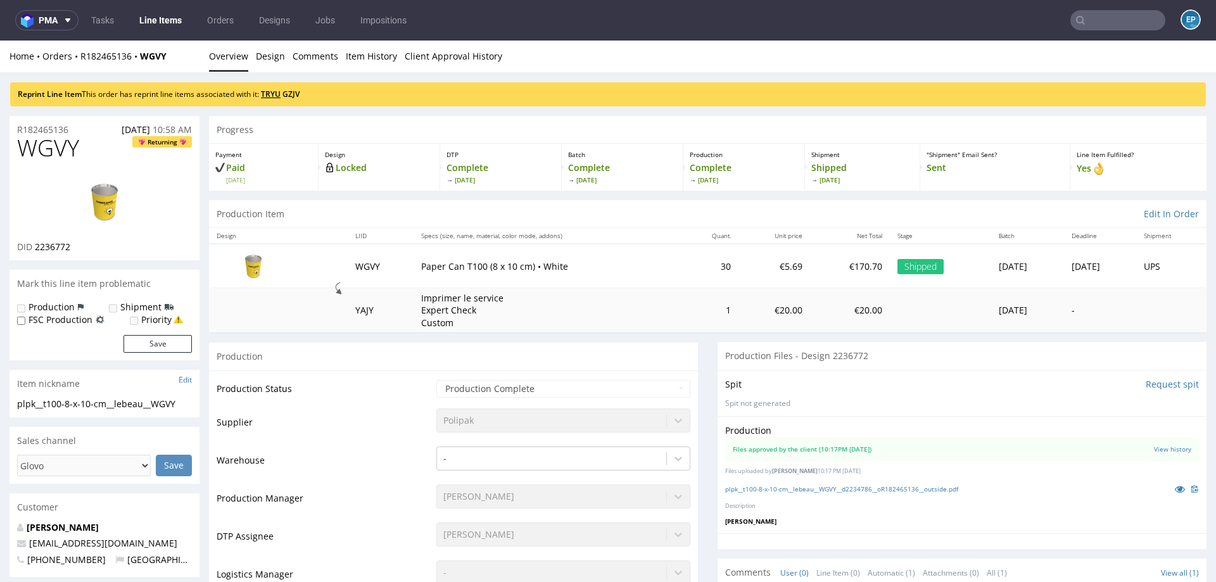
click at [281, 89] on link "TRYU" at bounding box center [271, 94] width 20 height 11
click at [307, 88] on div "Reprint Line Item This order has reprint line items associated with it: TRYU GZ…" at bounding box center [608, 94] width 1196 height 24
click at [300, 89] on link "GZJV" at bounding box center [291, 94] width 17 height 11
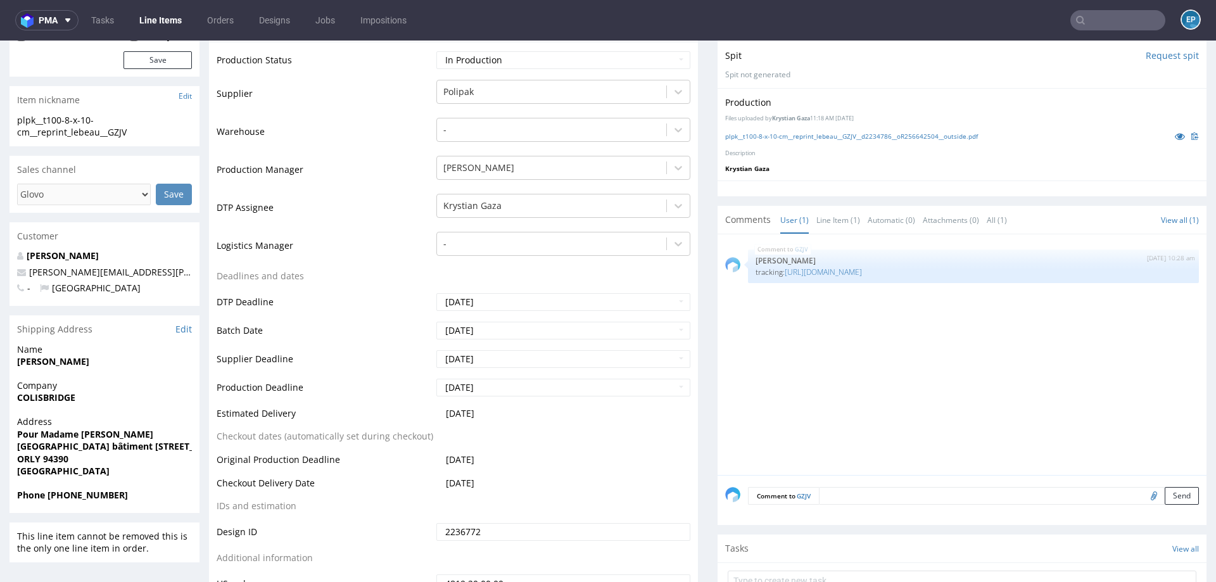
scroll to position [233, 0]
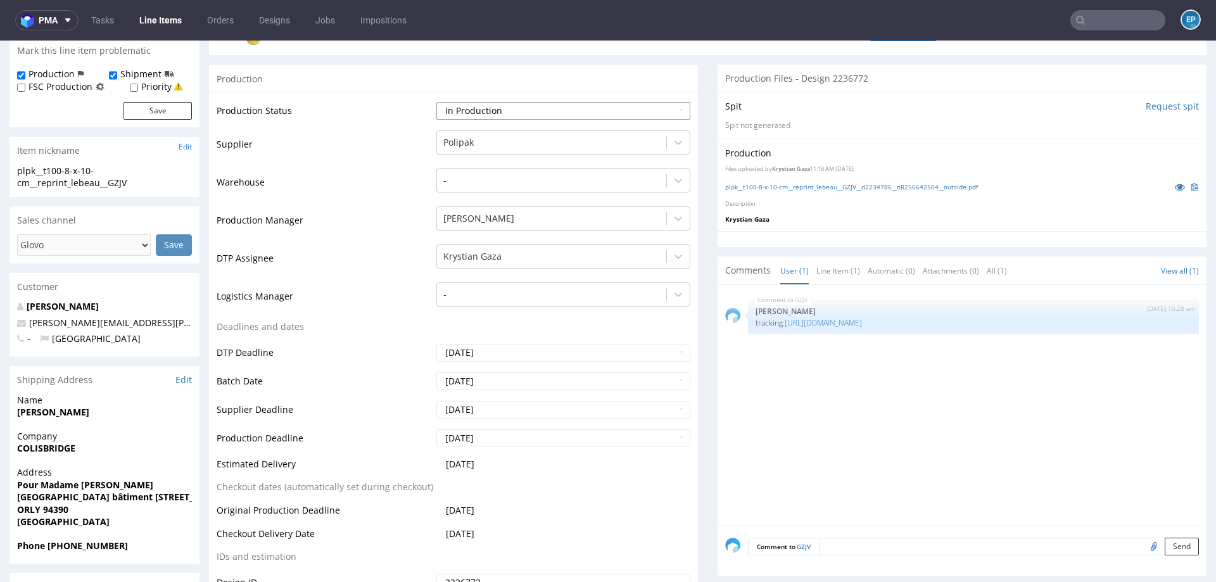
click at [548, 110] on select "Waiting for Artwork Waiting for Diecut Waiting for Mockup Waiting for DTP Waiti…" at bounding box center [564, 111] width 254 height 18
select select "production_complete"
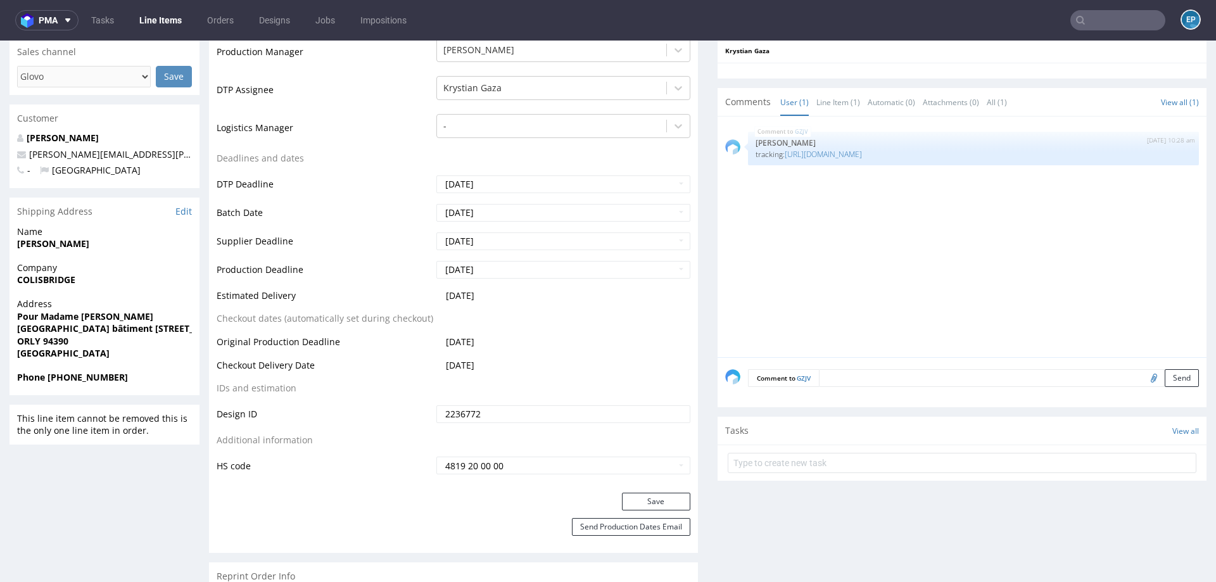
scroll to position [533, 0]
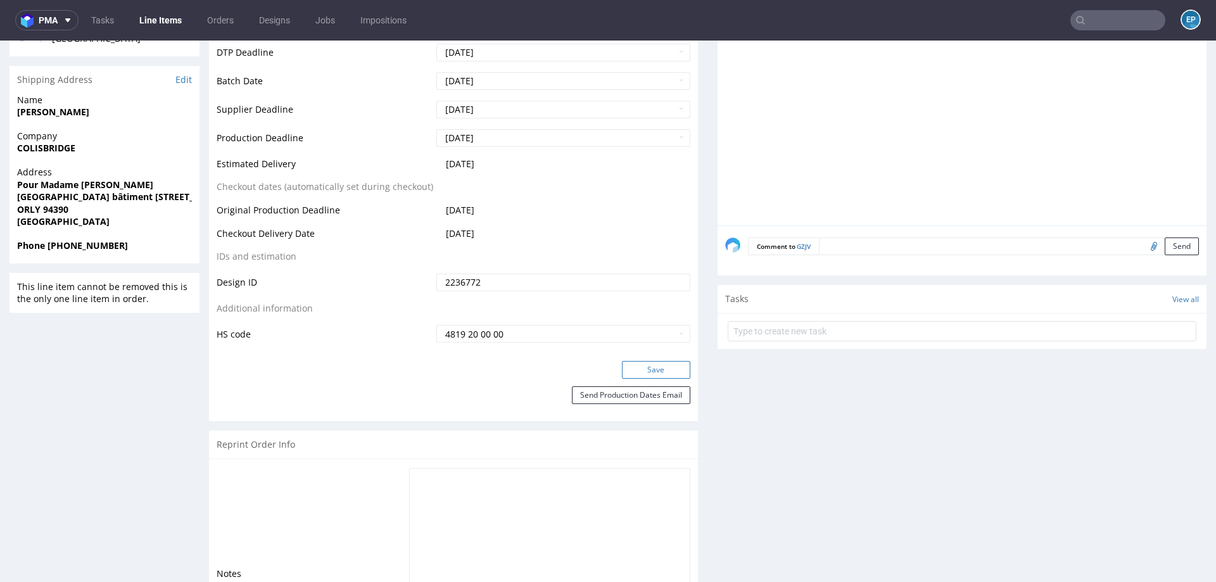
click at [625, 371] on button "Save" at bounding box center [656, 370] width 68 height 18
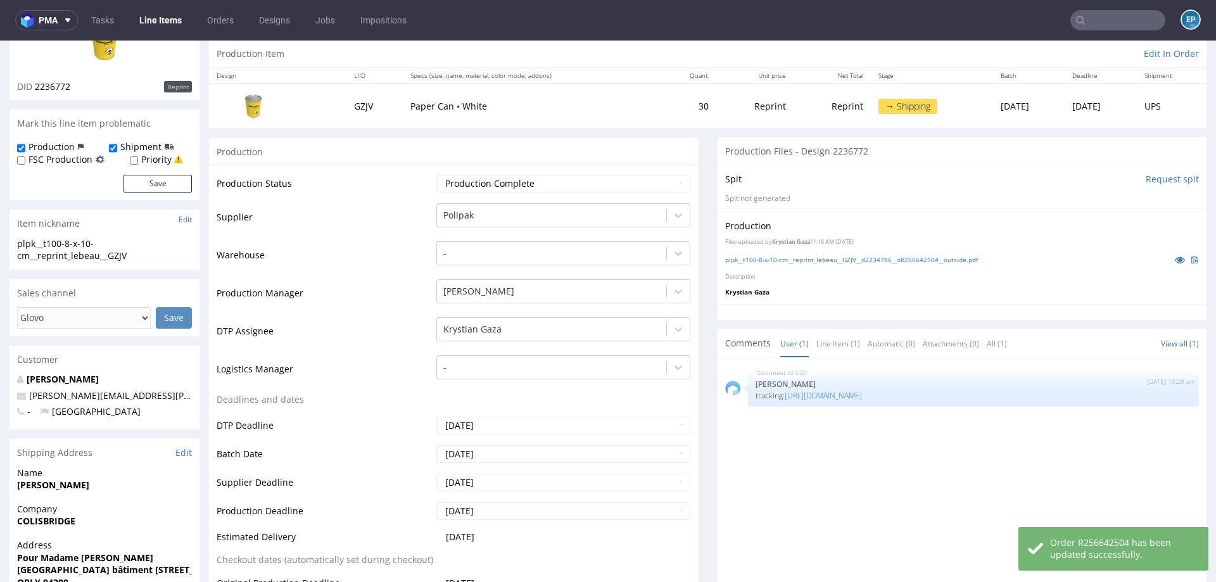
scroll to position [161, 0]
click at [844, 394] on link "[URL][DOMAIN_NAME]" at bounding box center [823, 395] width 77 height 11
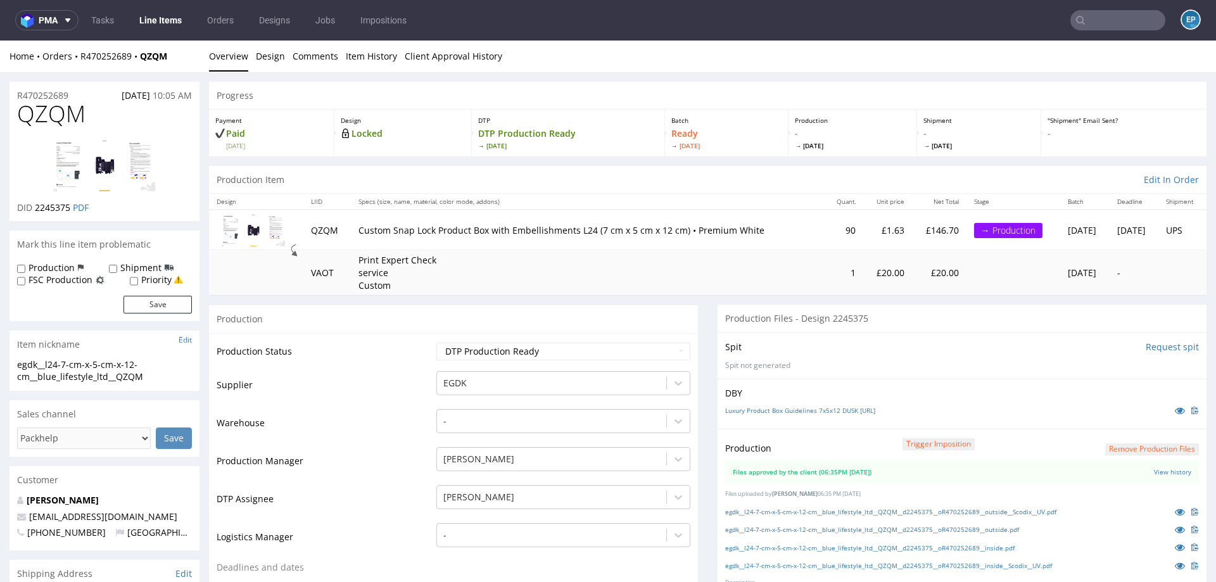
click at [176, 25] on link "Line Items" at bounding box center [161, 20] width 58 height 20
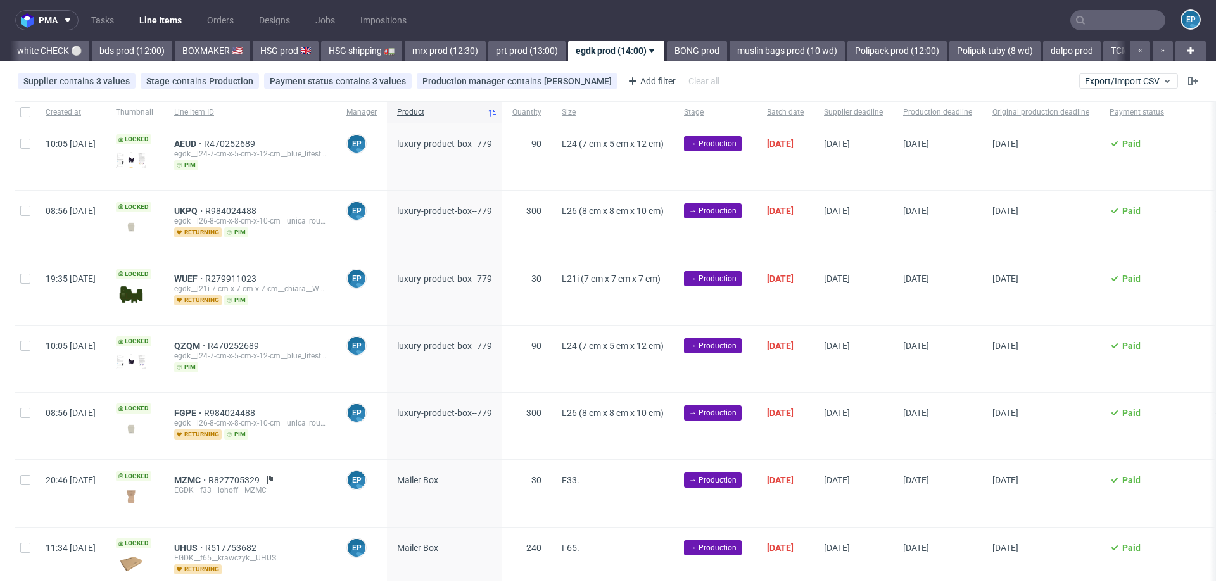
scroll to position [0, 884]
click at [26, 112] on input "checkbox" at bounding box center [25, 112] width 10 height 10
checkbox input "true"
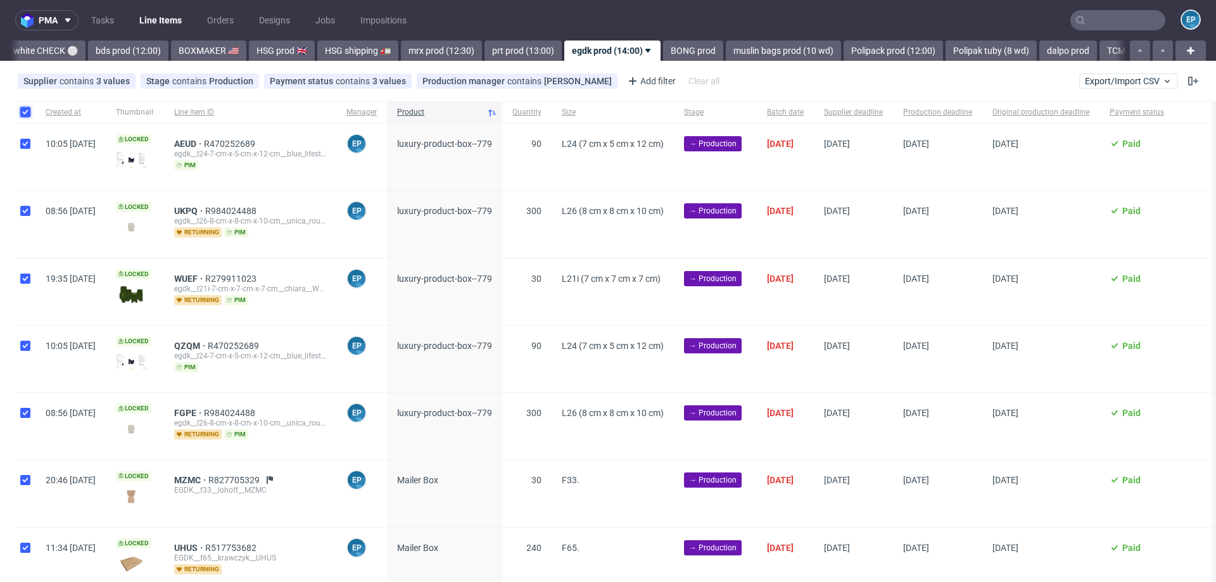
checkbox input "true"
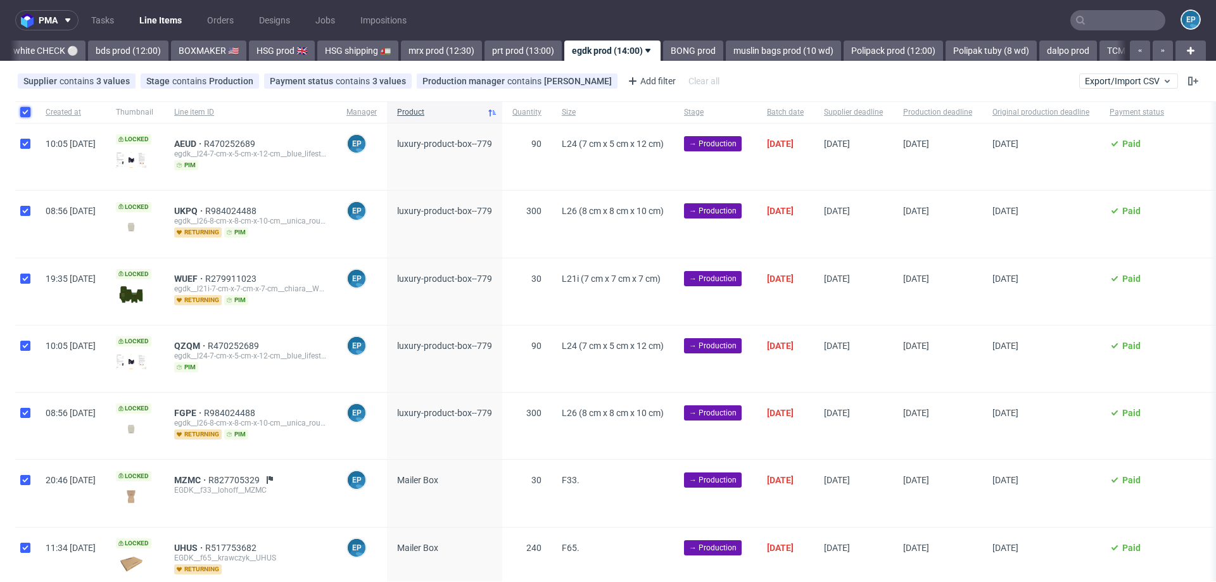
checkbox input "true"
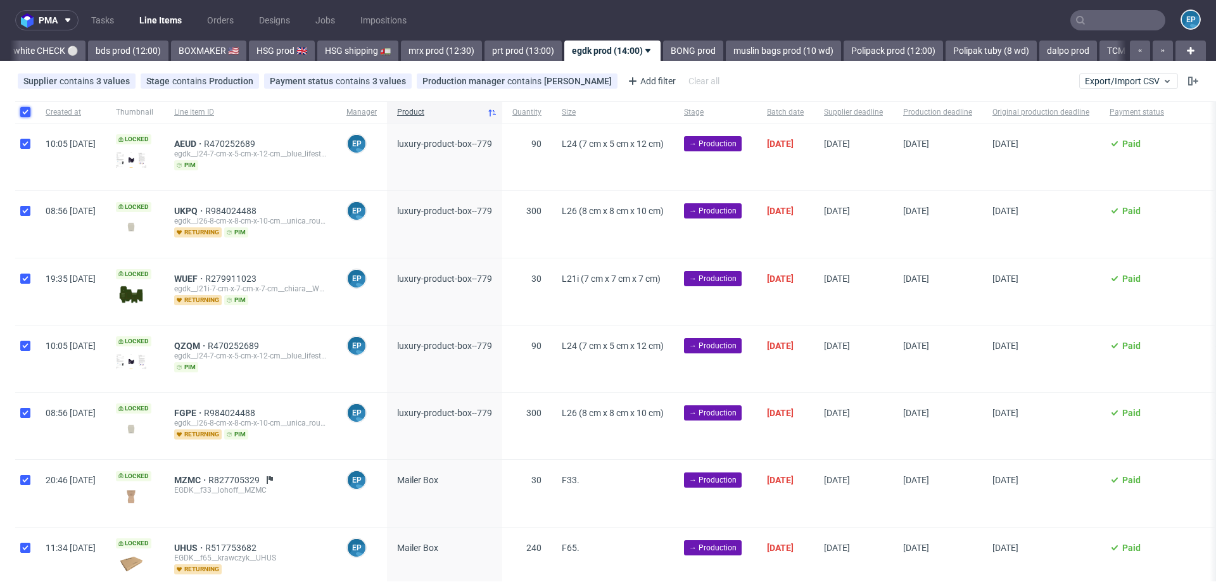
checkbox input "true"
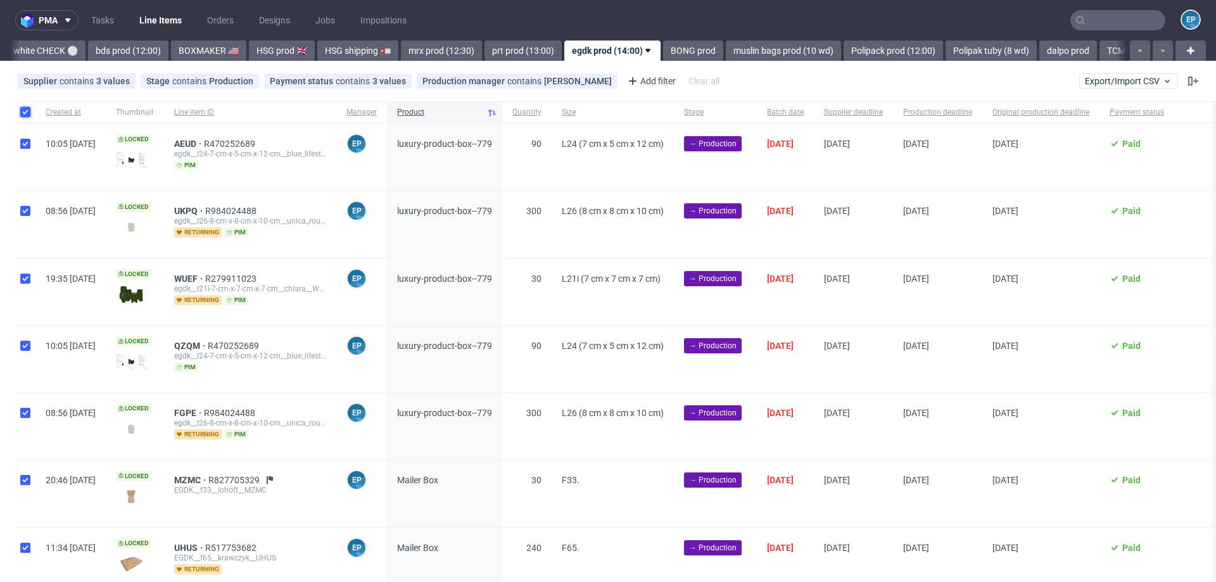
checkbox input "true"
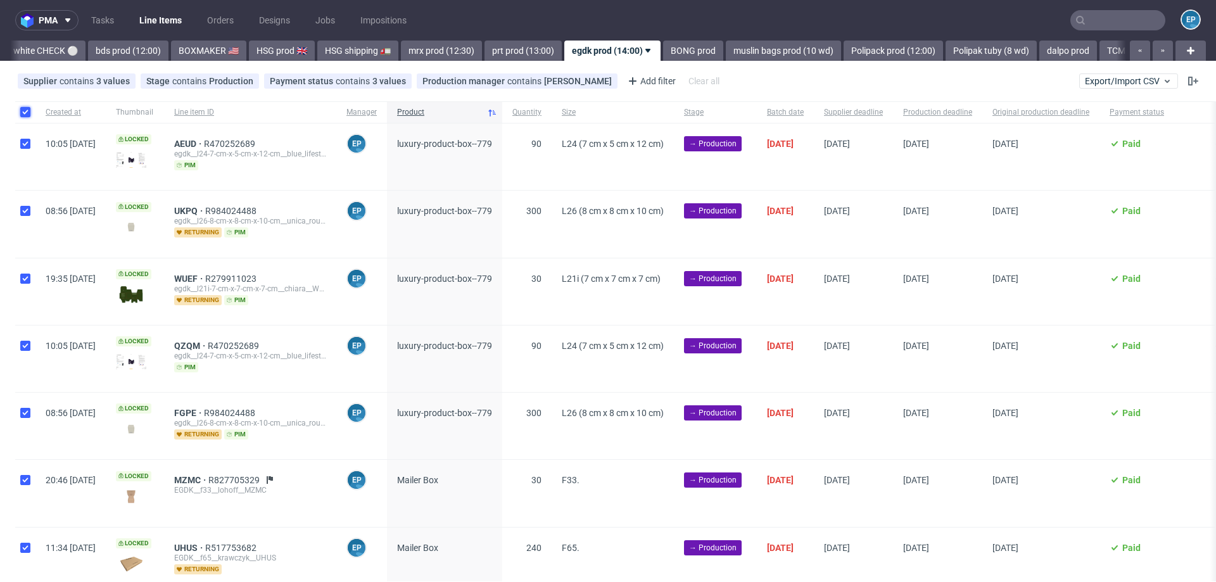
checkbox input "true"
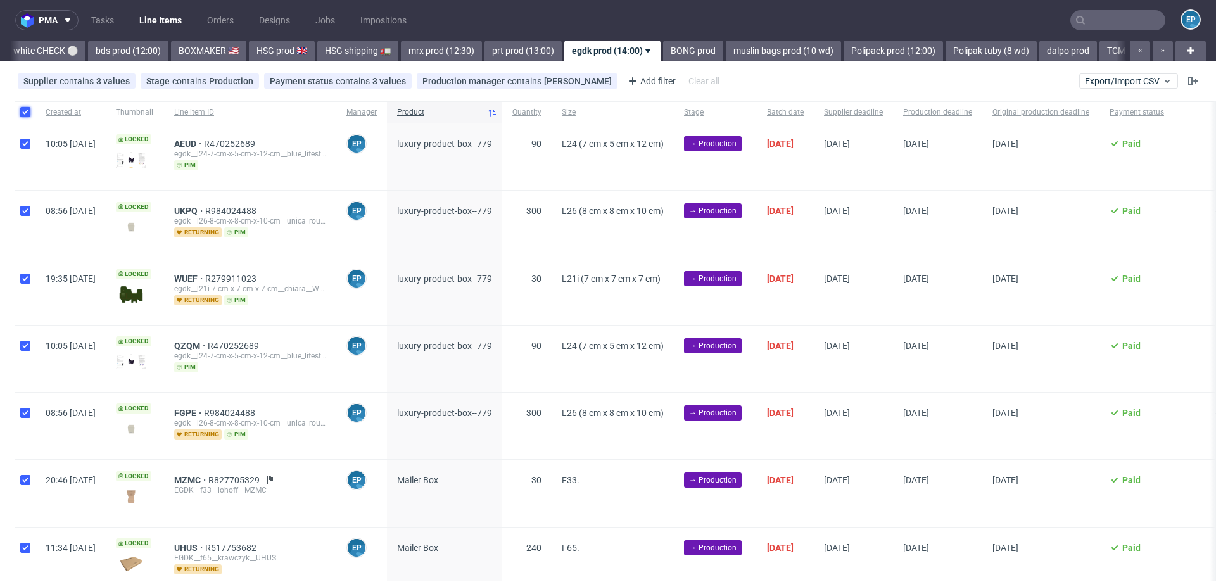
checkbox input "true"
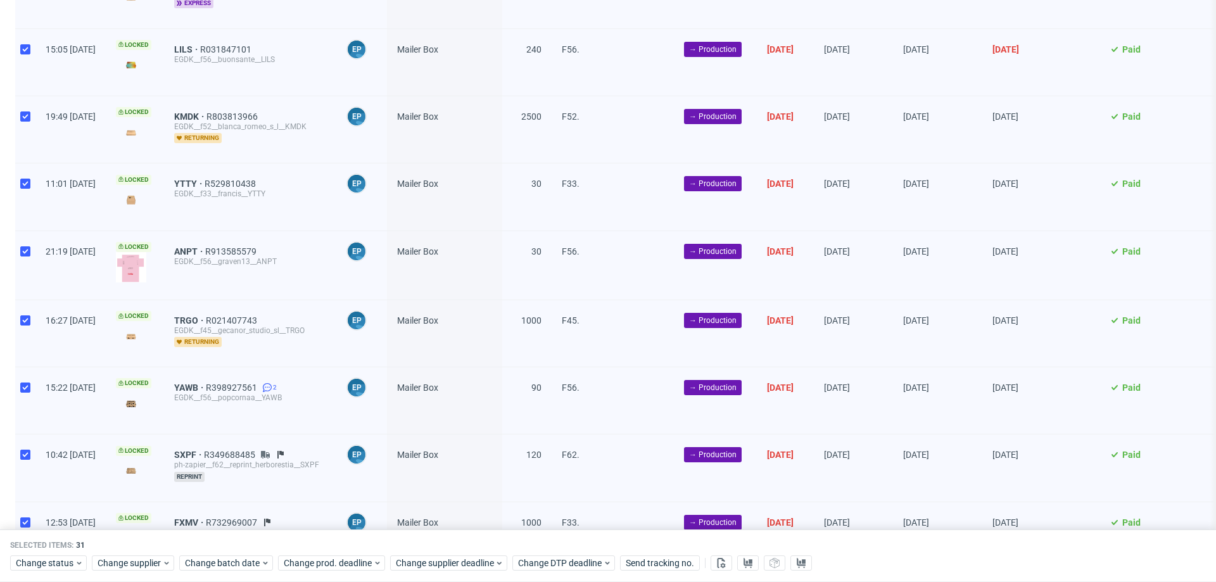
scroll to position [1704, 0]
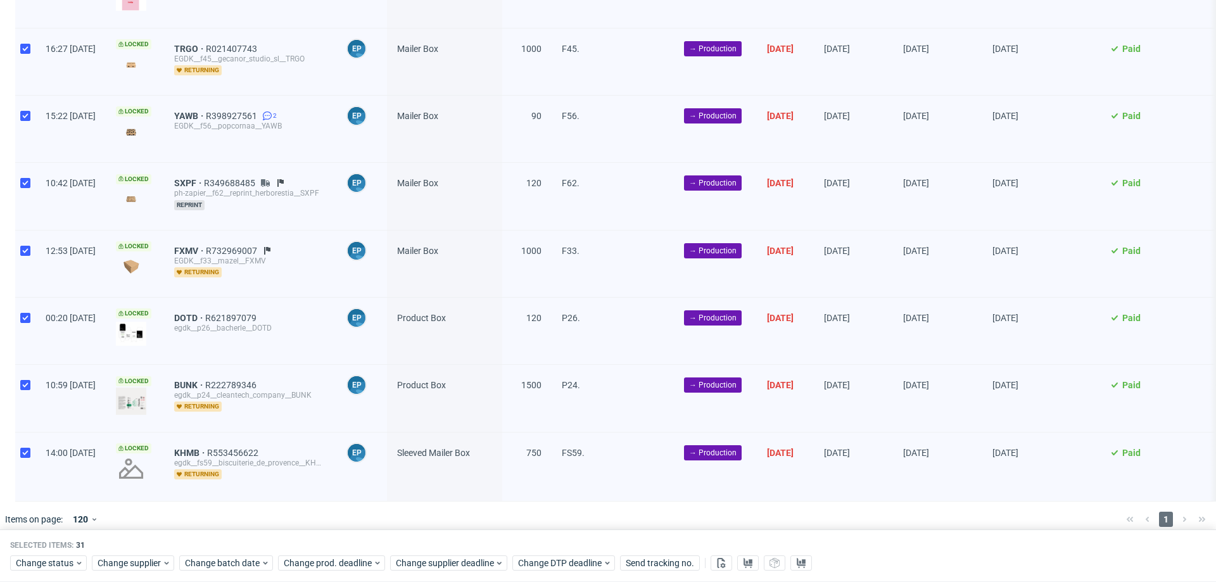
click at [51, 554] on div "Change status Change supplier Change batch date Change prod. deadline Change su…" at bounding box center [608, 563] width 1196 height 18
click at [53, 559] on span "Change status" at bounding box center [45, 564] width 59 height 13
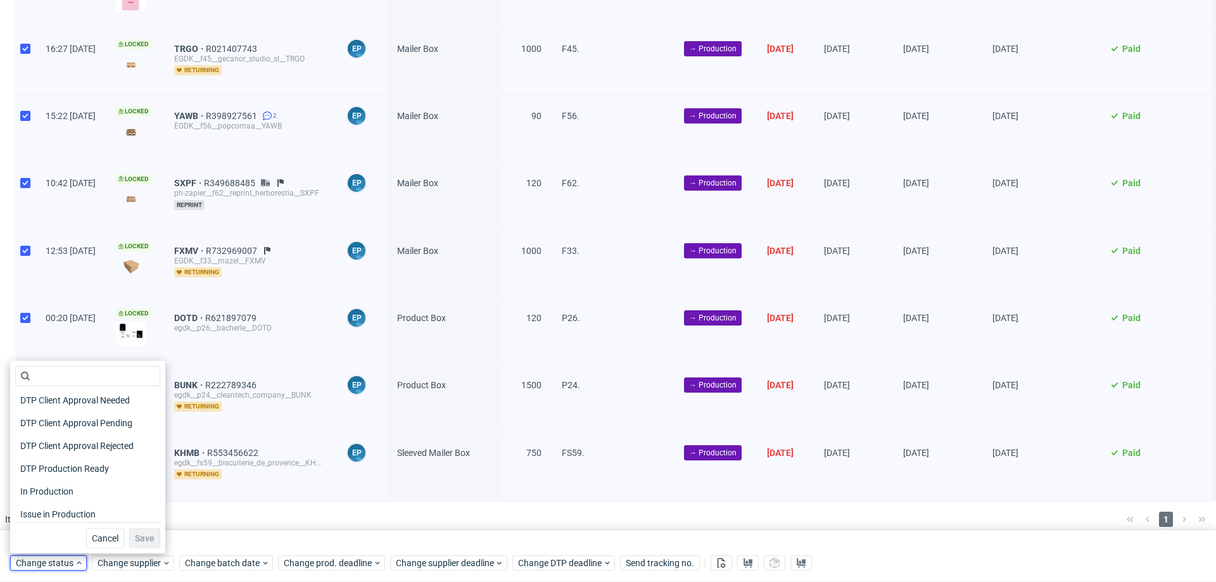
scroll to position [115, 0]
click at [66, 468] on span "In Production" at bounding box center [47, 471] width 64 height 18
click at [135, 540] on span "Save" at bounding box center [145, 538] width 20 height 9
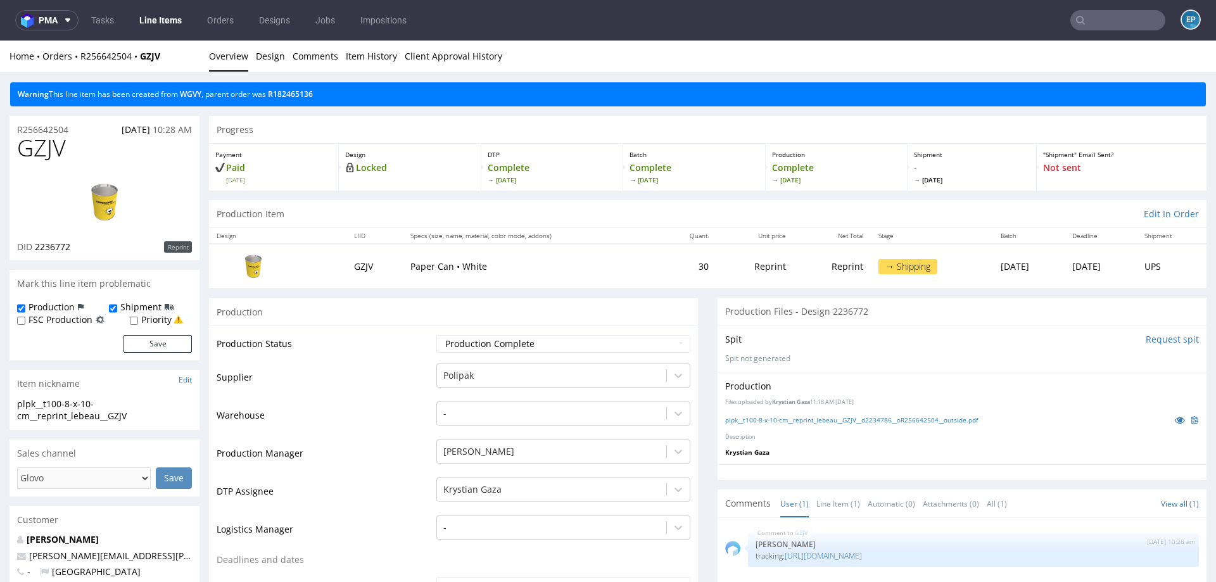
scroll to position [161, 0]
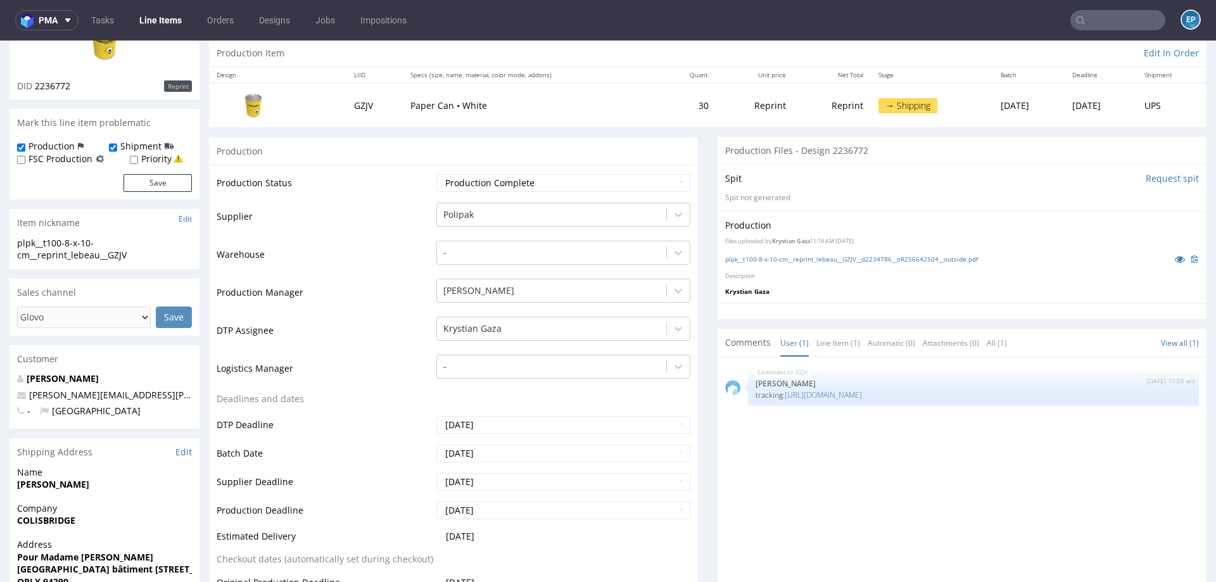
click at [1094, 26] on input "text" at bounding box center [1118, 20] width 95 height 20
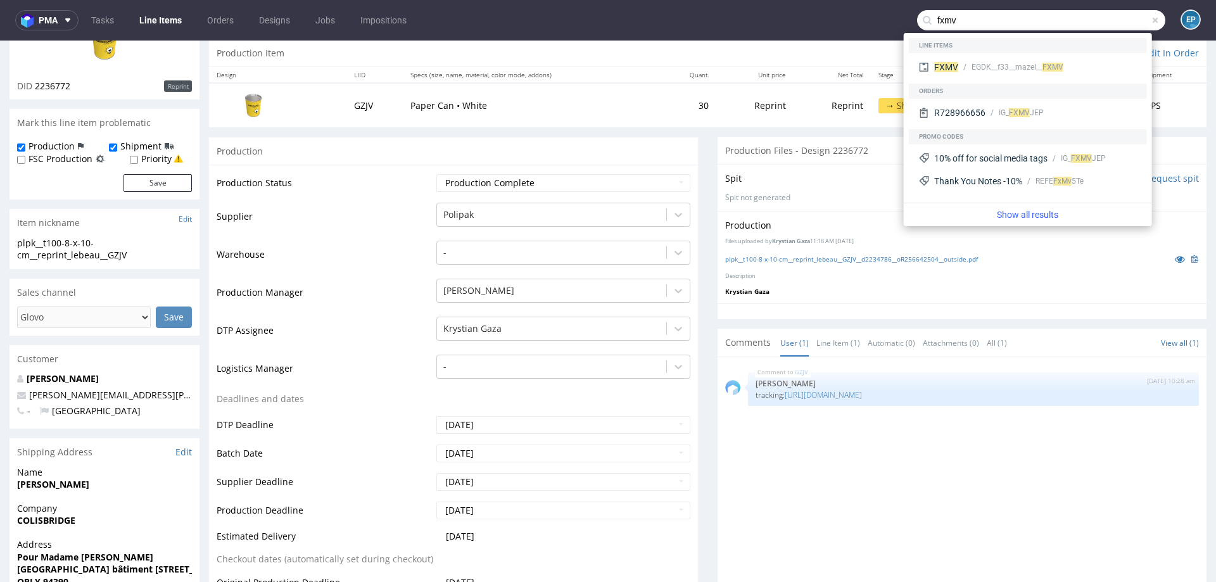
type input "fxmv"
click at [964, 68] on div "EGDK__f33__mazel__ FXMV" at bounding box center [1048, 66] width 179 height 11
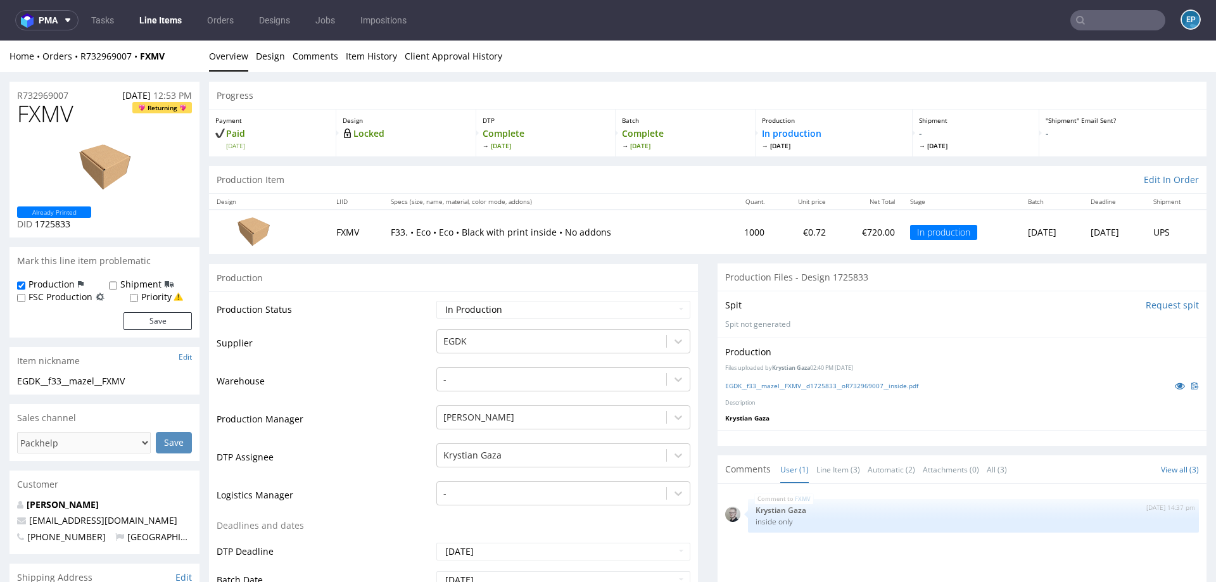
click at [177, 27] on link "Line Items" at bounding box center [161, 20] width 58 height 20
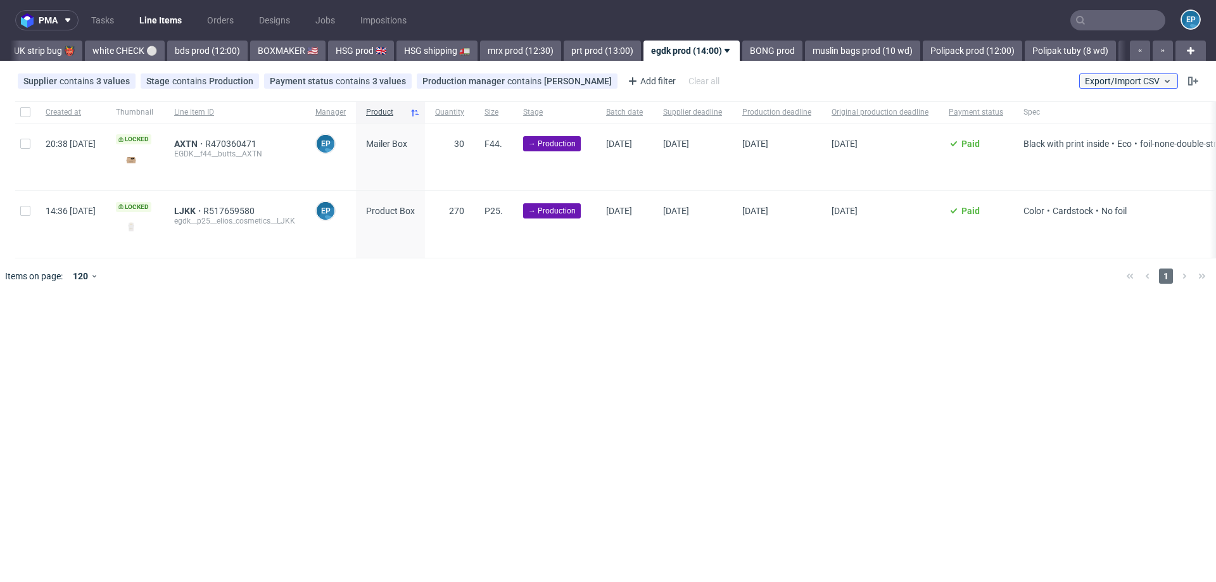
click at [1128, 81] on span "Export/Import CSV" at bounding box center [1128, 81] width 87 height 10
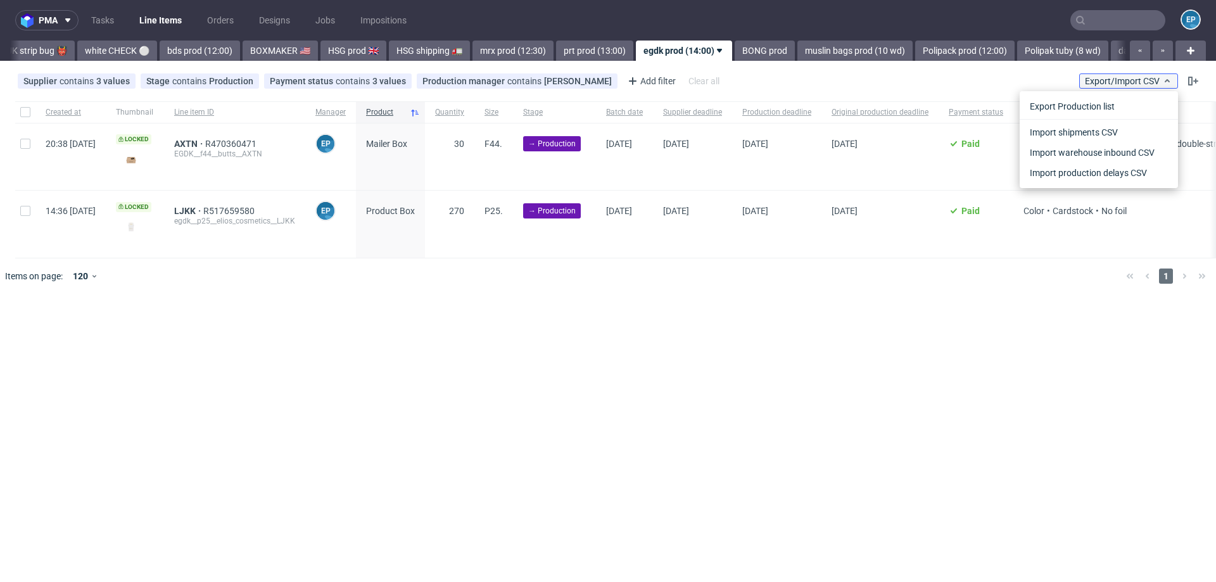
scroll to position [0, 878]
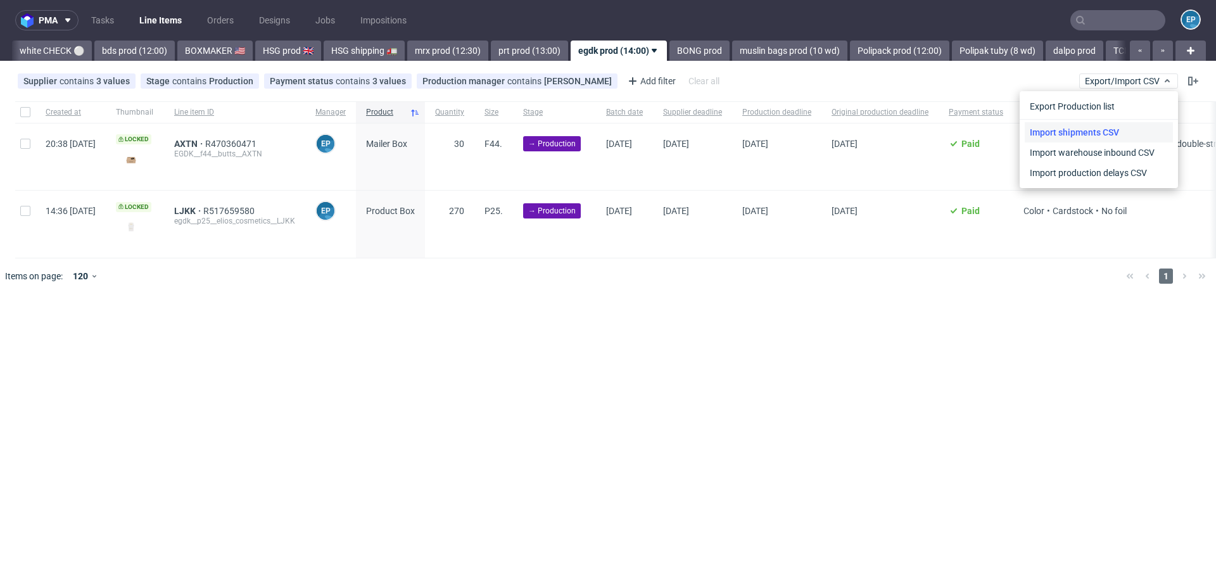
click at [1093, 132] on link "Import shipments CSV" at bounding box center [1099, 132] width 148 height 20
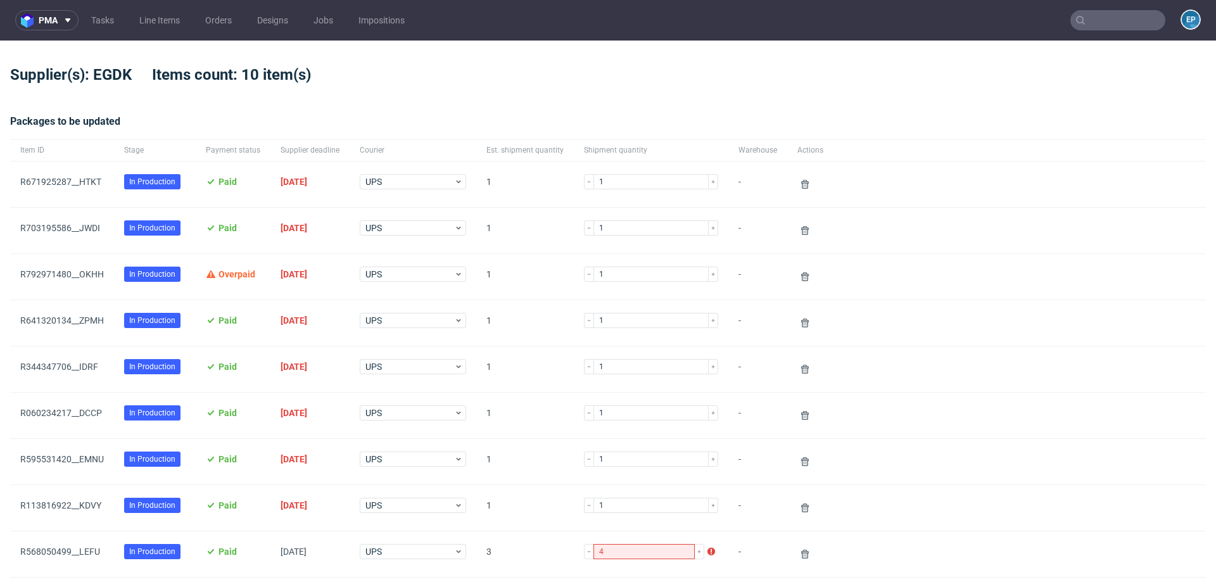
scroll to position [318, 0]
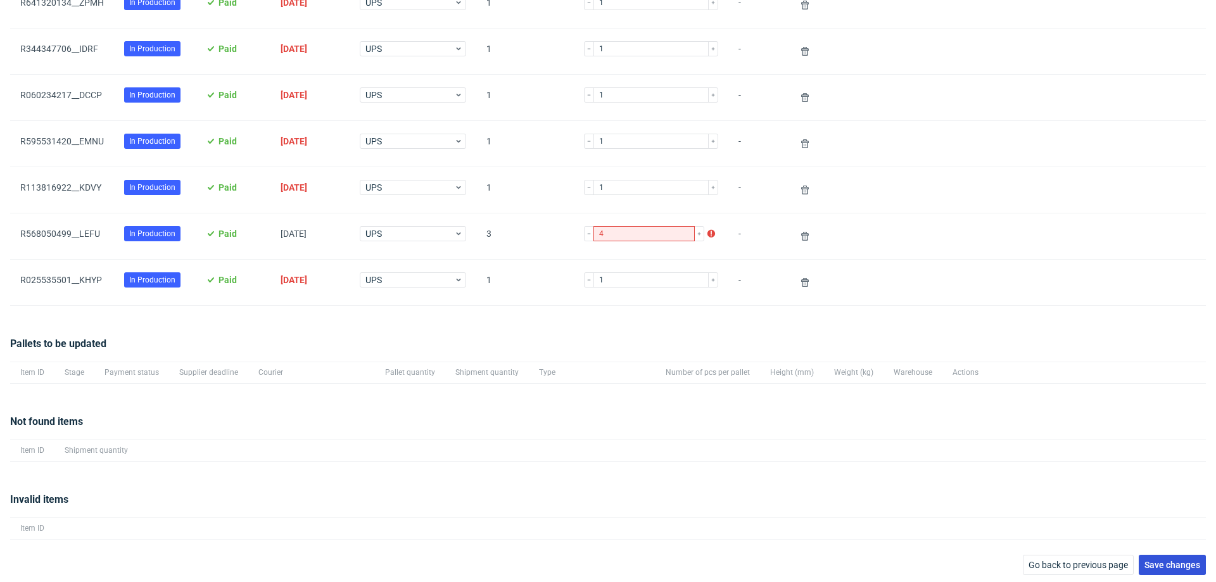
click at [1149, 555] on button "Save changes" at bounding box center [1172, 565] width 67 height 20
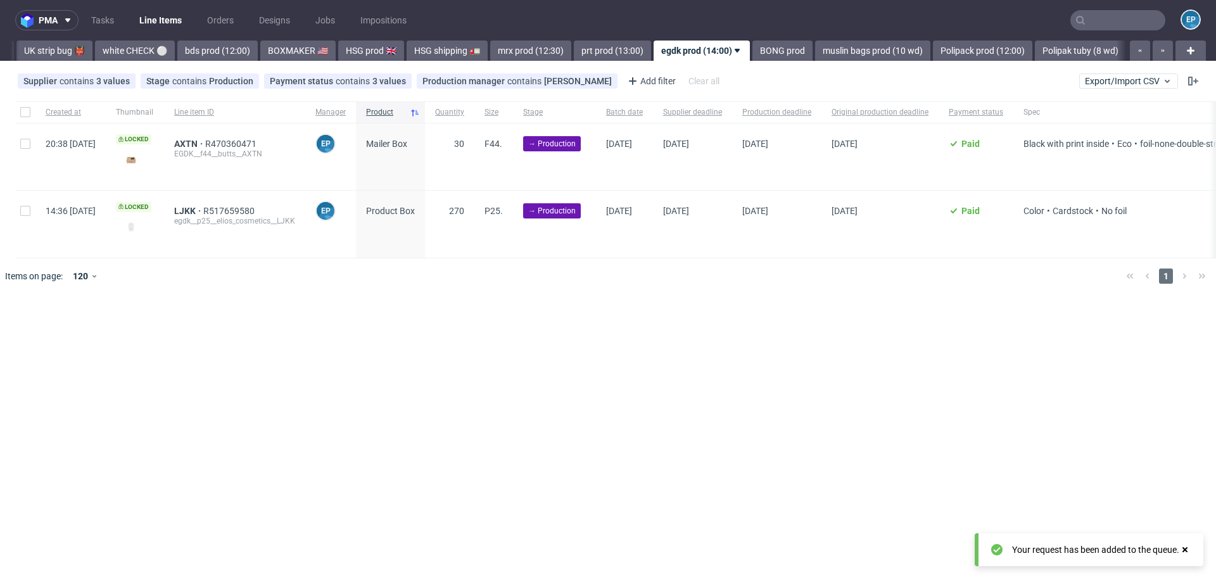
scroll to position [0, 878]
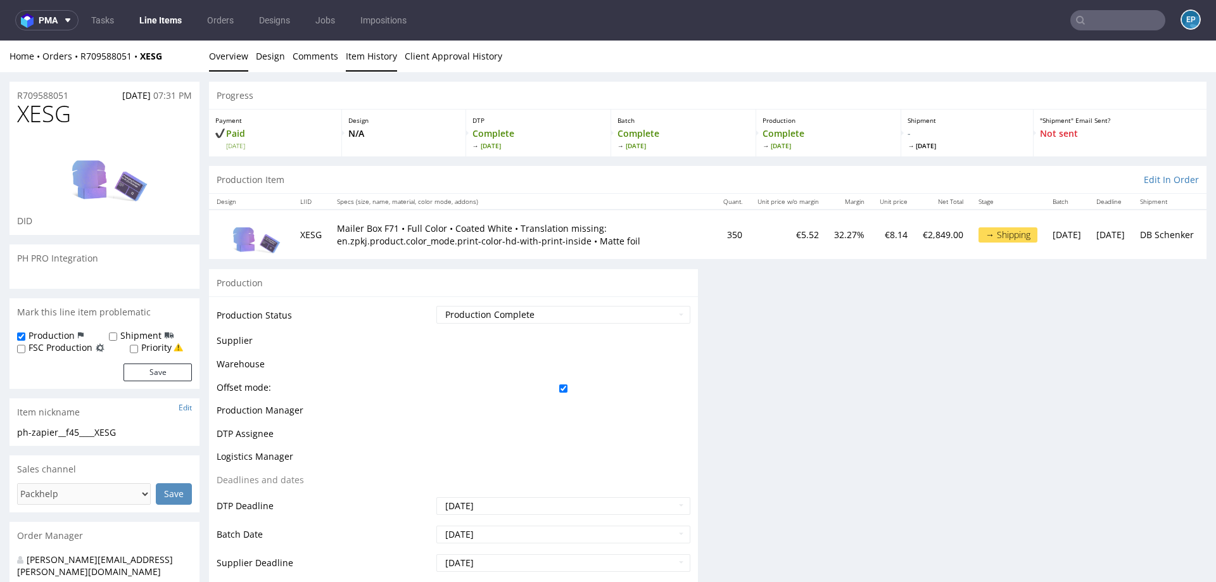
click at [360, 61] on link "Item History" at bounding box center [371, 56] width 51 height 31
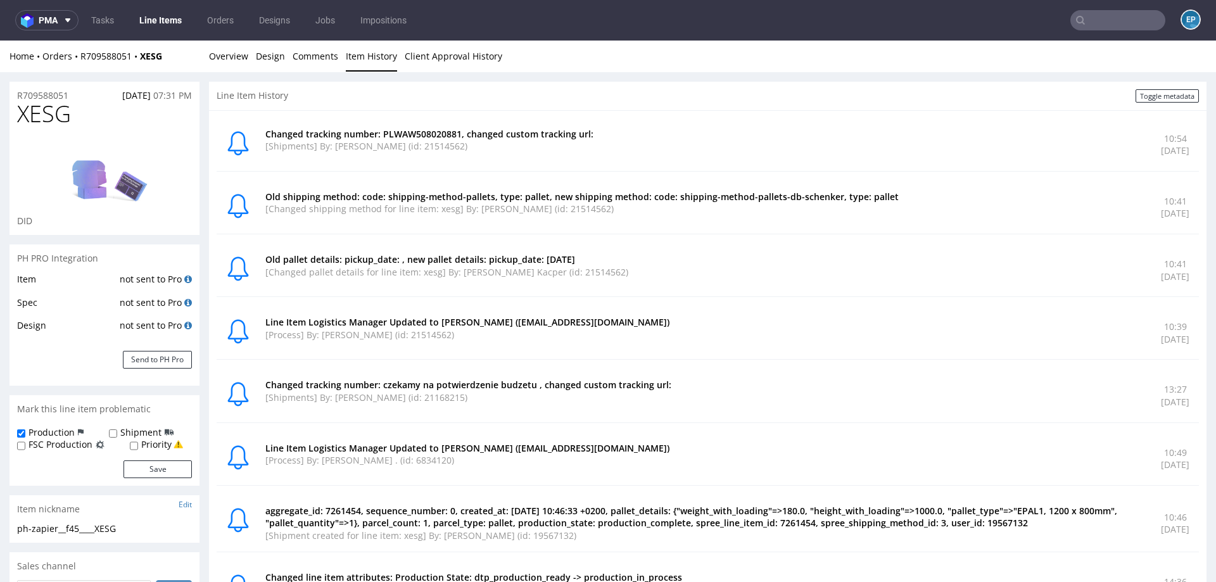
click at [1098, 14] on input "text" at bounding box center [1118, 20] width 95 height 20
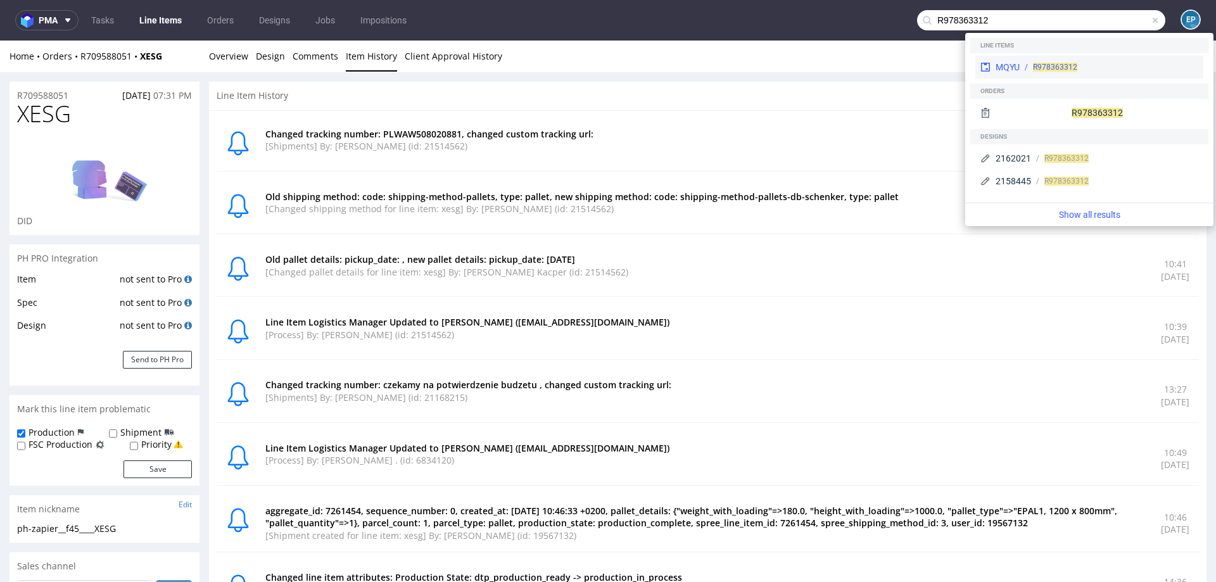
type input "R978363312"
click at [1033, 60] on div "MQYU R978363312" at bounding box center [1090, 67] width 228 height 23
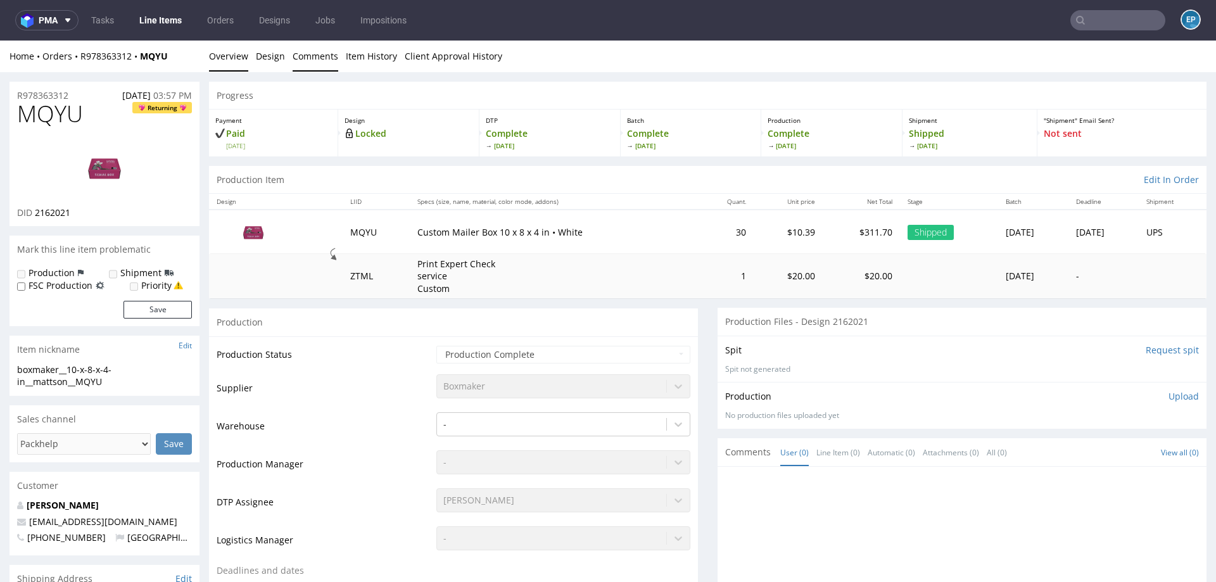
click at [326, 54] on link "Comments" at bounding box center [316, 56] width 46 height 31
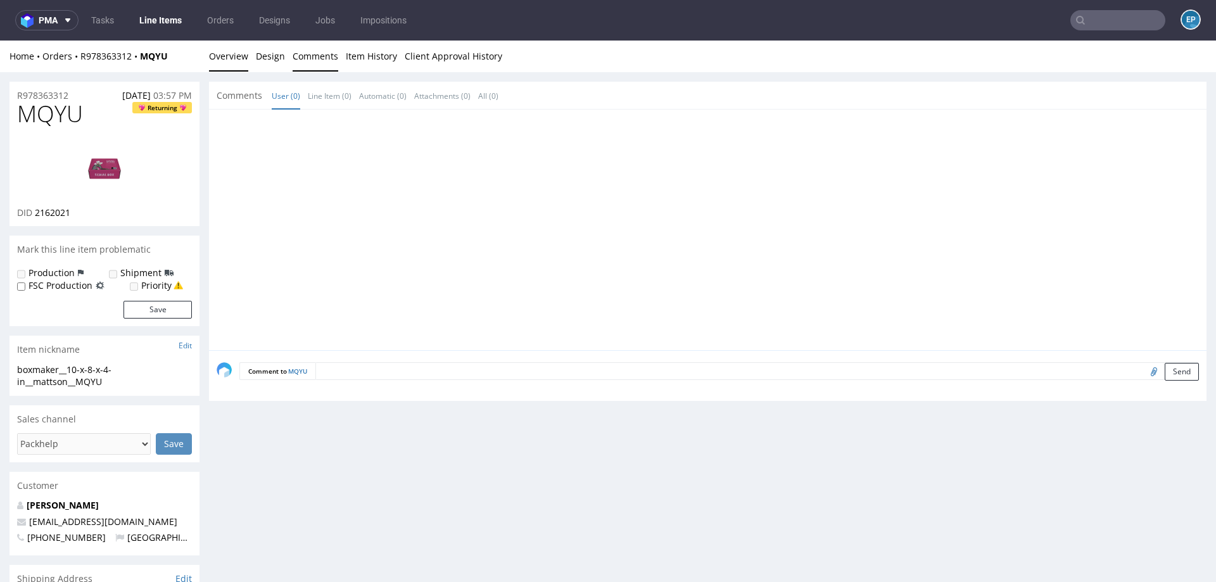
click at [234, 53] on link "Overview" at bounding box center [228, 56] width 39 height 31
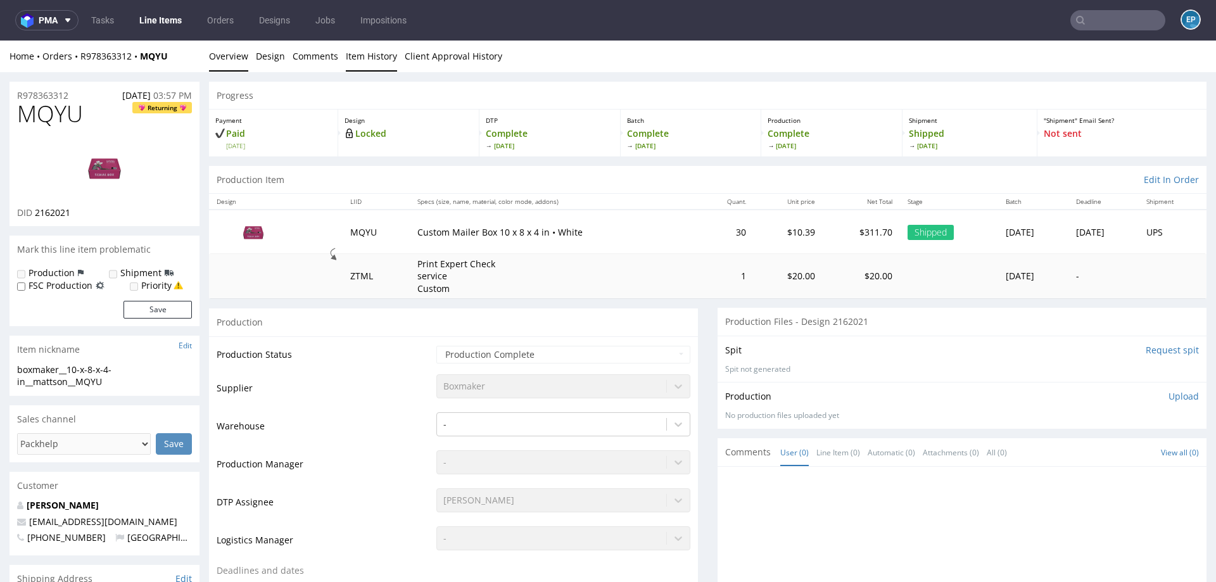
click at [376, 69] on link "Item History" at bounding box center [371, 56] width 51 height 31
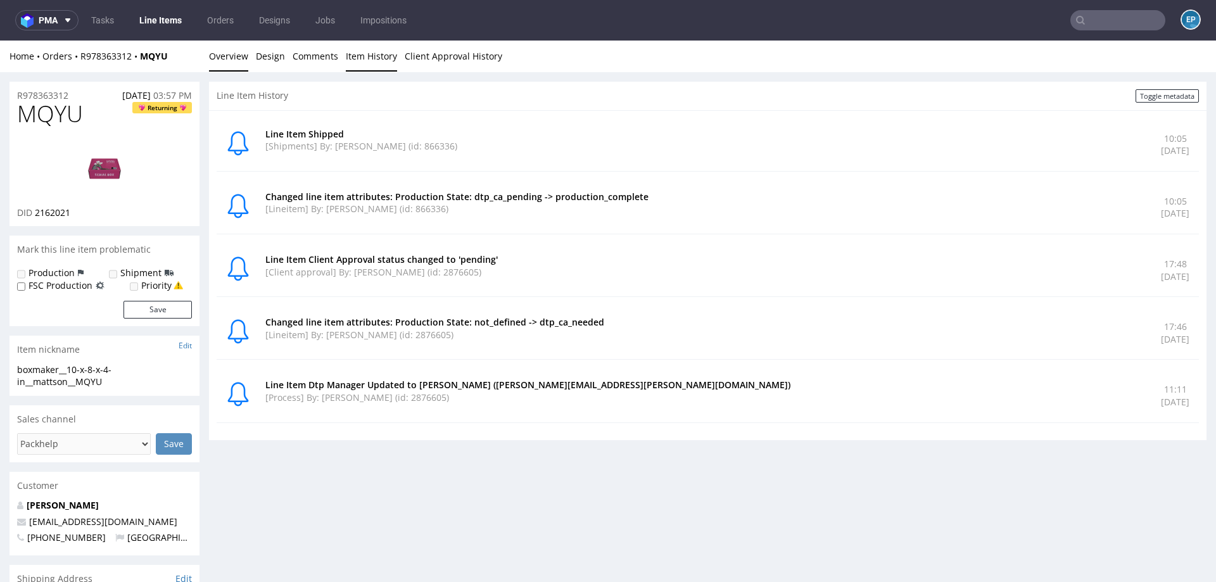
click at [223, 58] on link "Overview" at bounding box center [228, 56] width 39 height 31
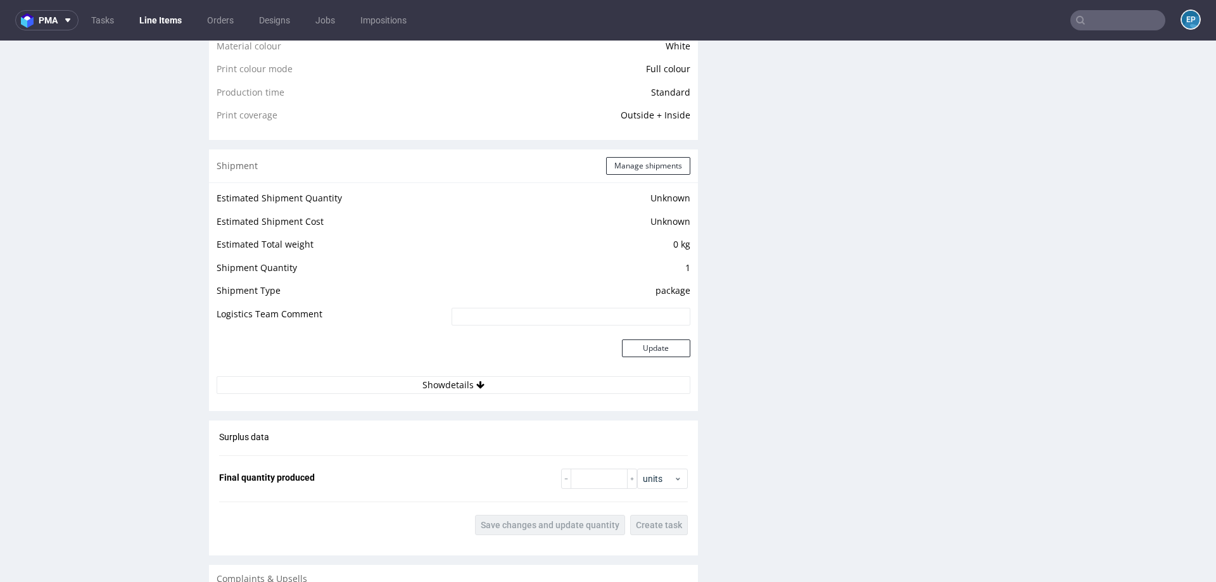
scroll to position [1173, 0]
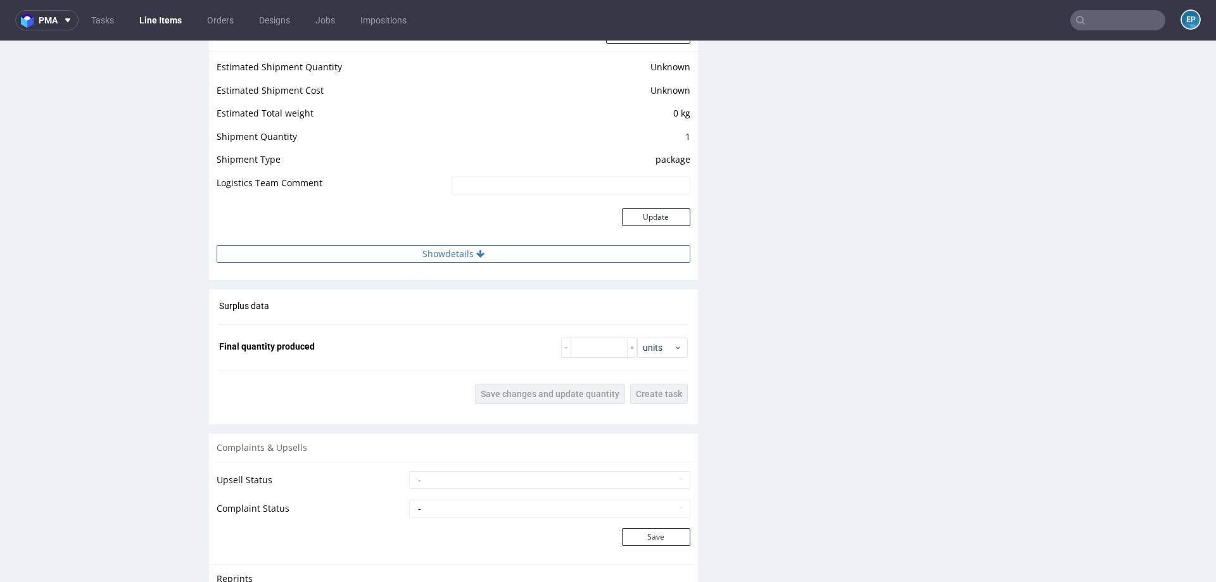
click at [508, 252] on button "Show details" at bounding box center [454, 254] width 474 height 18
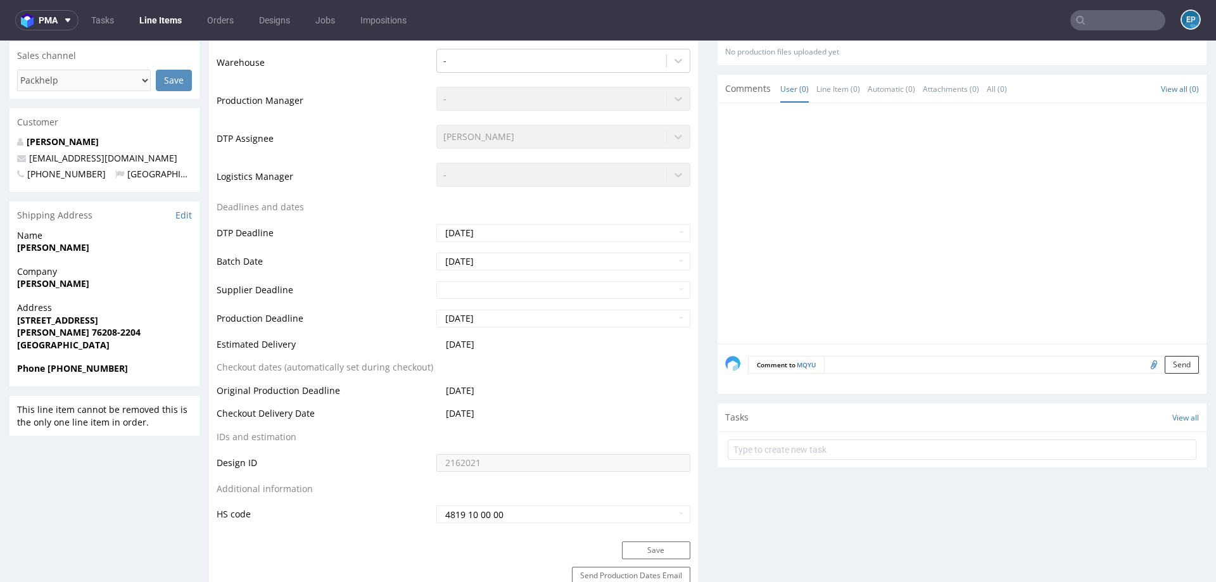
scroll to position [363, 0]
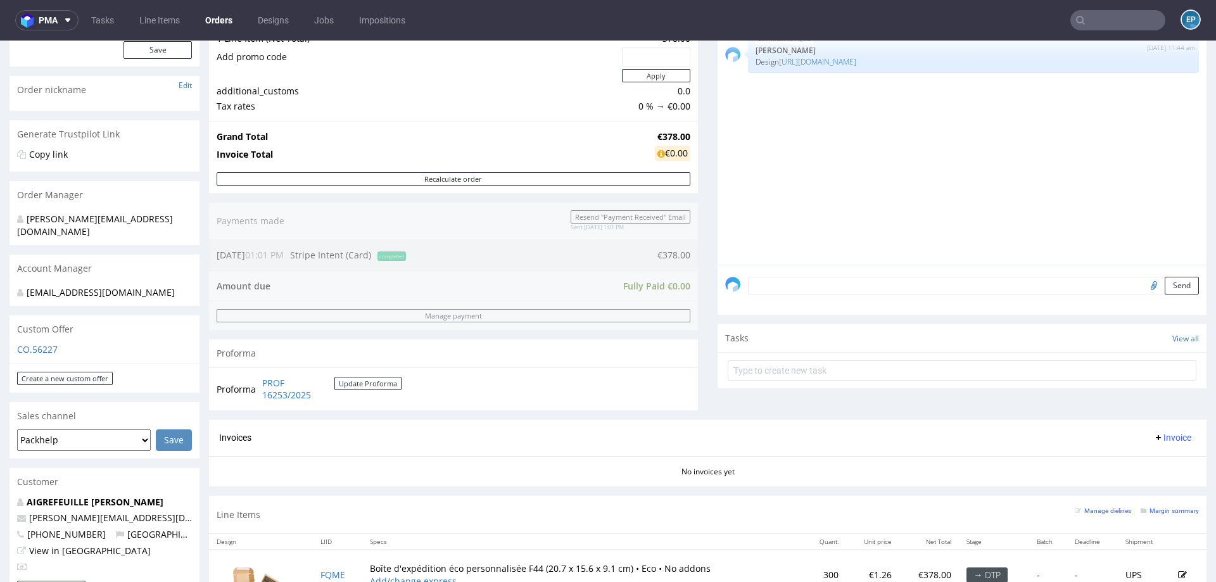
scroll to position [222, 0]
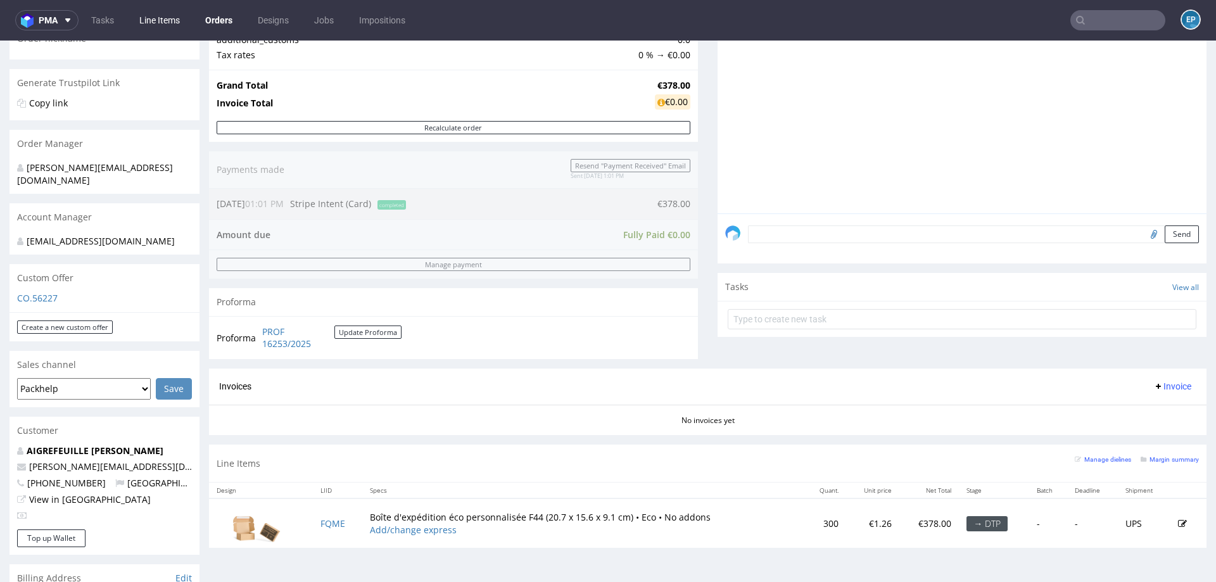
click at [170, 19] on link "Line Items" at bounding box center [160, 20] width 56 height 20
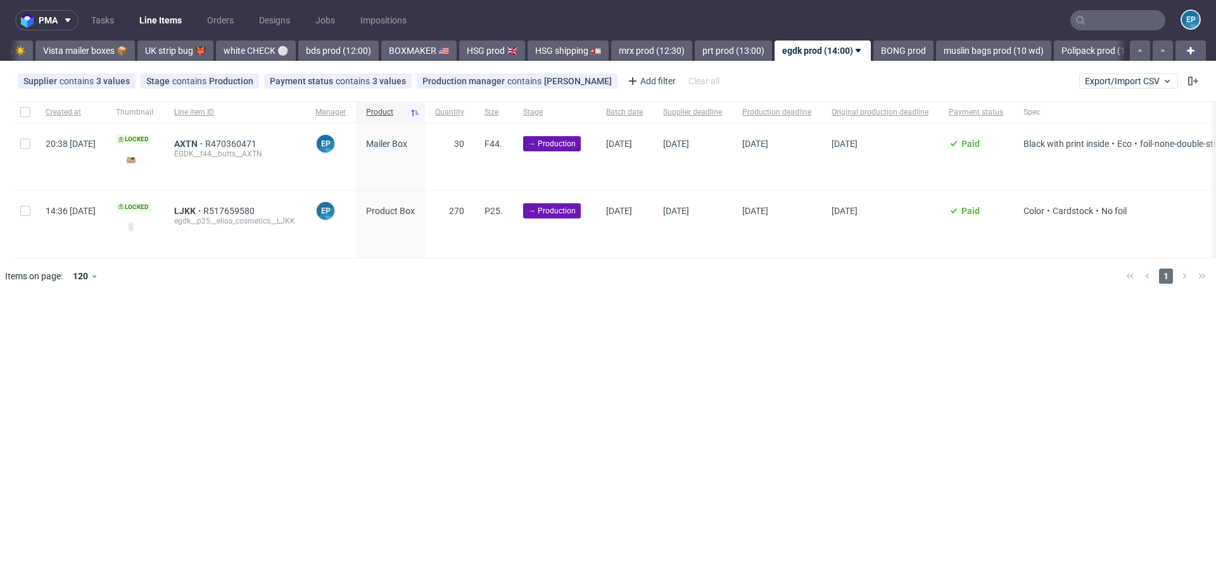
scroll to position [0, 878]
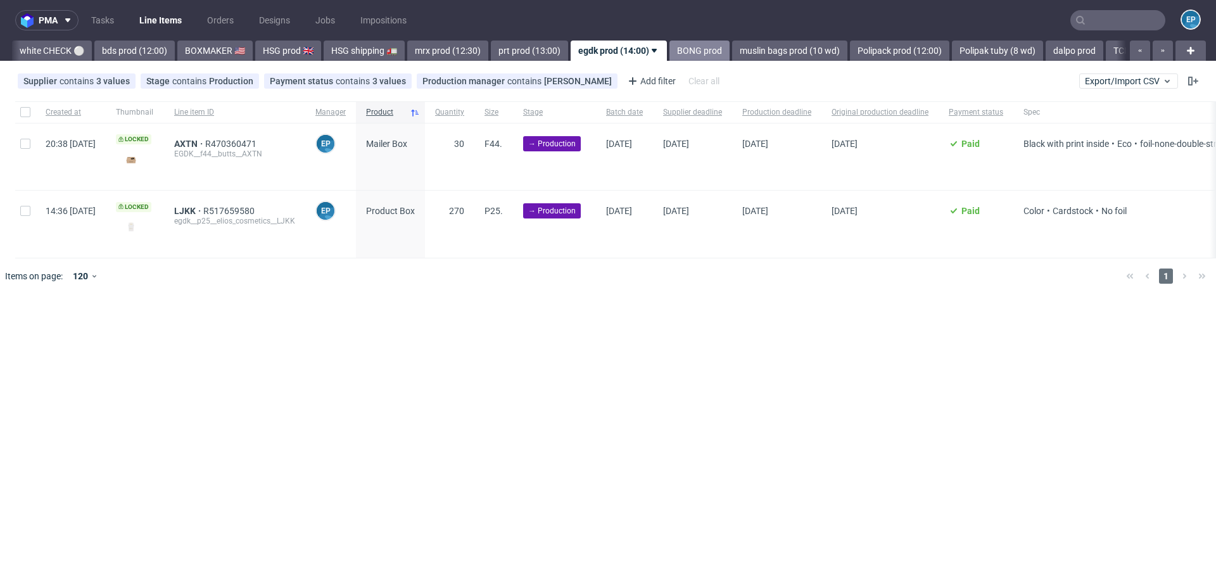
click at [670, 51] on link "BONG prod" at bounding box center [700, 51] width 60 height 20
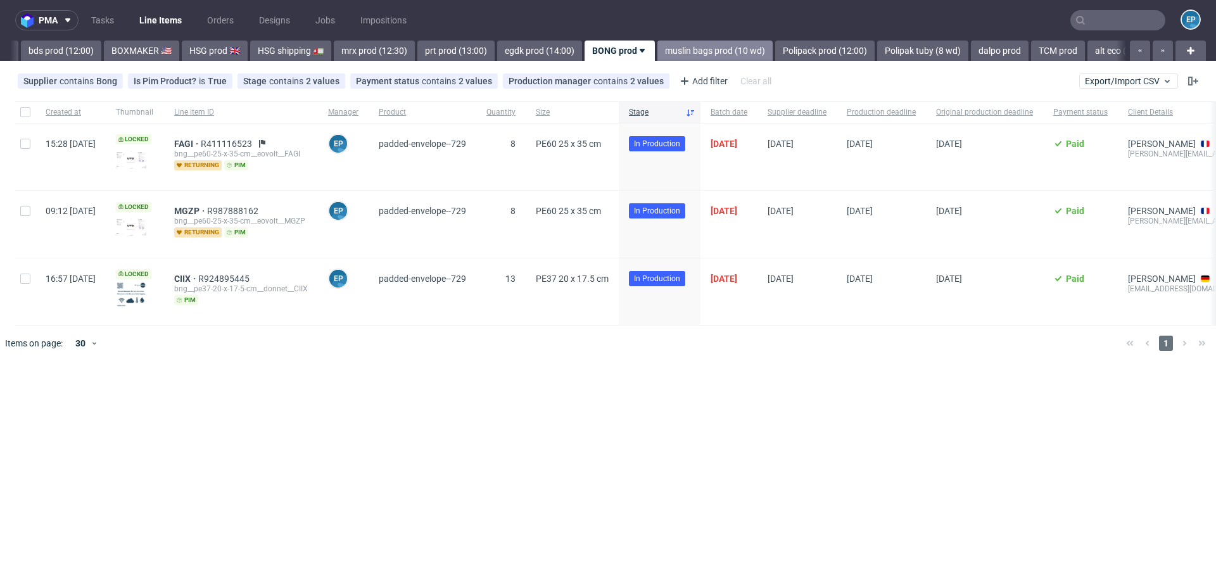
click at [668, 51] on link "muslin bags prod (10 wd)" at bounding box center [715, 51] width 115 height 20
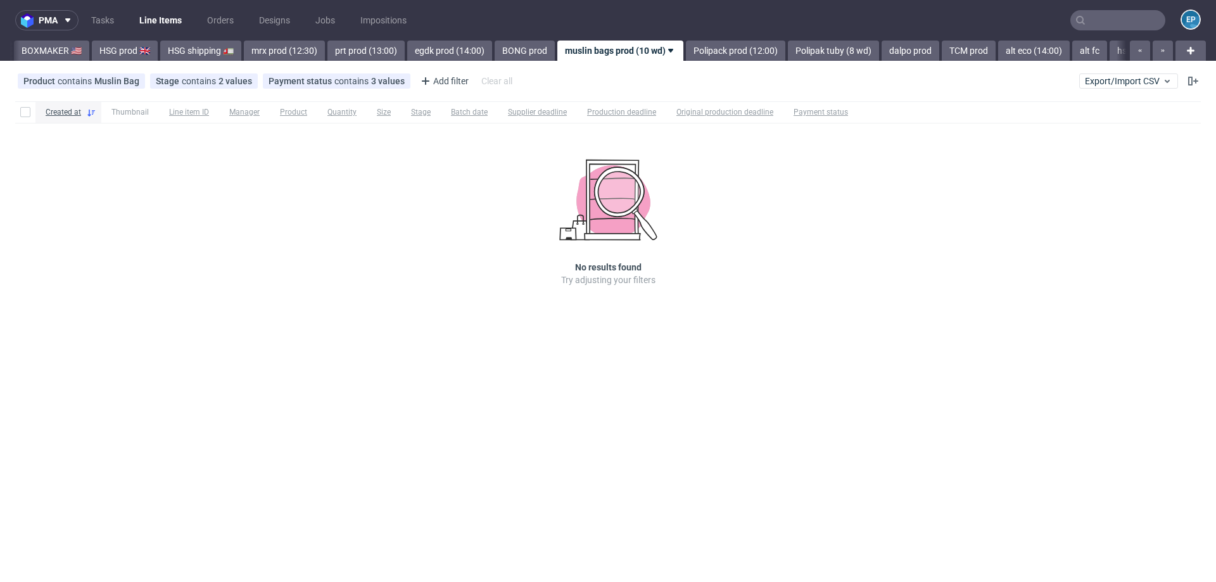
scroll to position [0, 1042]
click at [329, 51] on link "prt prod (13:00)" at bounding box center [365, 51] width 77 height 20
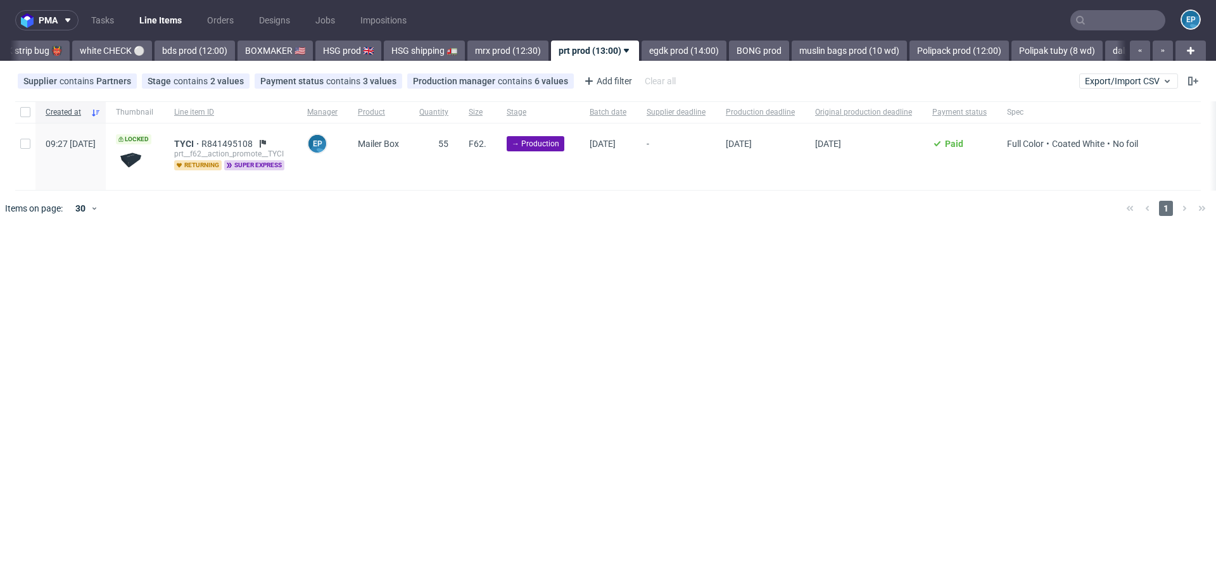
scroll to position [0, 795]
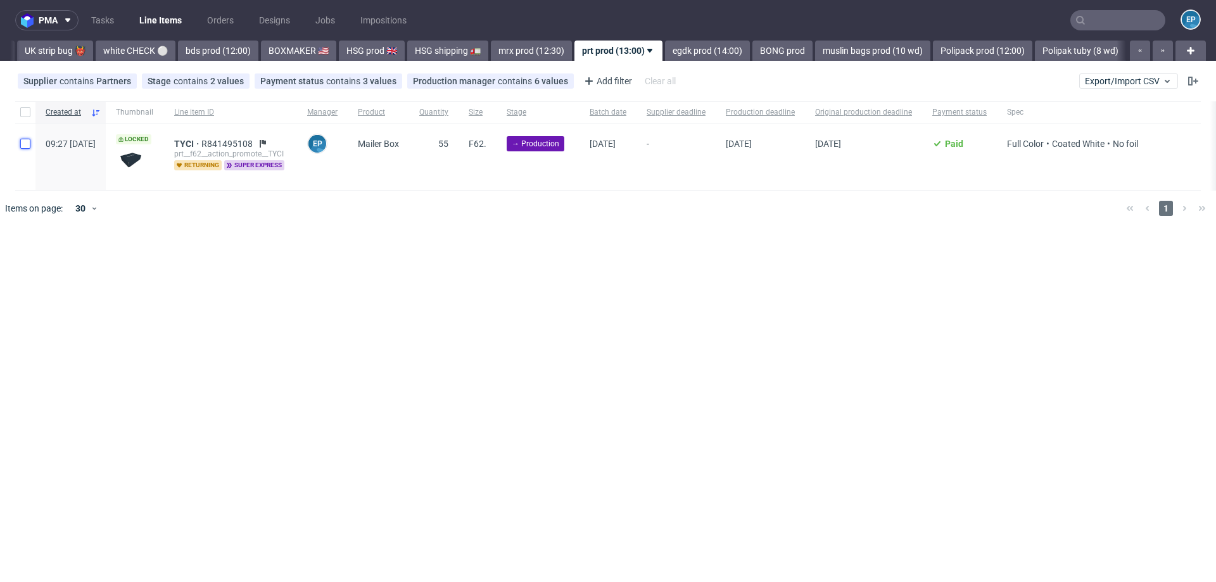
click at [22, 143] on input "checkbox" at bounding box center [25, 144] width 10 height 10
checkbox input "true"
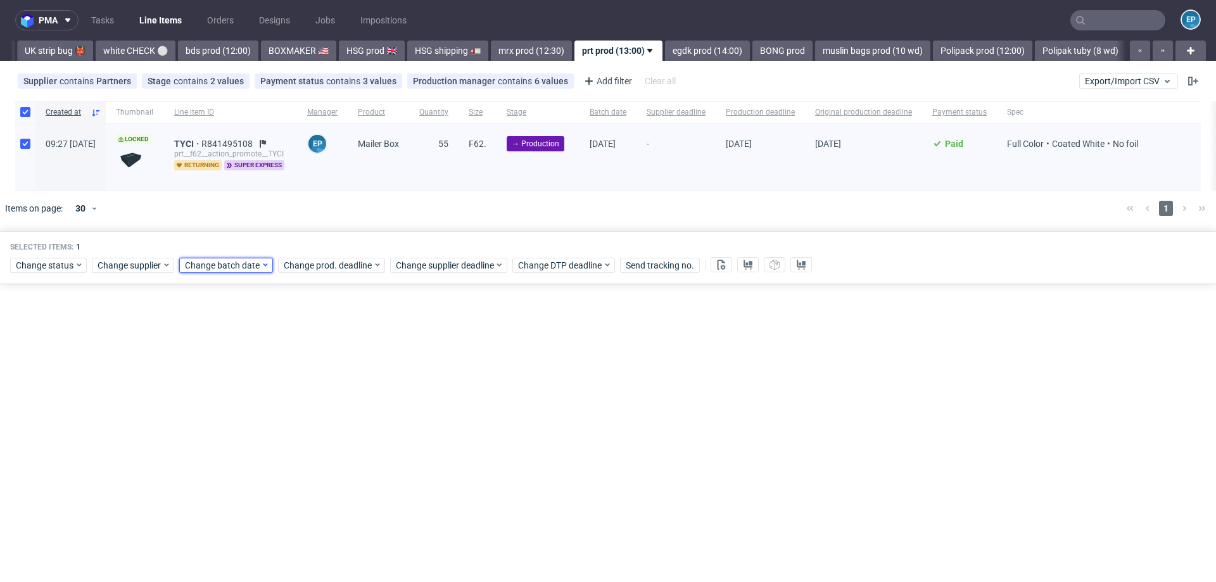
click at [244, 265] on span "Change batch date" at bounding box center [223, 265] width 76 height 13
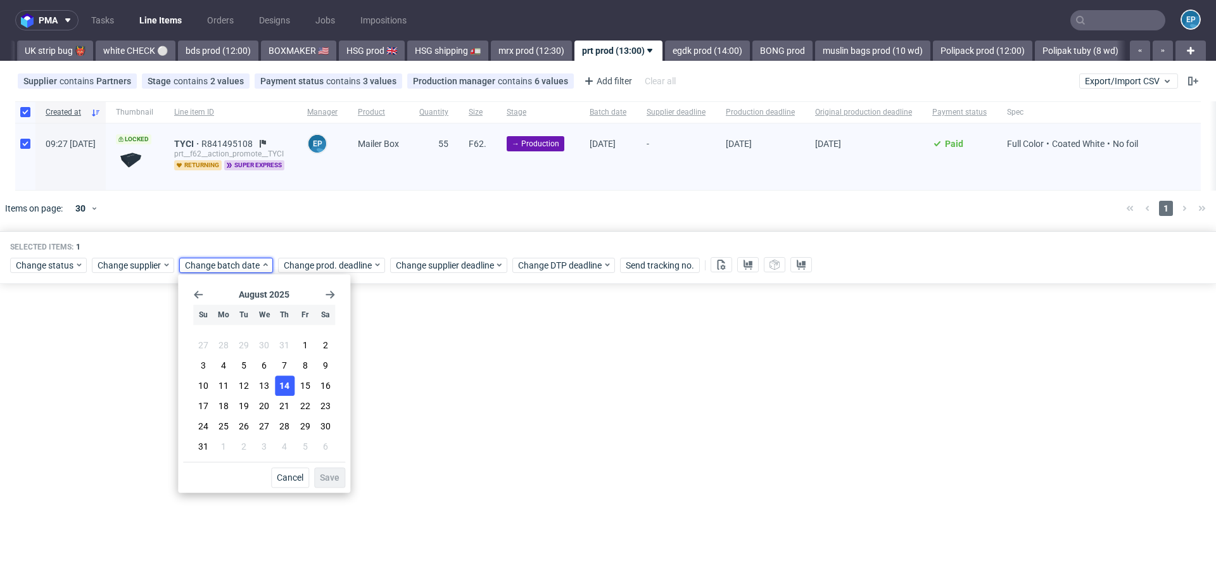
click at [279, 384] on span "14" at bounding box center [284, 386] width 10 height 13
click at [330, 473] on span "Save" at bounding box center [330, 477] width 20 height 9
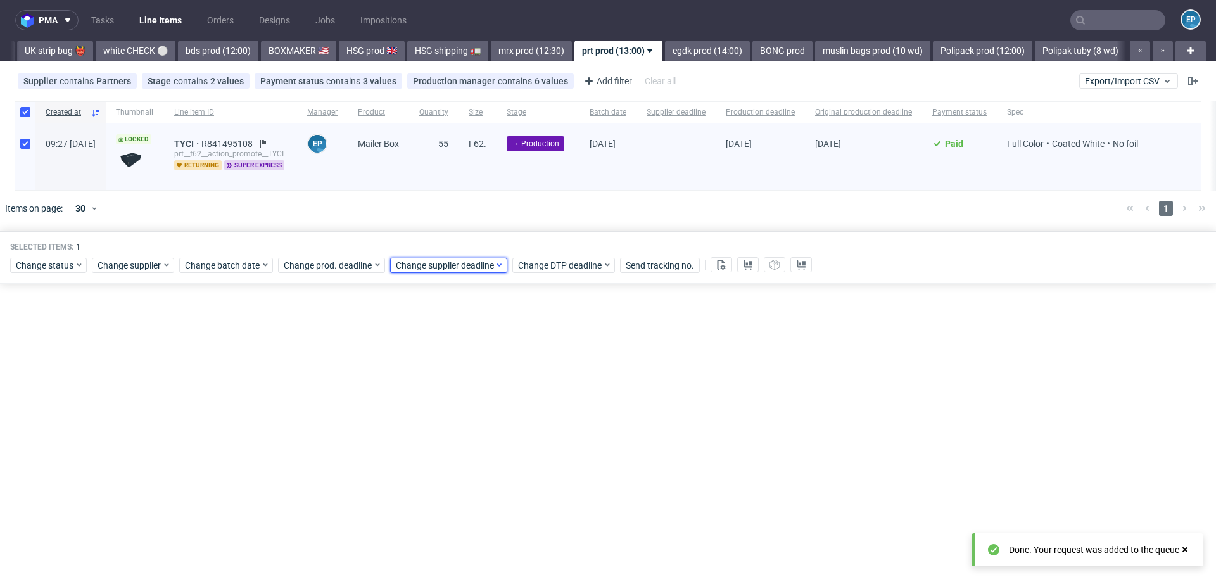
click at [478, 263] on span "Change supplier deadline" at bounding box center [445, 265] width 99 height 13
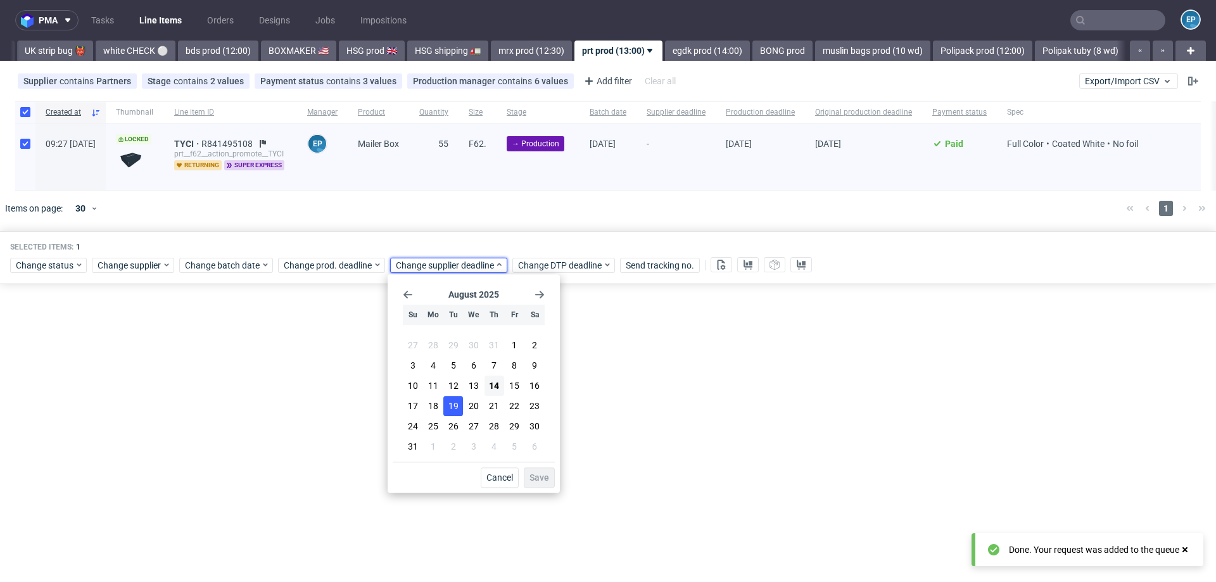
click at [454, 406] on span "19" at bounding box center [454, 406] width 10 height 13
click at [546, 480] on span "Save" at bounding box center [540, 477] width 20 height 9
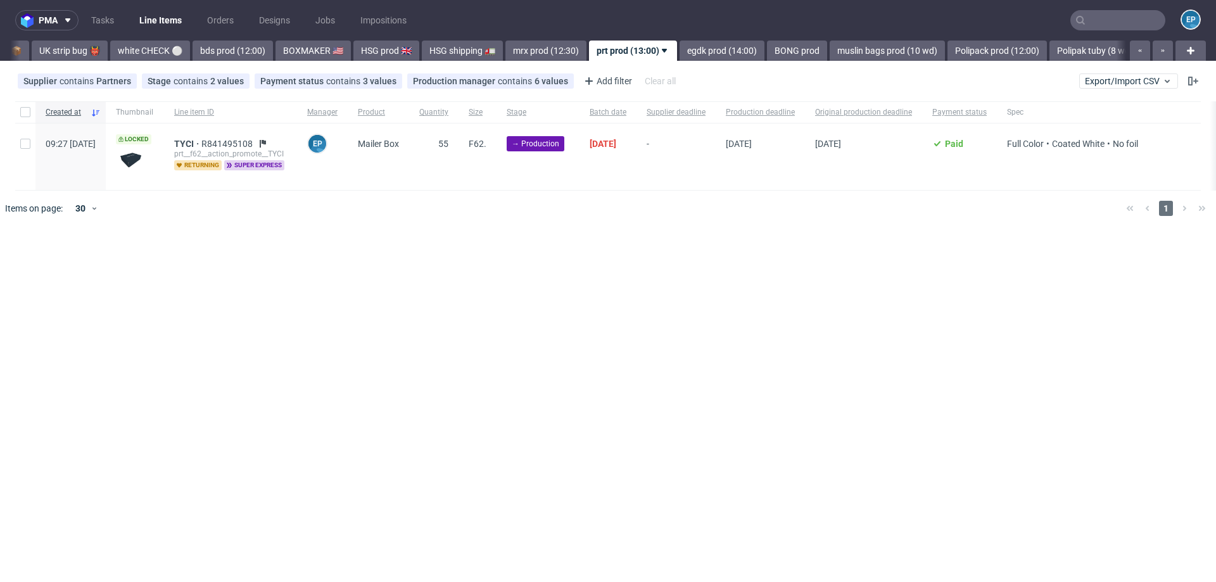
scroll to position [0, 795]
click at [24, 109] on input "checkbox" at bounding box center [25, 112] width 10 height 10
checkbox input "true"
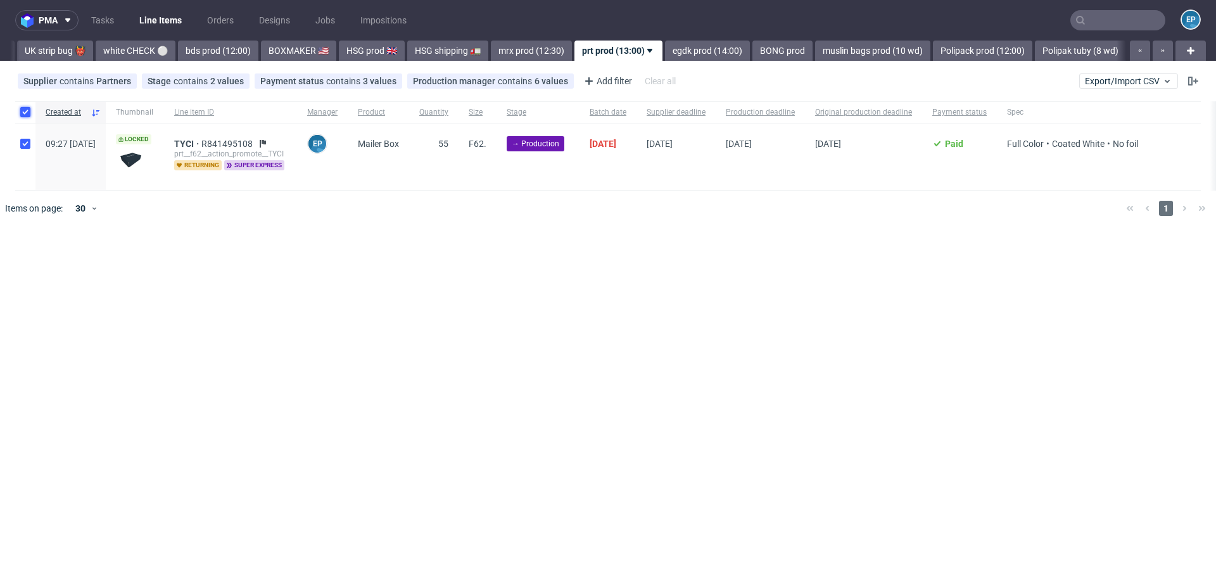
checkbox input "true"
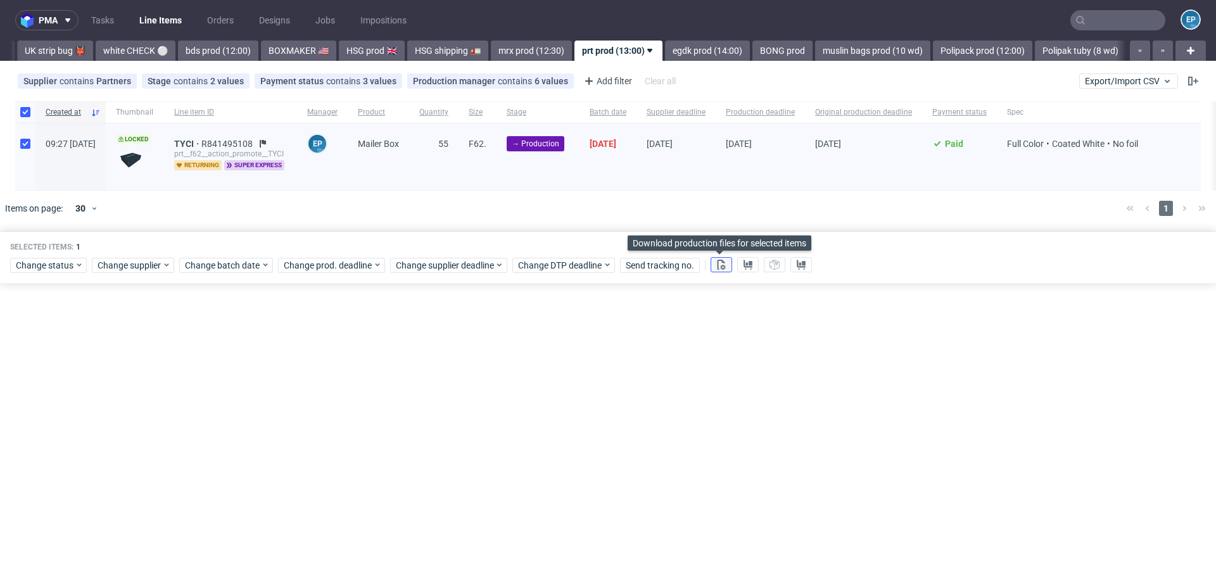
click at [718, 267] on use at bounding box center [722, 265] width 8 height 10
click at [743, 267] on icon at bounding box center [748, 265] width 10 height 10
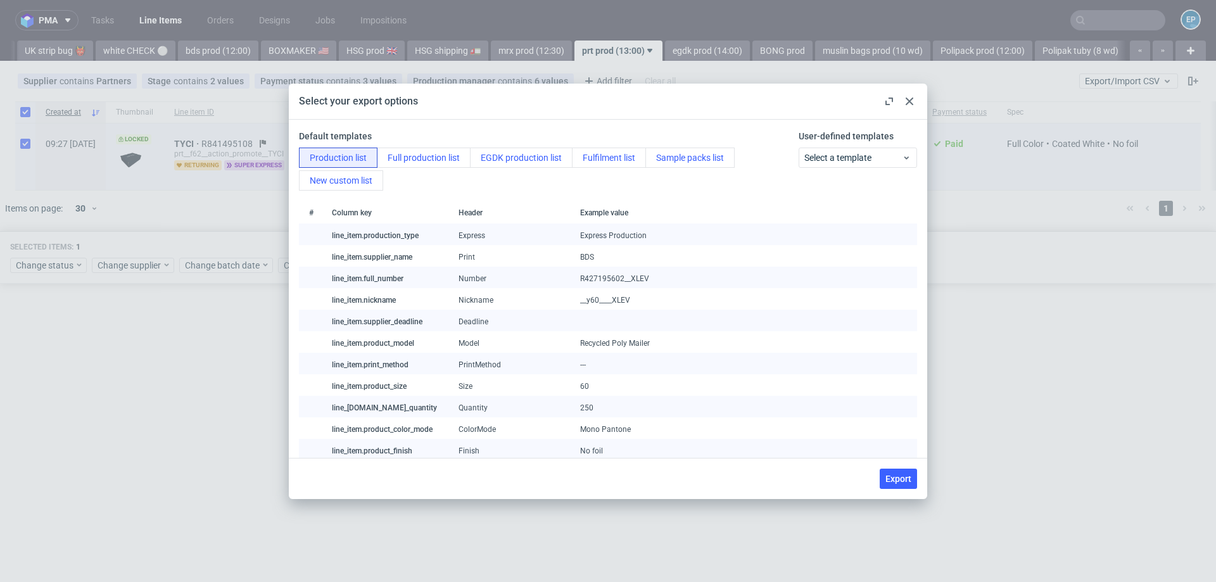
click at [720, 127] on div "Default templates Production list Full production list EGDK production list Ful…" at bounding box center [608, 289] width 639 height 338
click at [869, 151] on span "Select a template" at bounding box center [854, 157] width 98 height 13
click at [852, 205] on div "prt production list" at bounding box center [858, 209] width 108 height 23
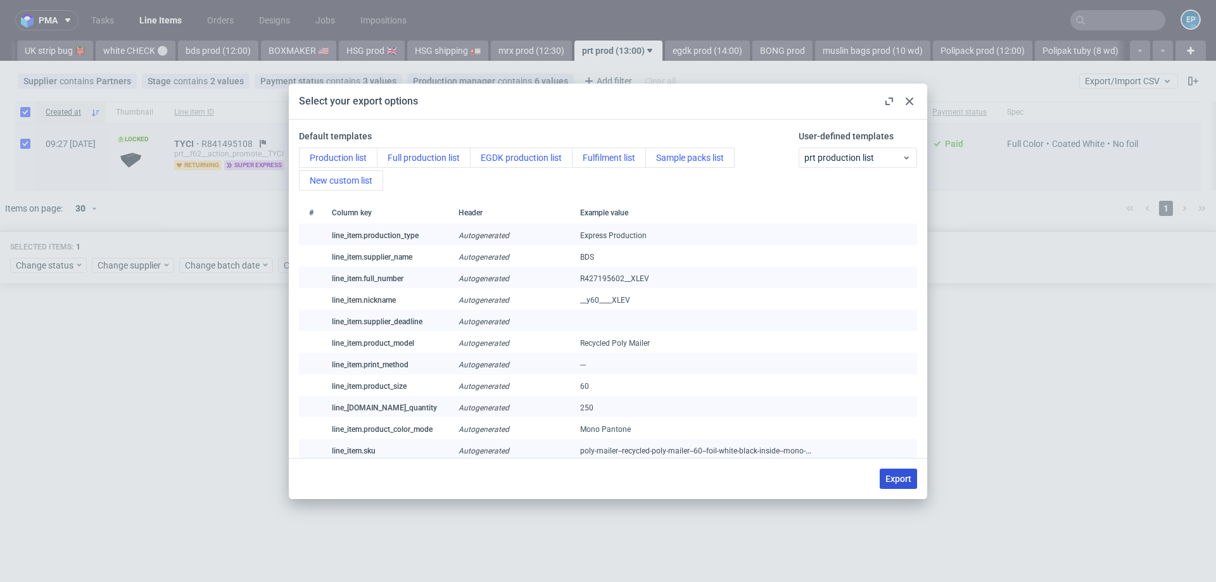
click at [902, 469] on button "Export" at bounding box center [898, 479] width 37 height 20
checkbox input "false"
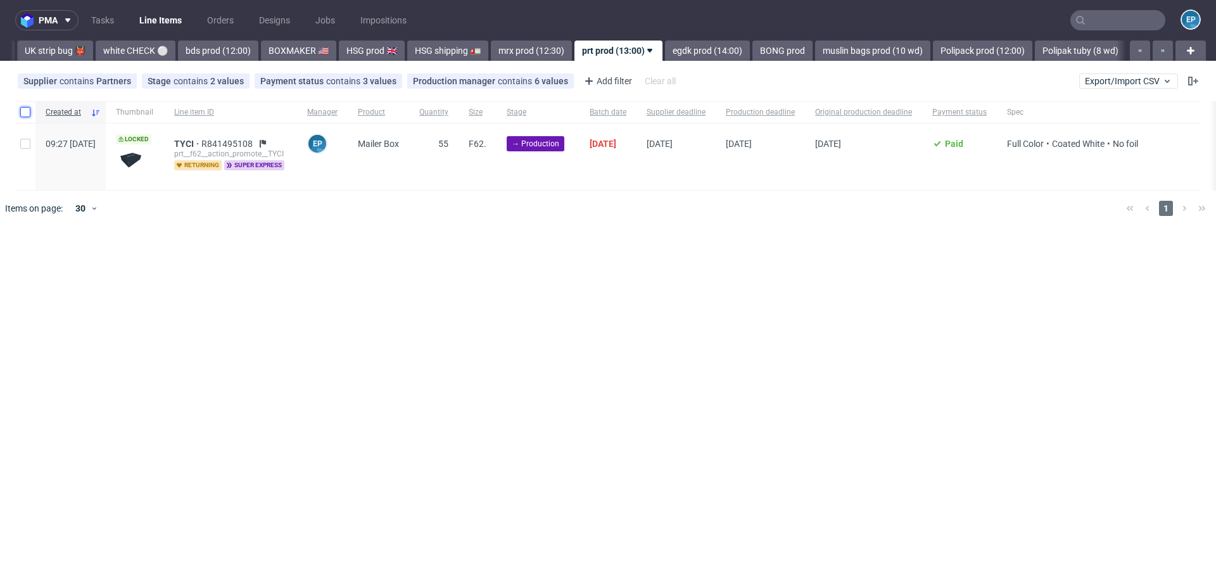
click at [20, 115] on input "checkbox" at bounding box center [25, 112] width 10 height 10
checkbox input "true"
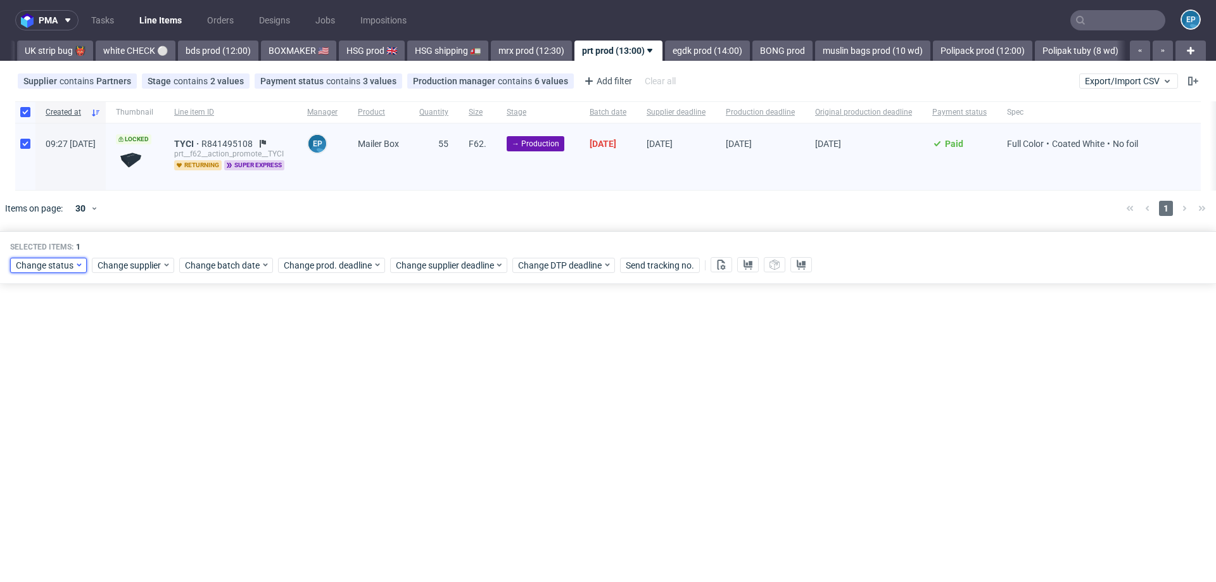
click at [40, 262] on span "Change status" at bounding box center [45, 265] width 59 height 13
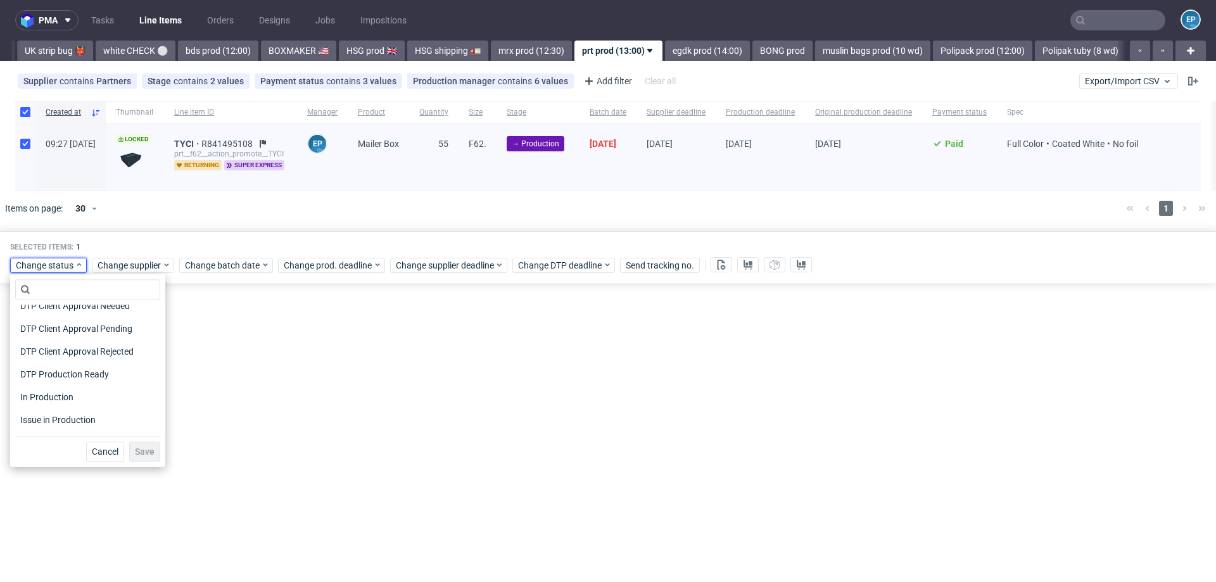
scroll to position [103, 0]
click at [55, 393] on span "In Production" at bounding box center [47, 396] width 64 height 18
click at [139, 453] on span "Save" at bounding box center [145, 451] width 20 height 9
